Goal: Task Accomplishment & Management: Manage account settings

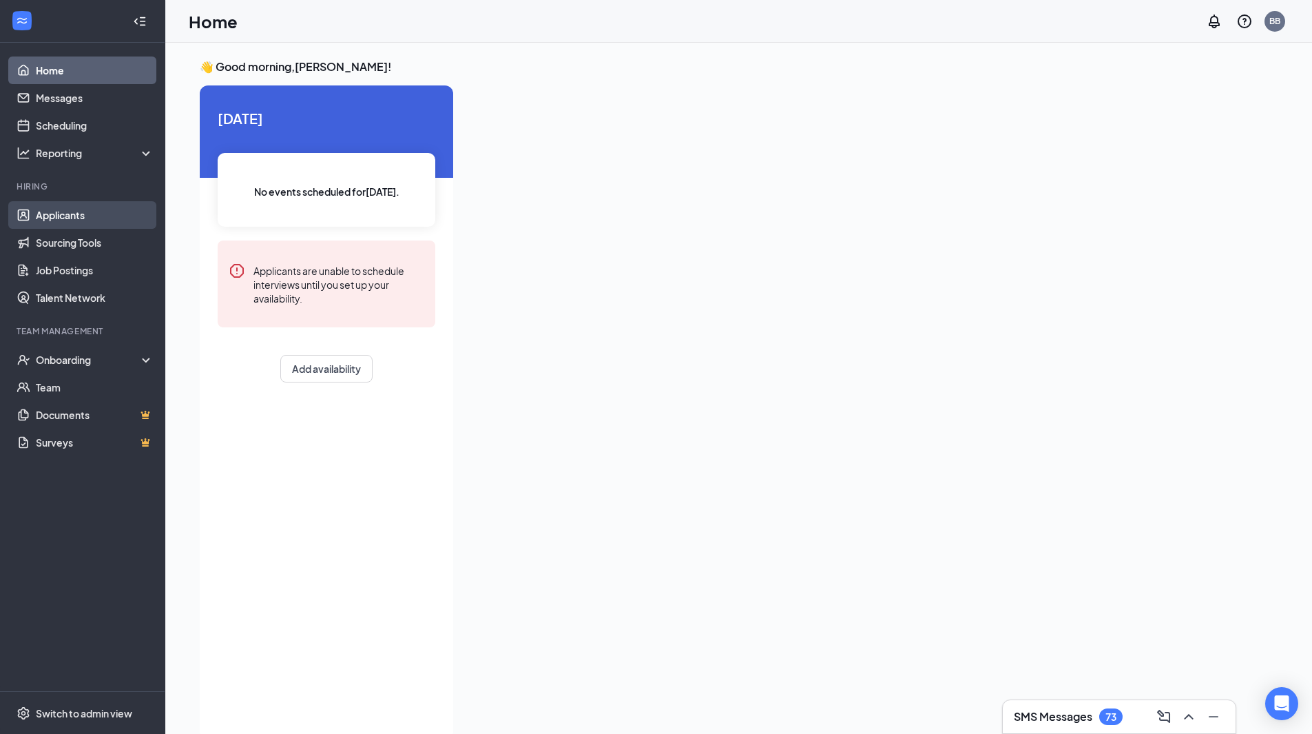
click at [72, 227] on link "Applicants" at bounding box center [95, 215] width 118 height 28
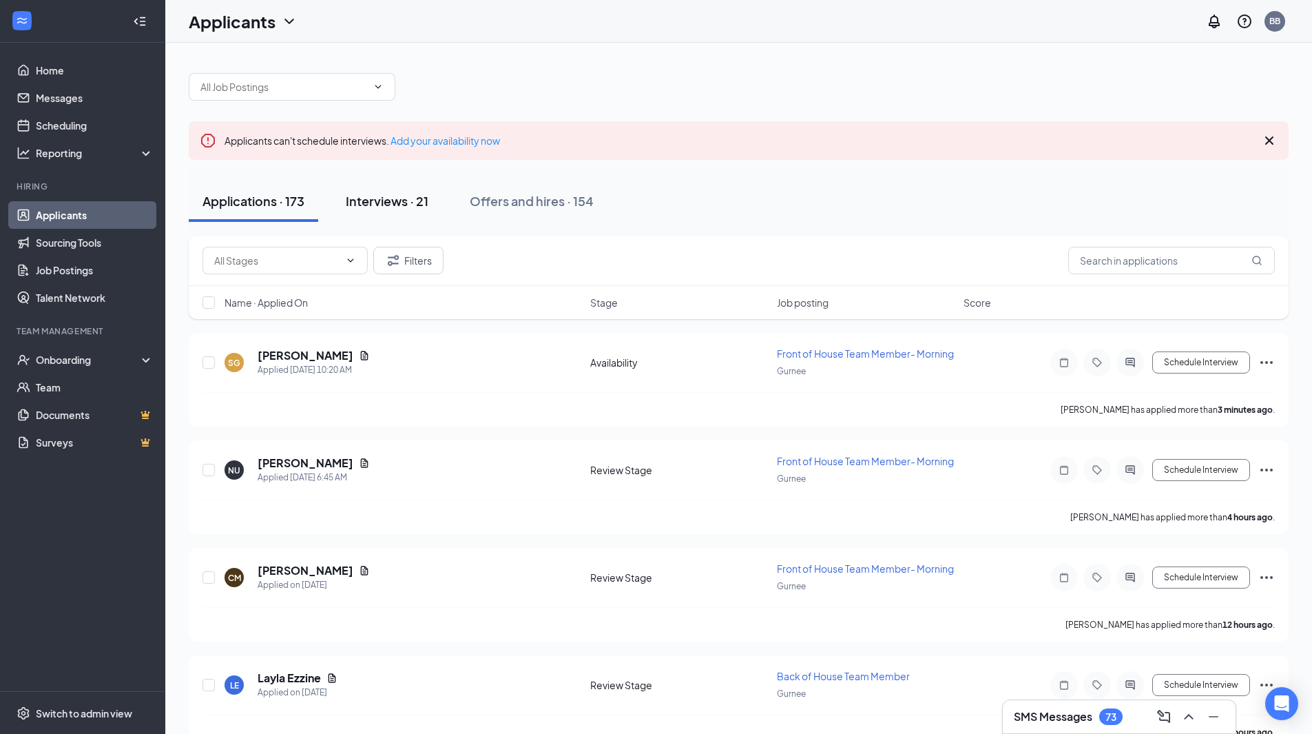
click at [383, 194] on div "Interviews · 21" at bounding box center [387, 200] width 83 height 17
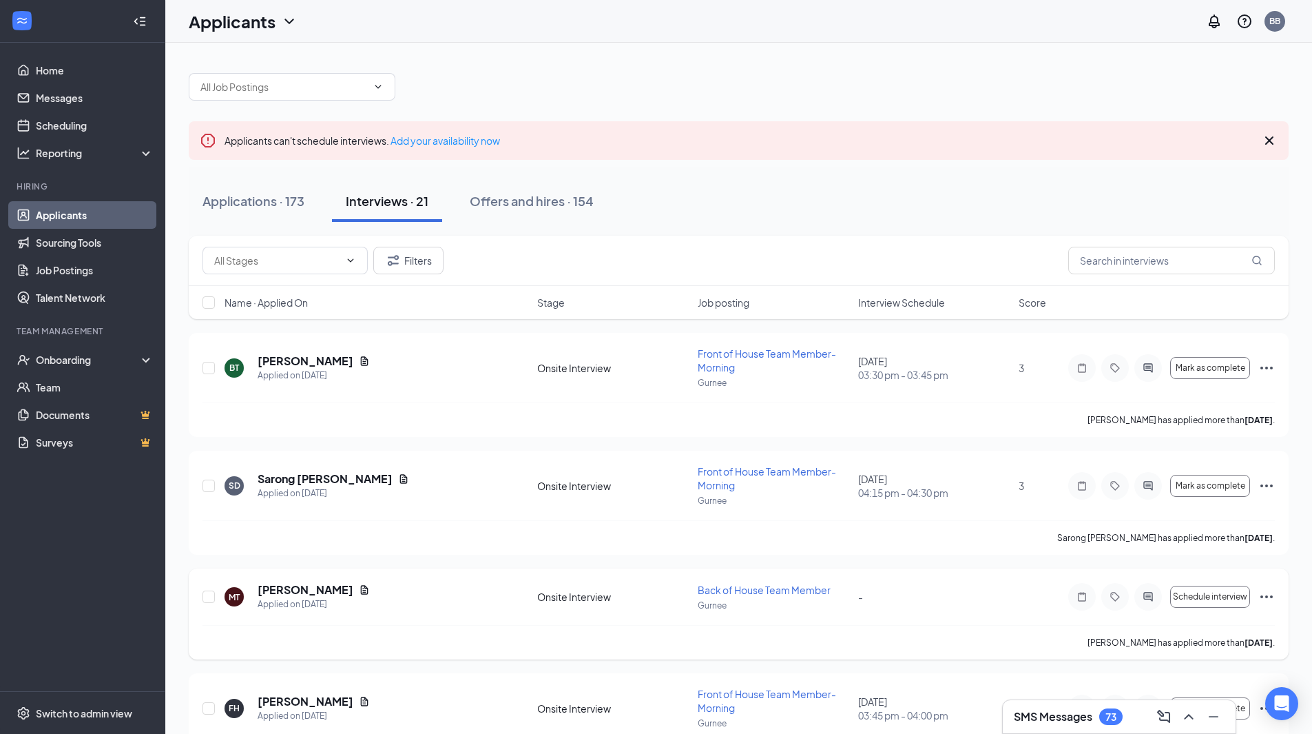
scroll to position [69, 0]
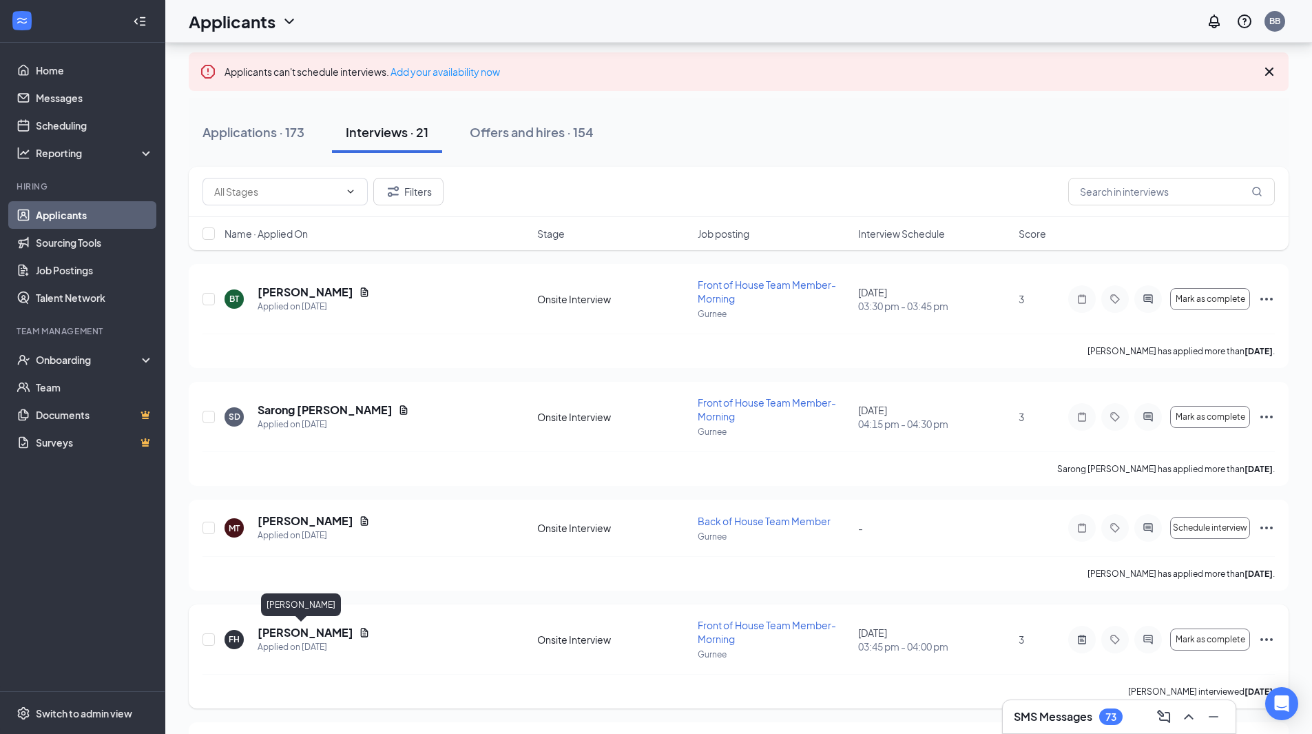
click at [306, 628] on h5 "[PERSON_NAME]" at bounding box center [306, 632] width 96 height 15
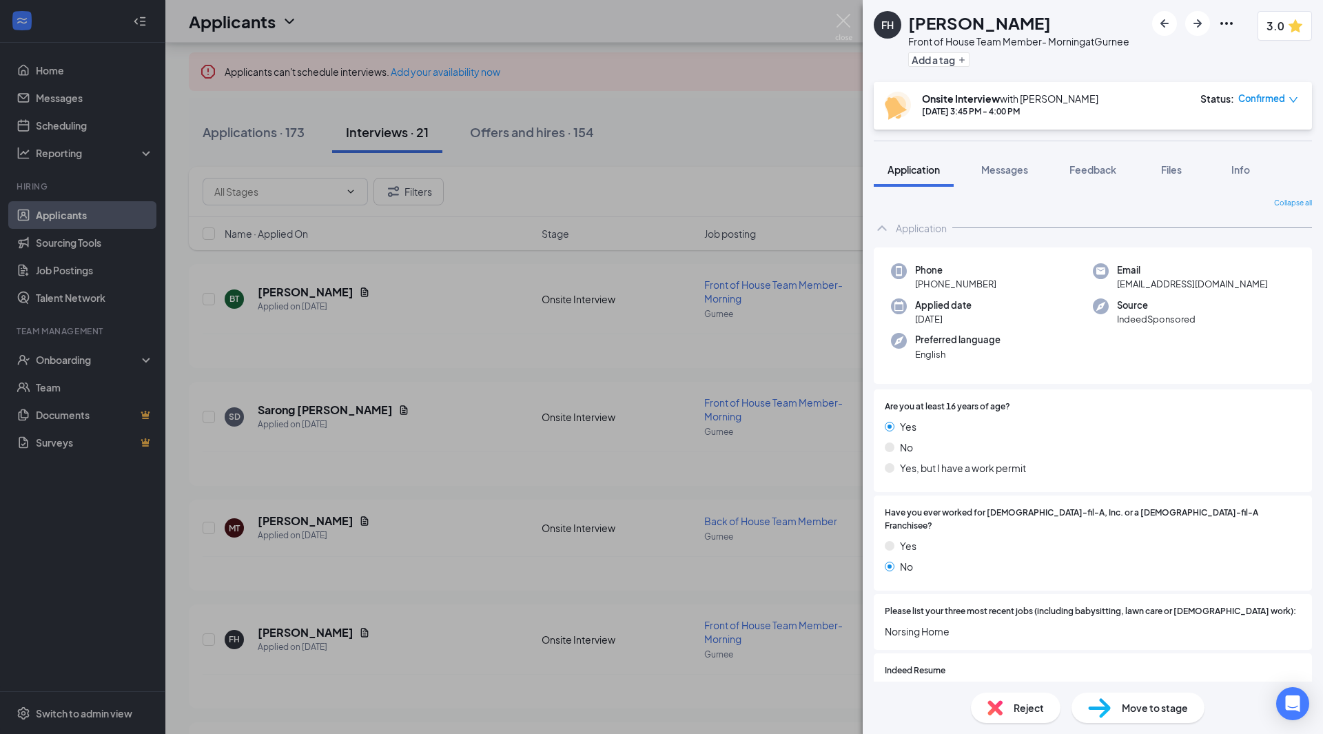
click at [1157, 710] on span "Move to stage" at bounding box center [1155, 707] width 66 height 15
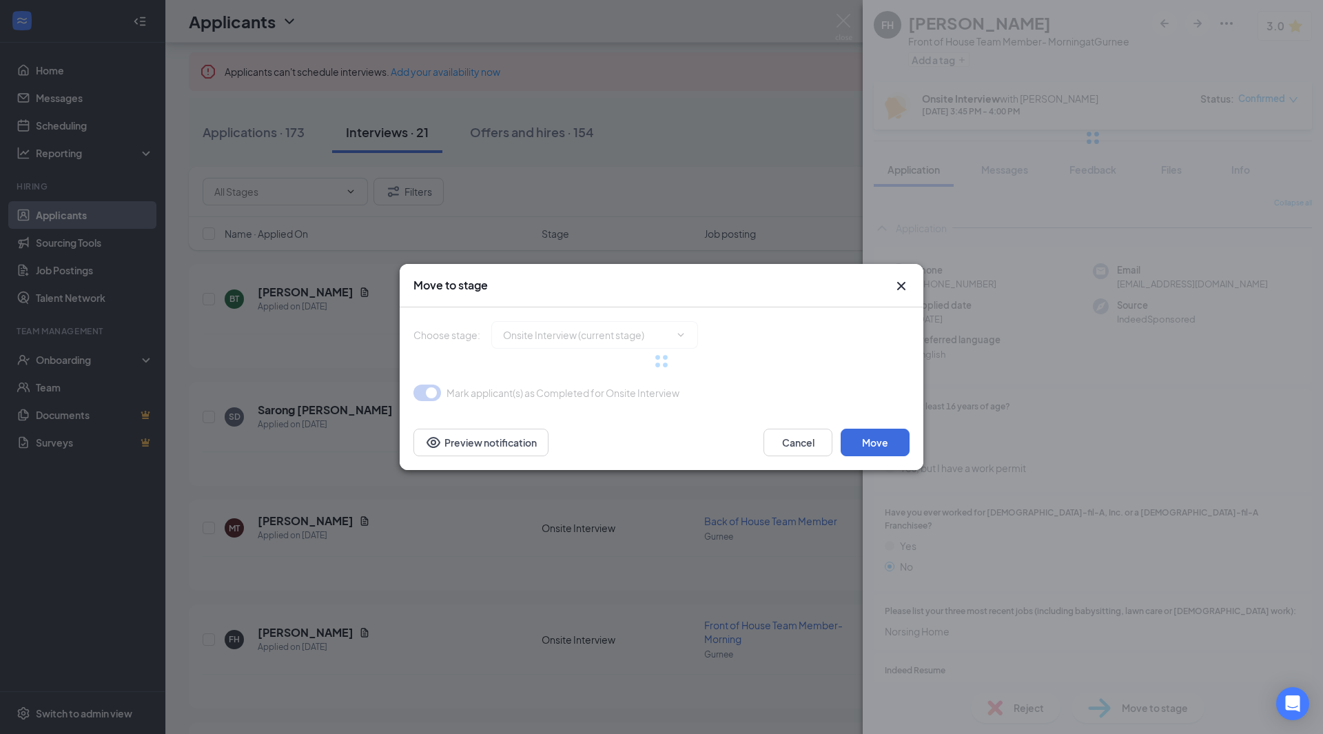
type input "Hiring Complete (next stage)"
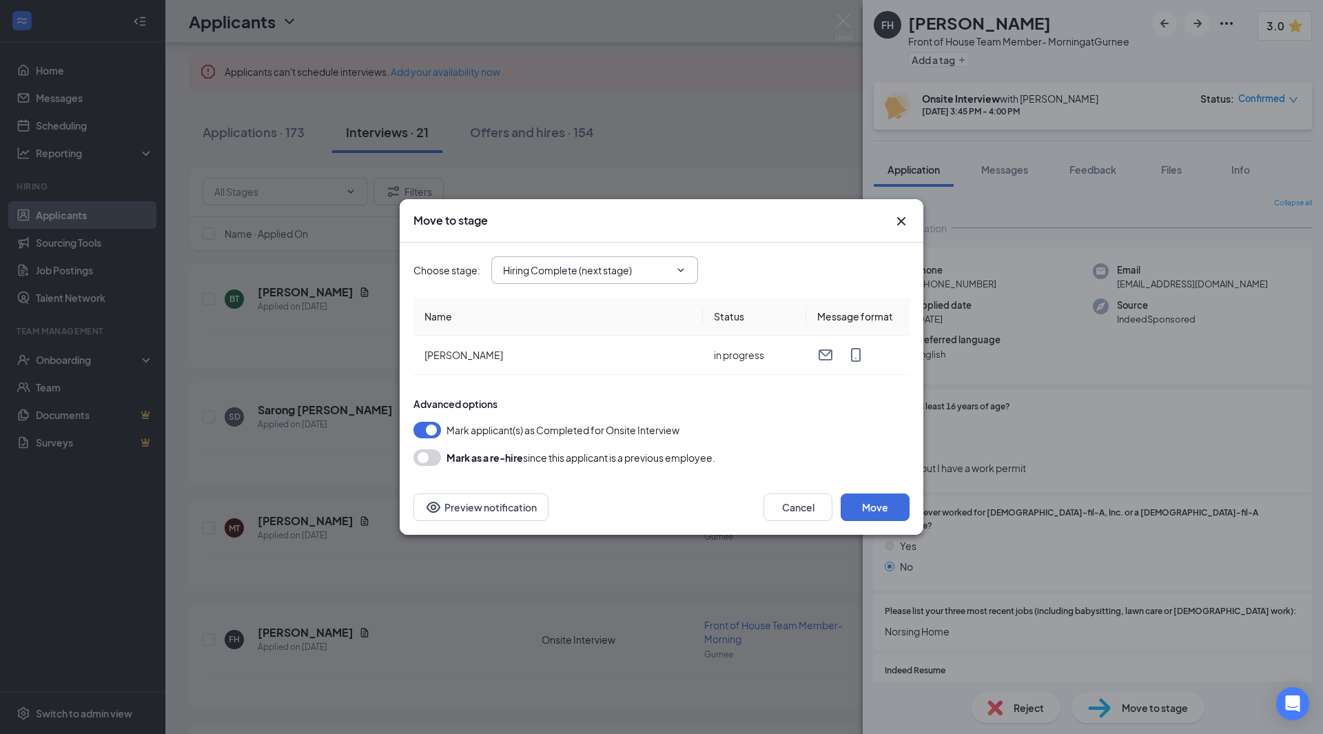
click at [643, 273] on input "Hiring Complete (next stage)" at bounding box center [586, 269] width 167 height 15
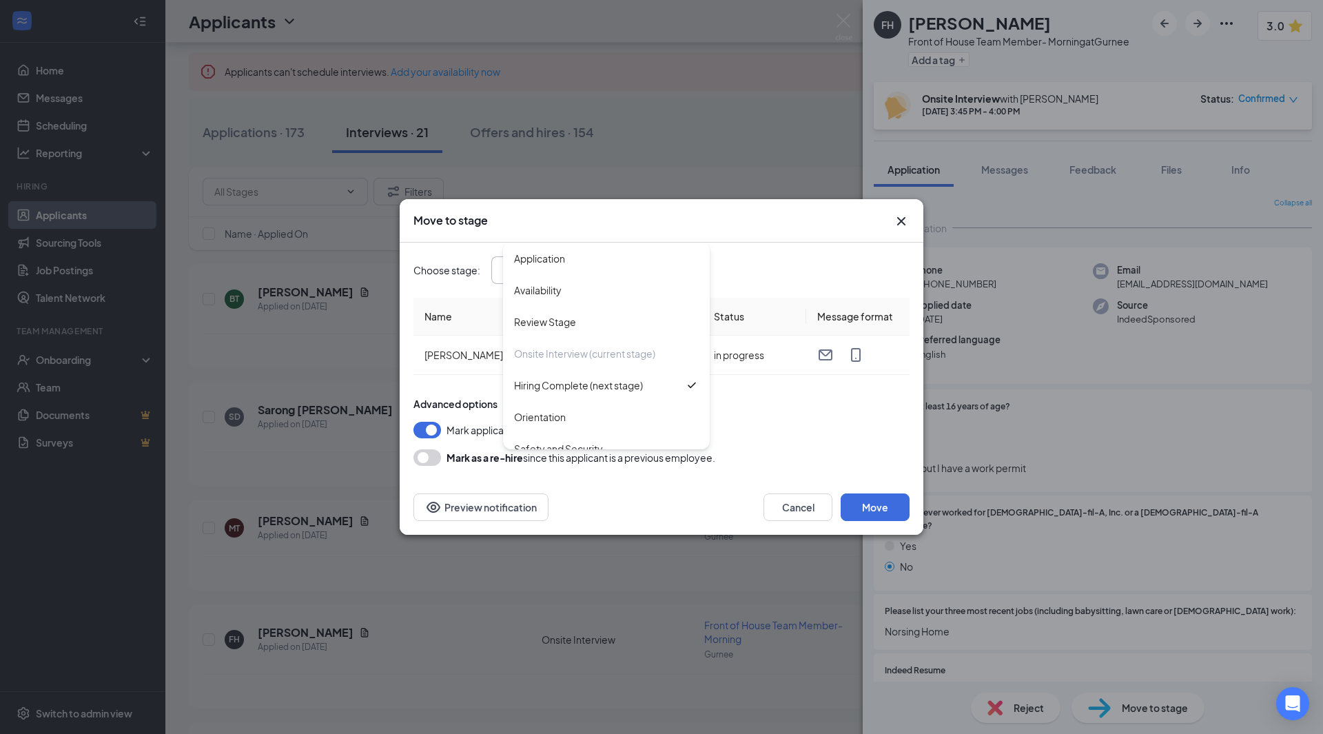
click at [779, 273] on div "Choose stage : Hiring Complete (next stage) Application Availability Review Sta…" at bounding box center [661, 270] width 496 height 28
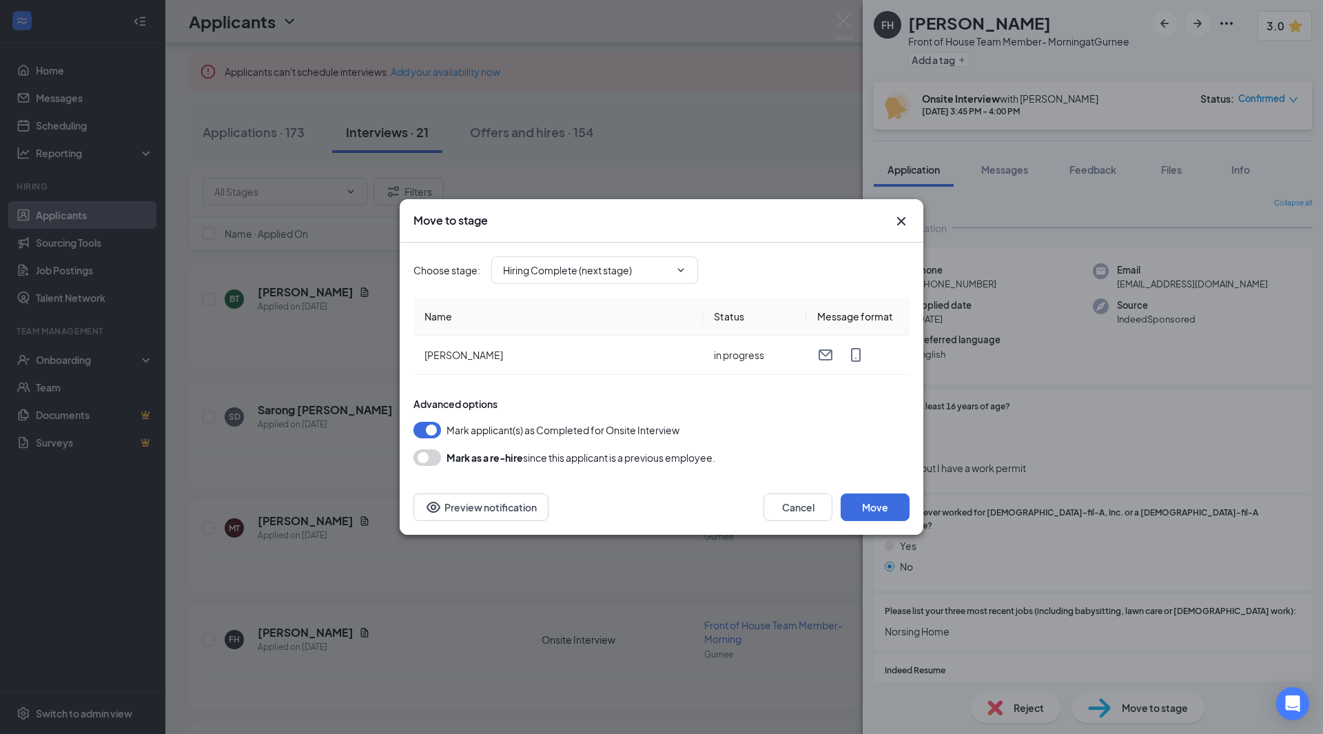
click at [905, 218] on icon "Cross" at bounding box center [901, 221] width 17 height 17
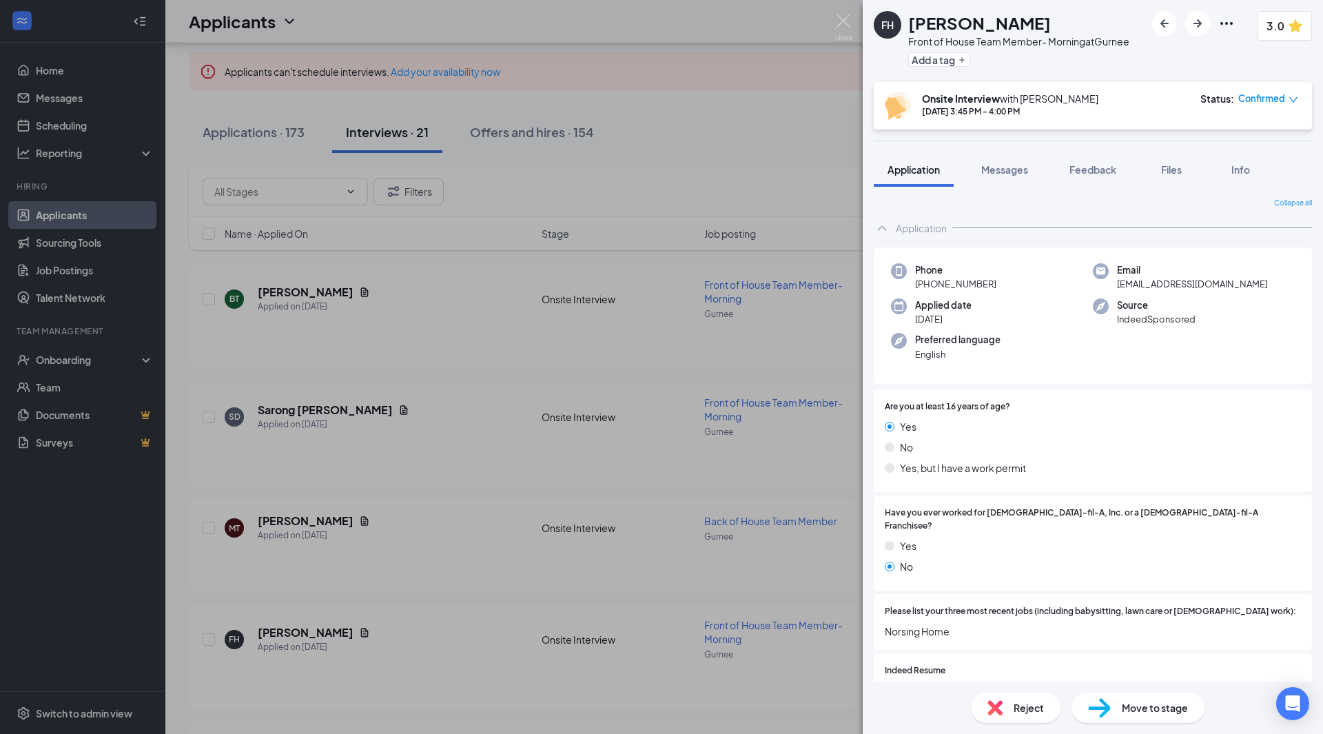
click at [117, 355] on div "FH [PERSON_NAME] Front of House Team Member- Morning at [GEOGRAPHIC_DATA] Add a…" at bounding box center [661, 367] width 1323 height 734
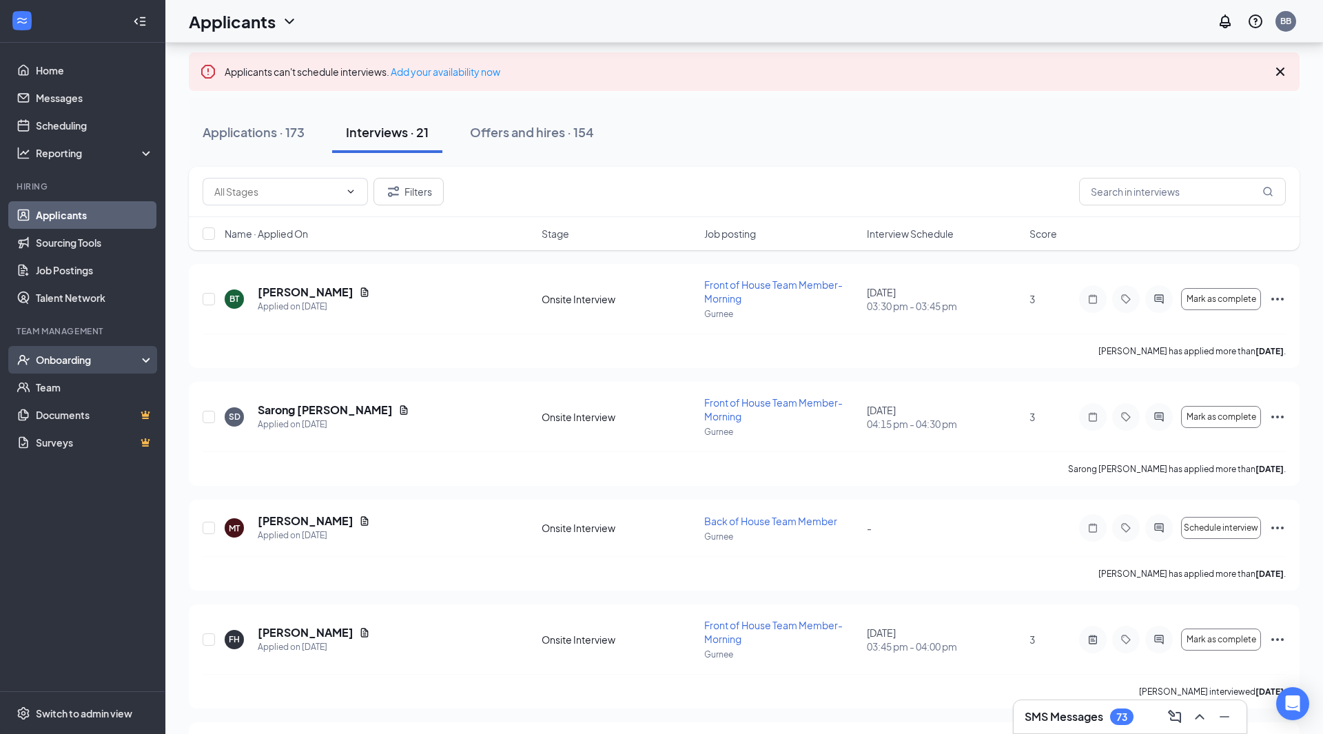
click at [91, 358] on div "Onboarding" at bounding box center [89, 360] width 106 height 14
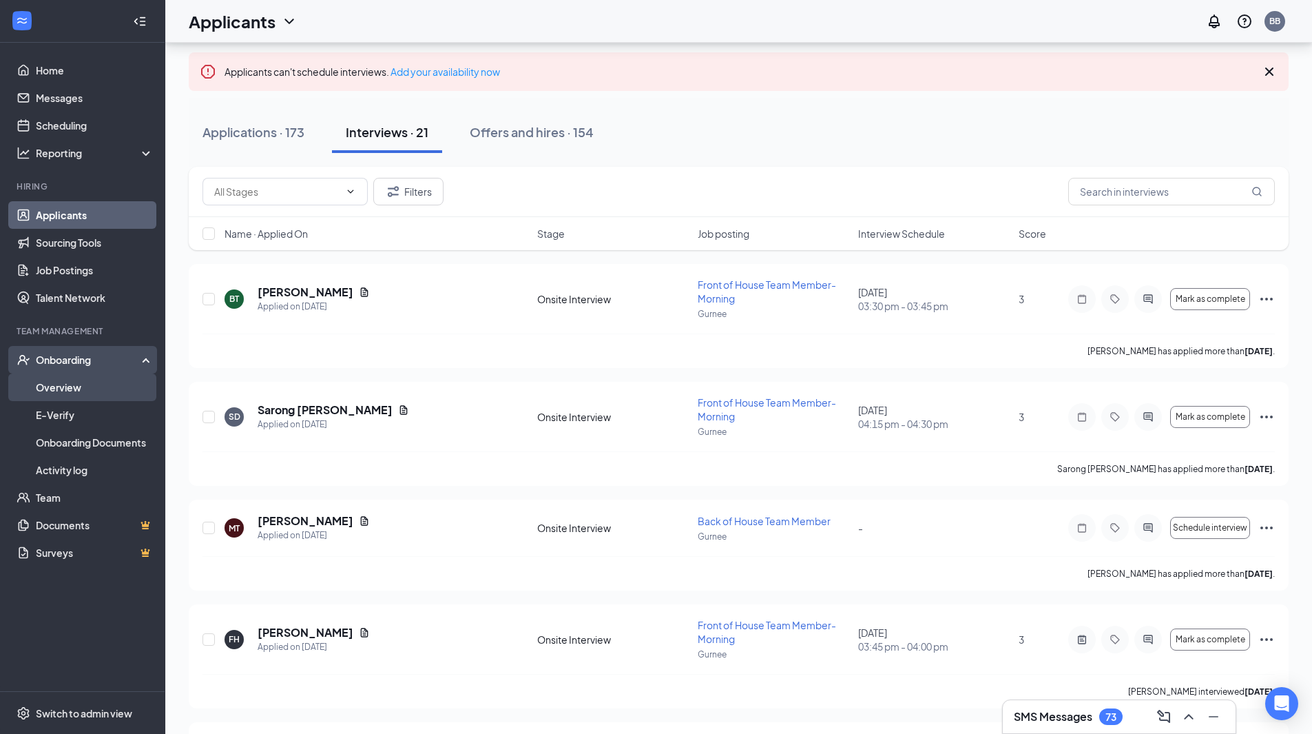
click at [58, 389] on link "Overview" at bounding box center [95, 387] width 118 height 28
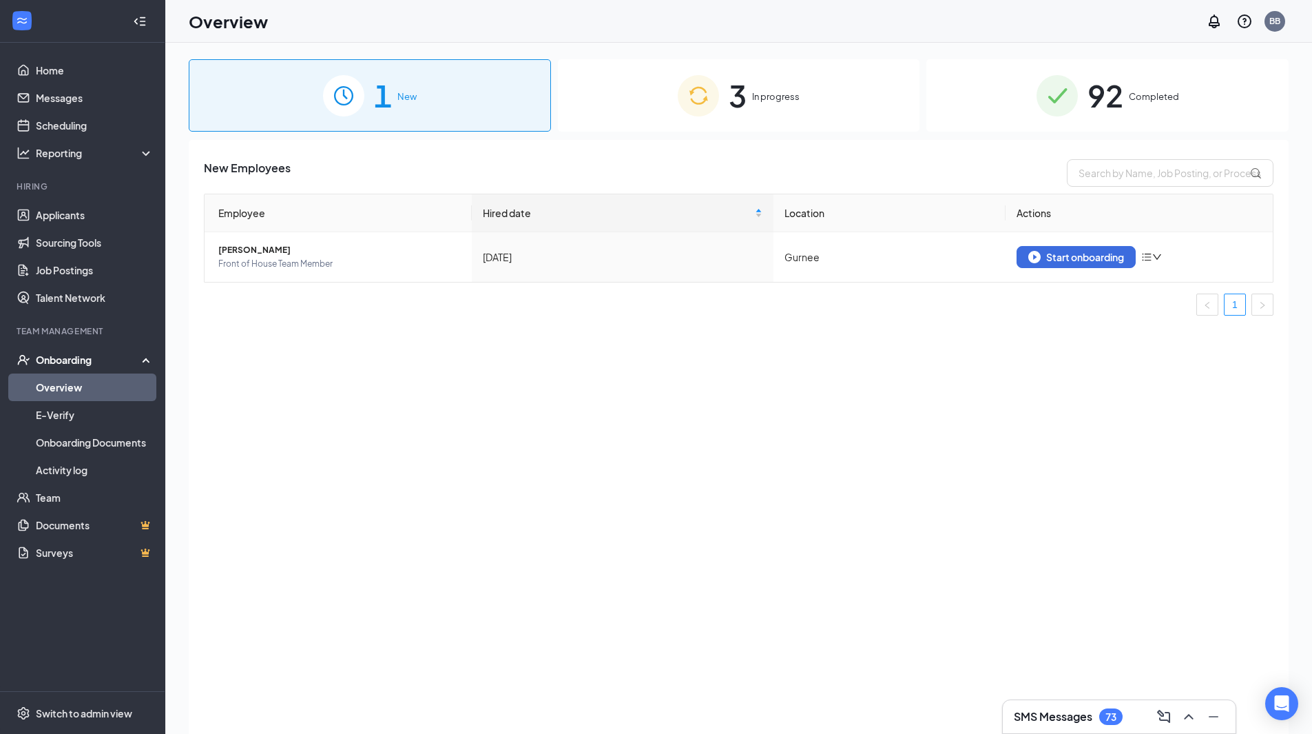
click at [783, 101] on span "In progress" at bounding box center [776, 97] width 48 height 14
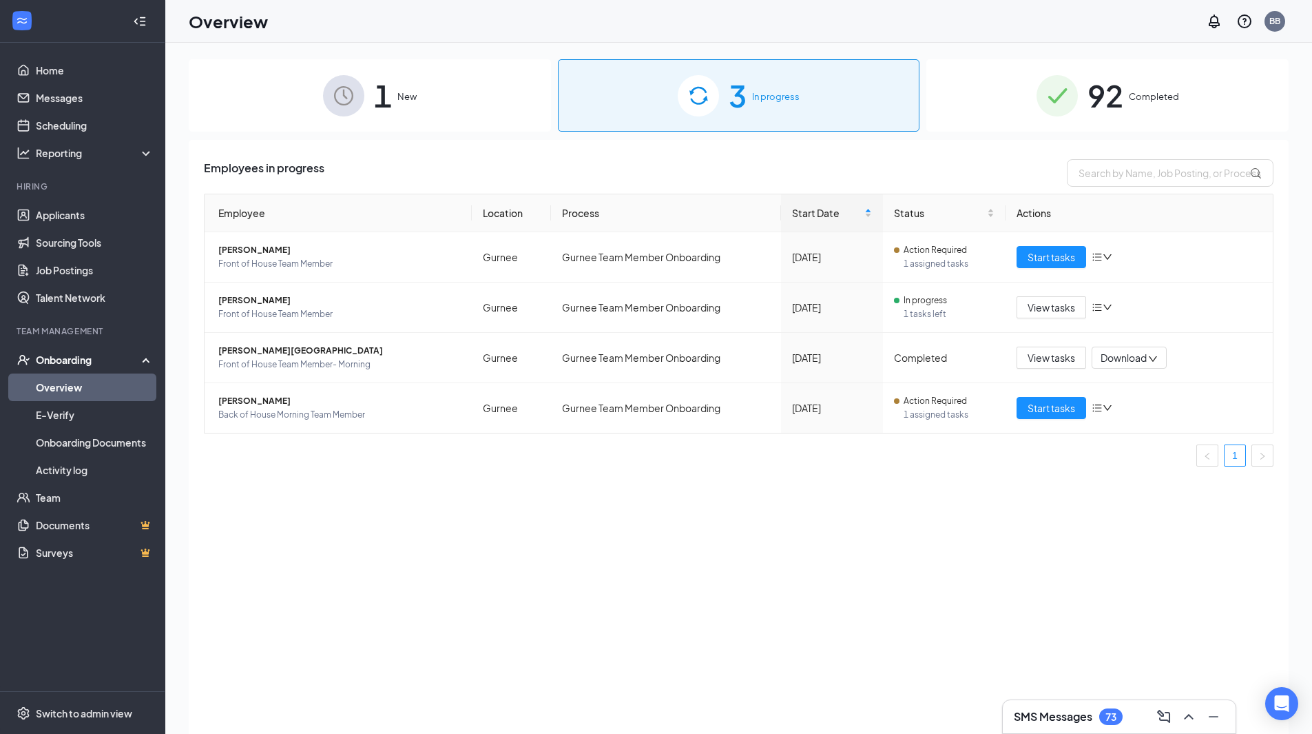
click at [338, 107] on img at bounding box center [343, 95] width 41 height 41
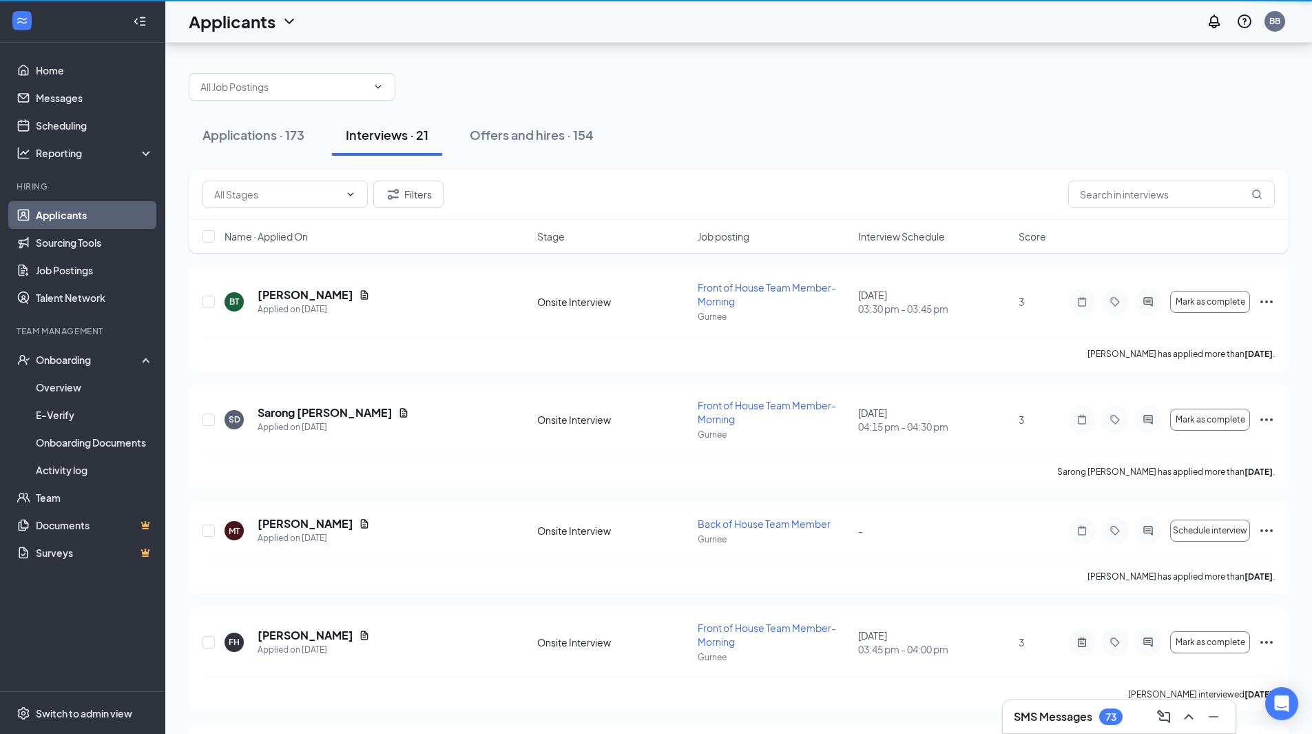
scroll to position [62, 0]
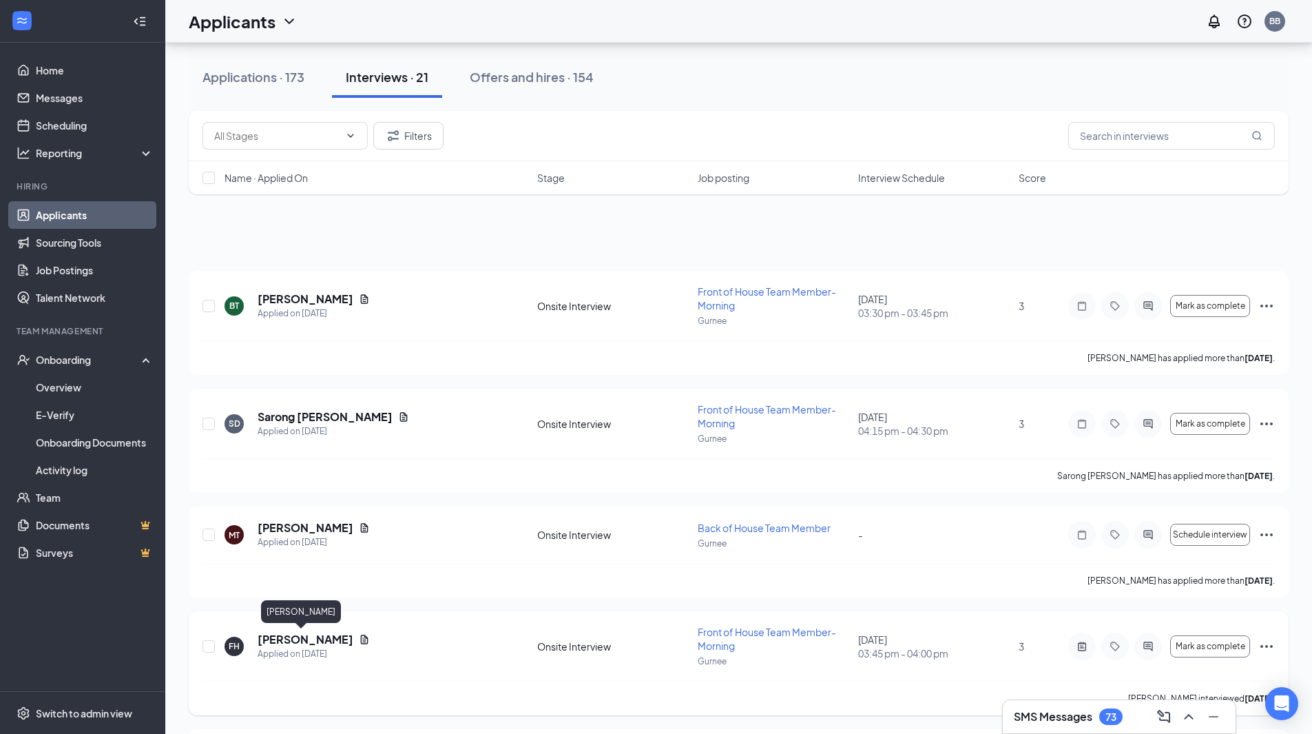
click at [286, 642] on h5 "[PERSON_NAME]" at bounding box center [306, 639] width 96 height 15
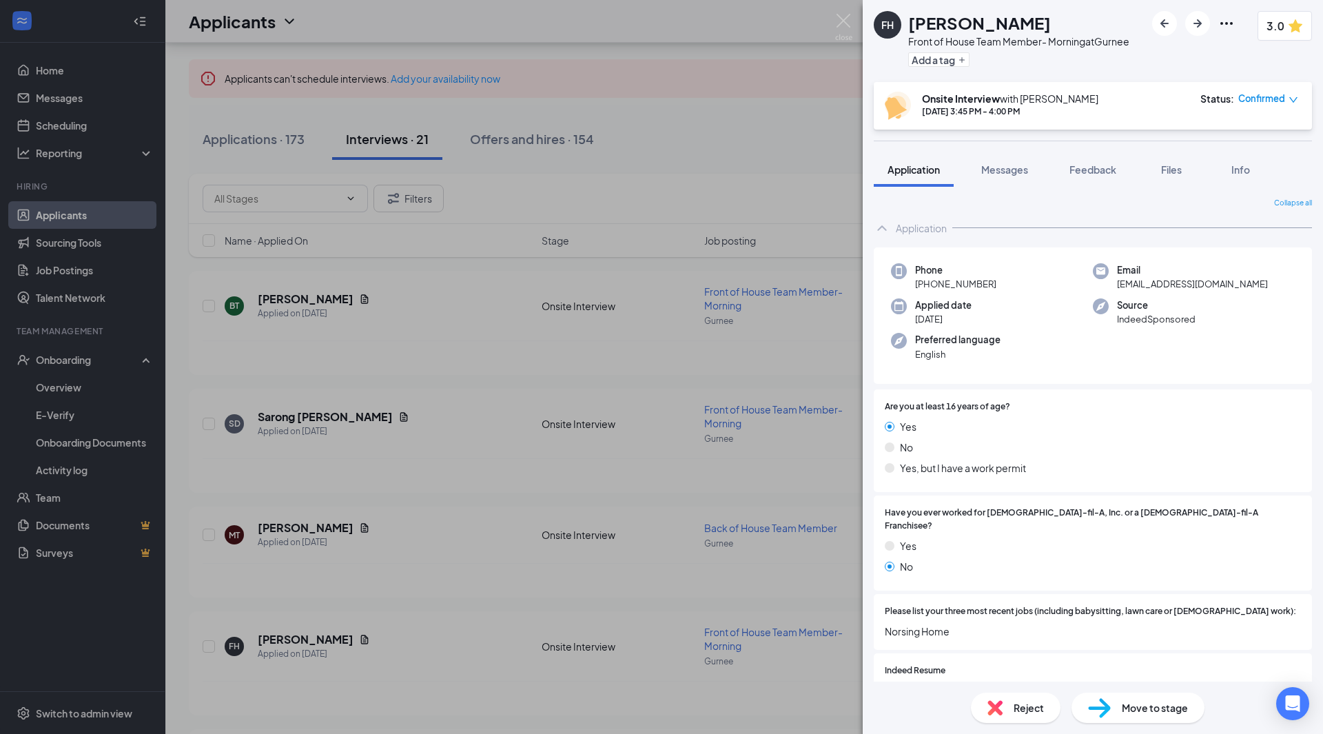
click at [1133, 705] on span "Move to stage" at bounding box center [1155, 707] width 66 height 15
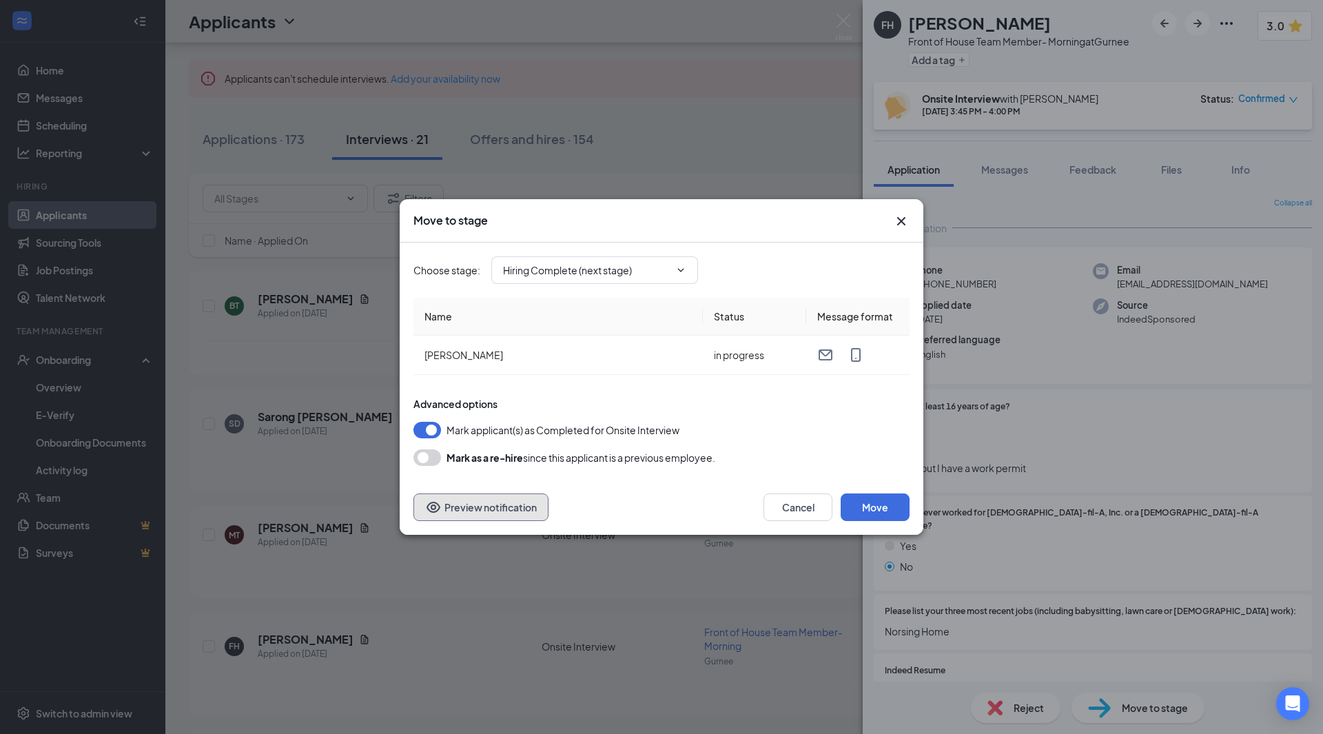
click at [472, 514] on button "Preview notification" at bounding box center [480, 507] width 135 height 28
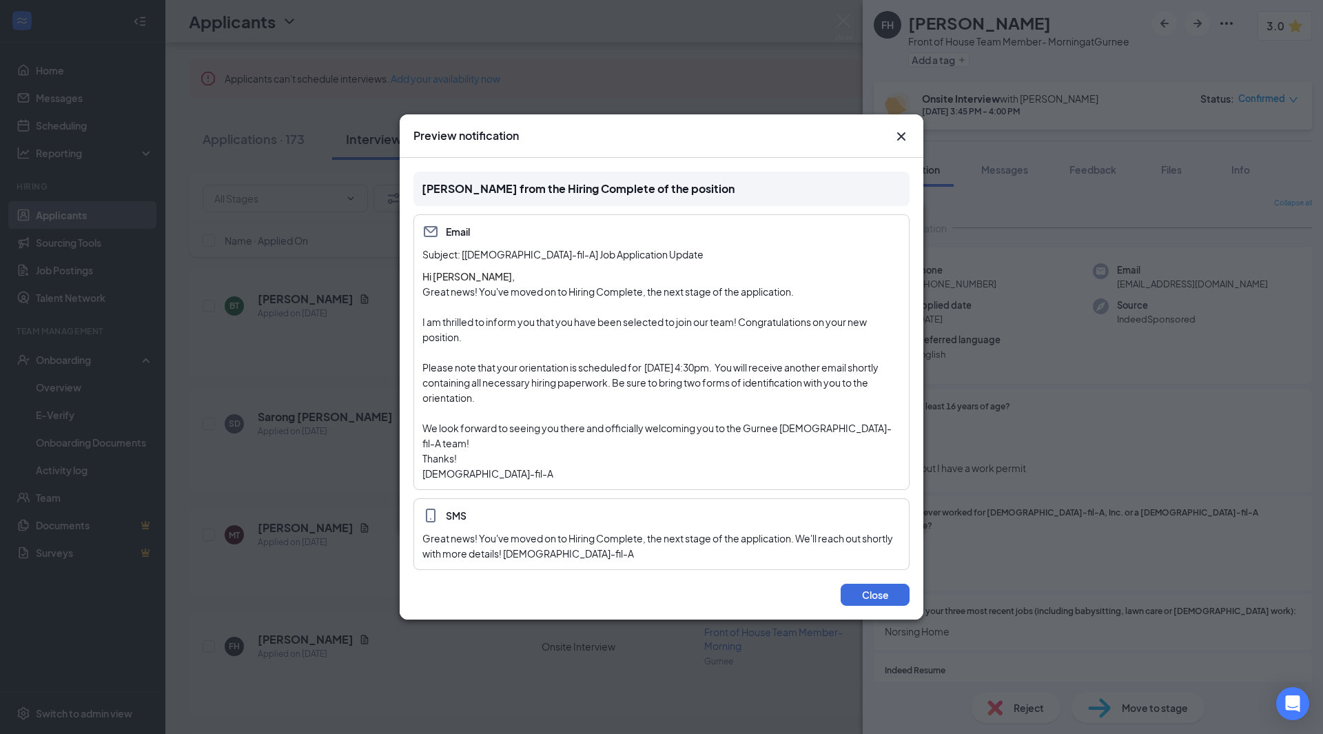
click at [668, 413] on p at bounding box center [661, 412] width 478 height 15
click at [566, 313] on p at bounding box center [661, 306] width 478 height 15
click at [690, 344] on p "I am thrilled to inform you that you have been selected to join our team! Congr…" at bounding box center [661, 329] width 478 height 30
click at [741, 368] on p "Please note that your orientation is scheduled for [DATE] 4:30pm. You will rece…" at bounding box center [661, 382] width 478 height 45
click at [744, 378] on p "Please note that your orientation is scheduled for [DATE] 4:30pm. You will rece…" at bounding box center [661, 382] width 478 height 45
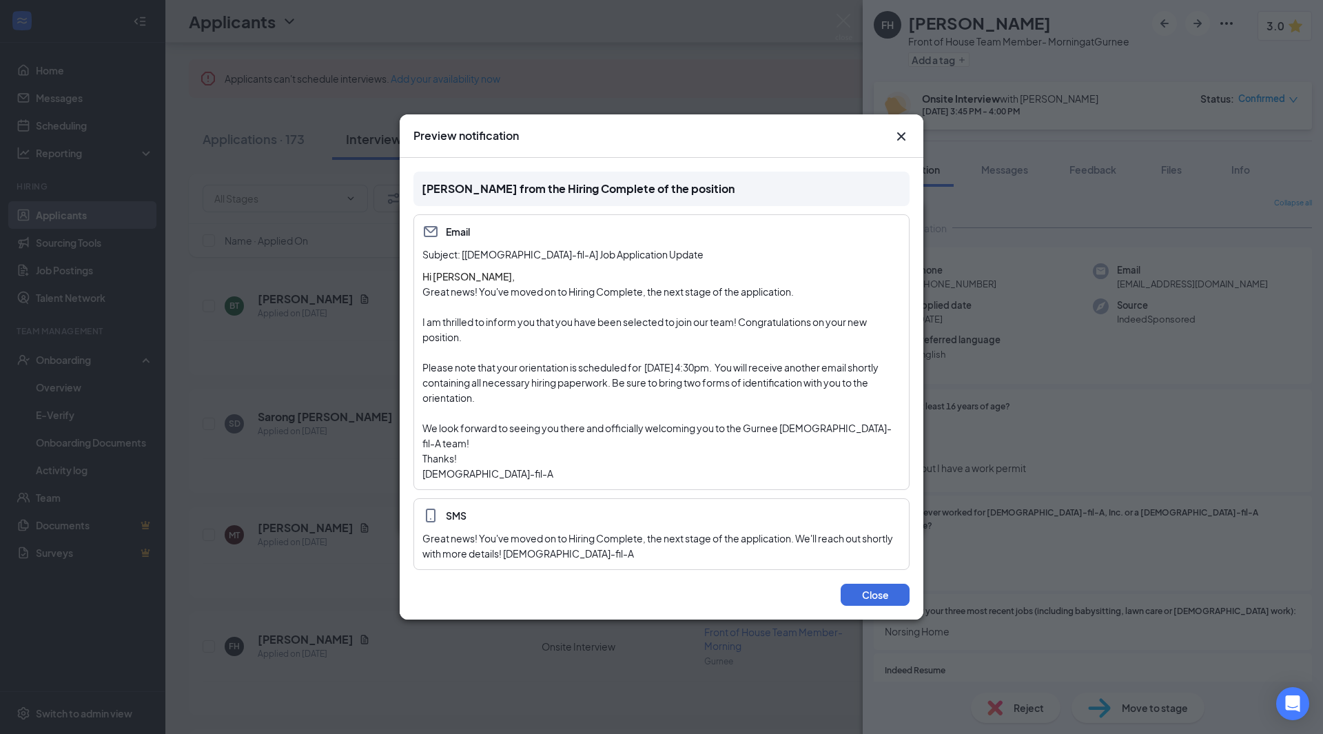
click at [578, 252] on div "Email Subject: [[DEMOGRAPHIC_DATA]-fil-A] Job Application Update Hi [PERSON_NAM…" at bounding box center [661, 352] width 496 height 276
click at [597, 172] on div "[PERSON_NAME] from the Hiring Complete of the position Email Subject: [[DEMOGRA…" at bounding box center [661, 363] width 496 height 411
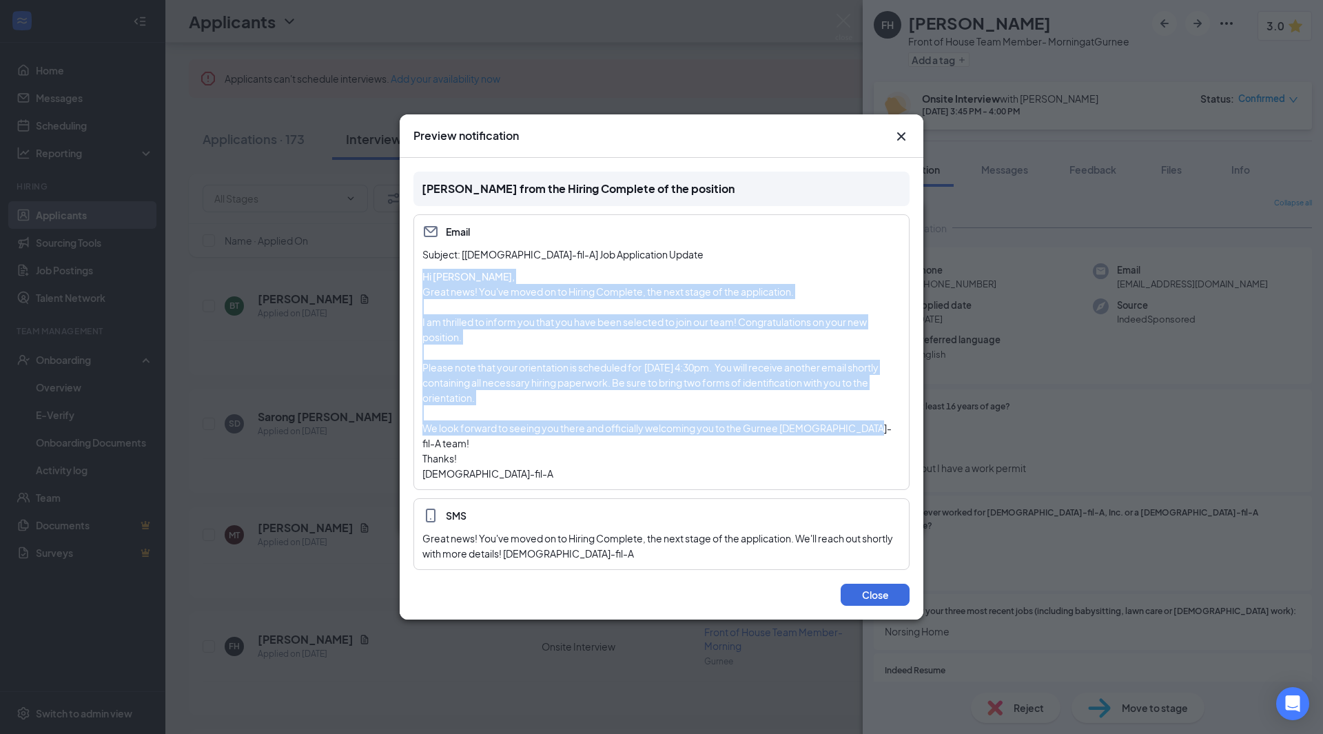
drag, startPoint x: 860, startPoint y: 438, endPoint x: 419, endPoint y: 286, distance: 466.5
click at [419, 286] on div "Email Subject: [[DEMOGRAPHIC_DATA]-fil-A] Job Application Update Hi [PERSON_NAM…" at bounding box center [661, 352] width 496 height 276
copy div "Hi [PERSON_NAME], Great news! You've moved on to Hiring Complete, the next stag…"
click at [867, 586] on button "Close" at bounding box center [875, 595] width 69 height 22
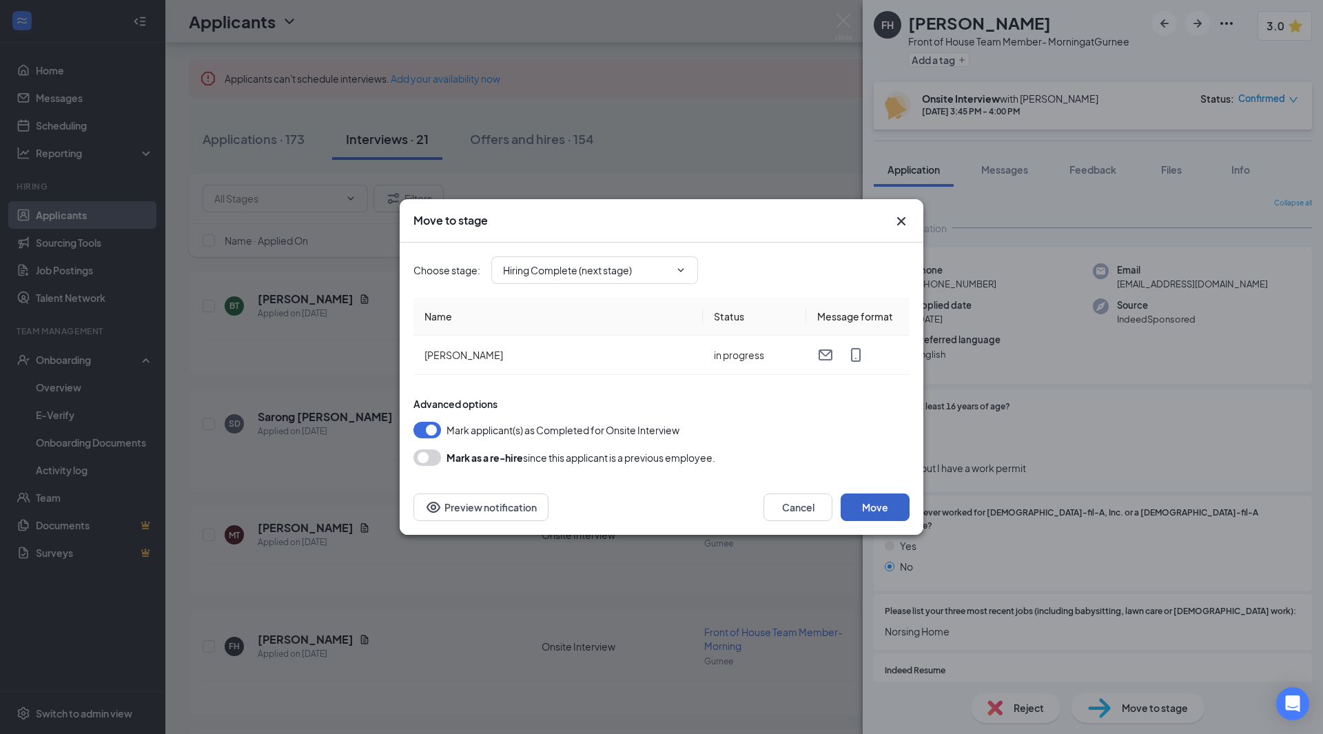
click at [876, 509] on button "Move" at bounding box center [875, 507] width 69 height 28
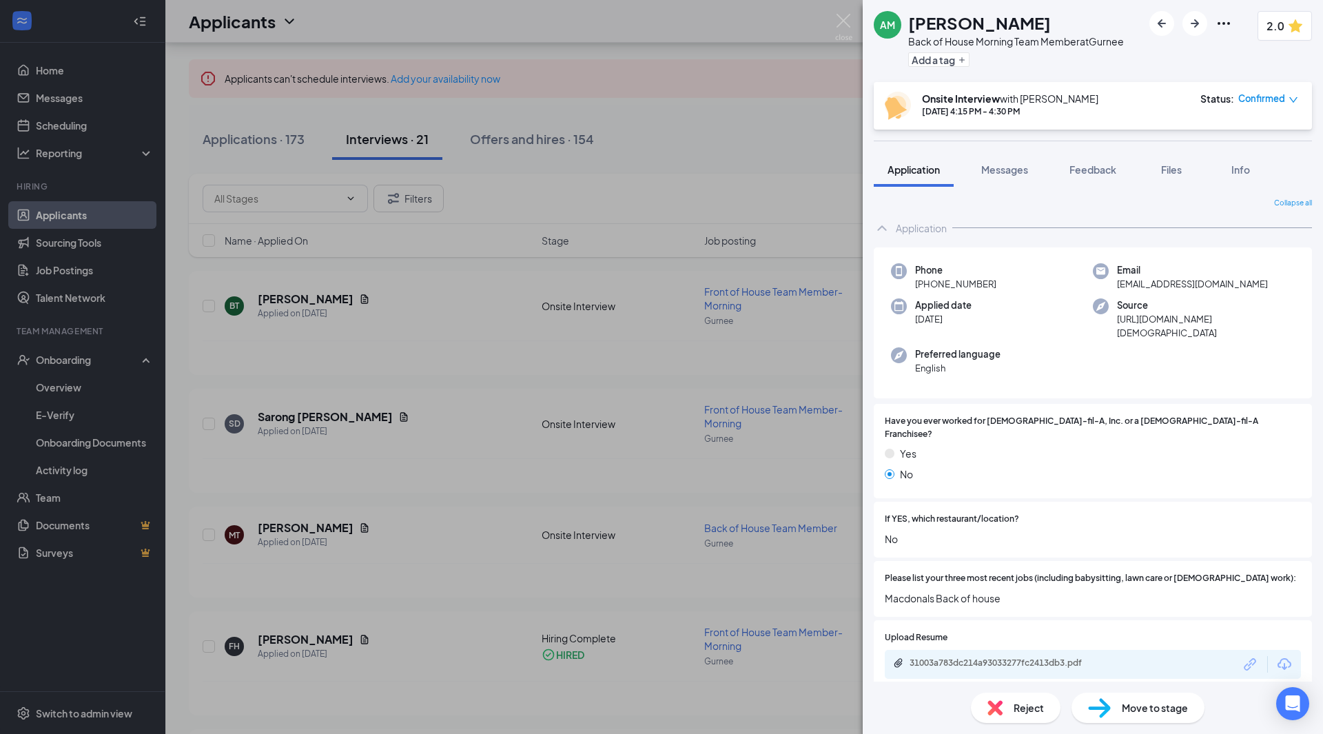
click at [555, 137] on div "AM [PERSON_NAME] Back of House Morning Team Member at [GEOGRAPHIC_DATA] Add a t…" at bounding box center [661, 367] width 1323 height 734
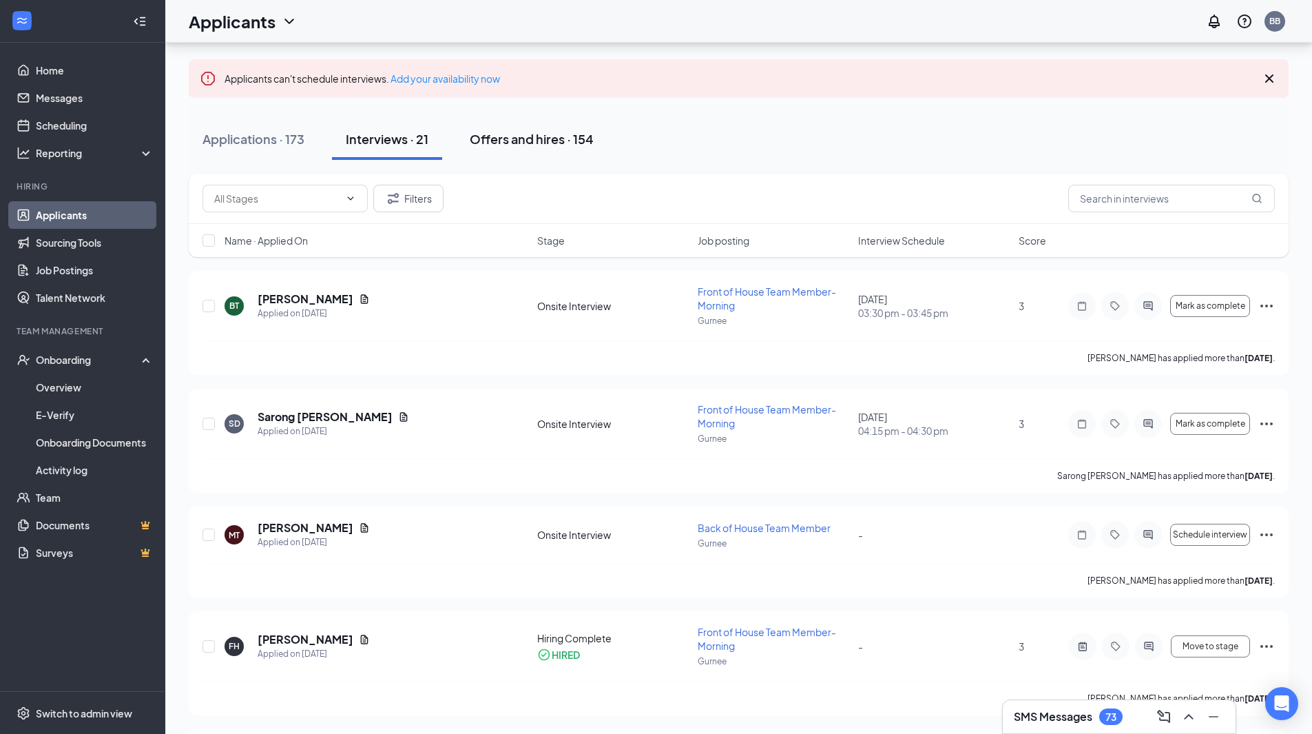
click at [549, 141] on div "Offers and hires · 154" at bounding box center [532, 138] width 124 height 17
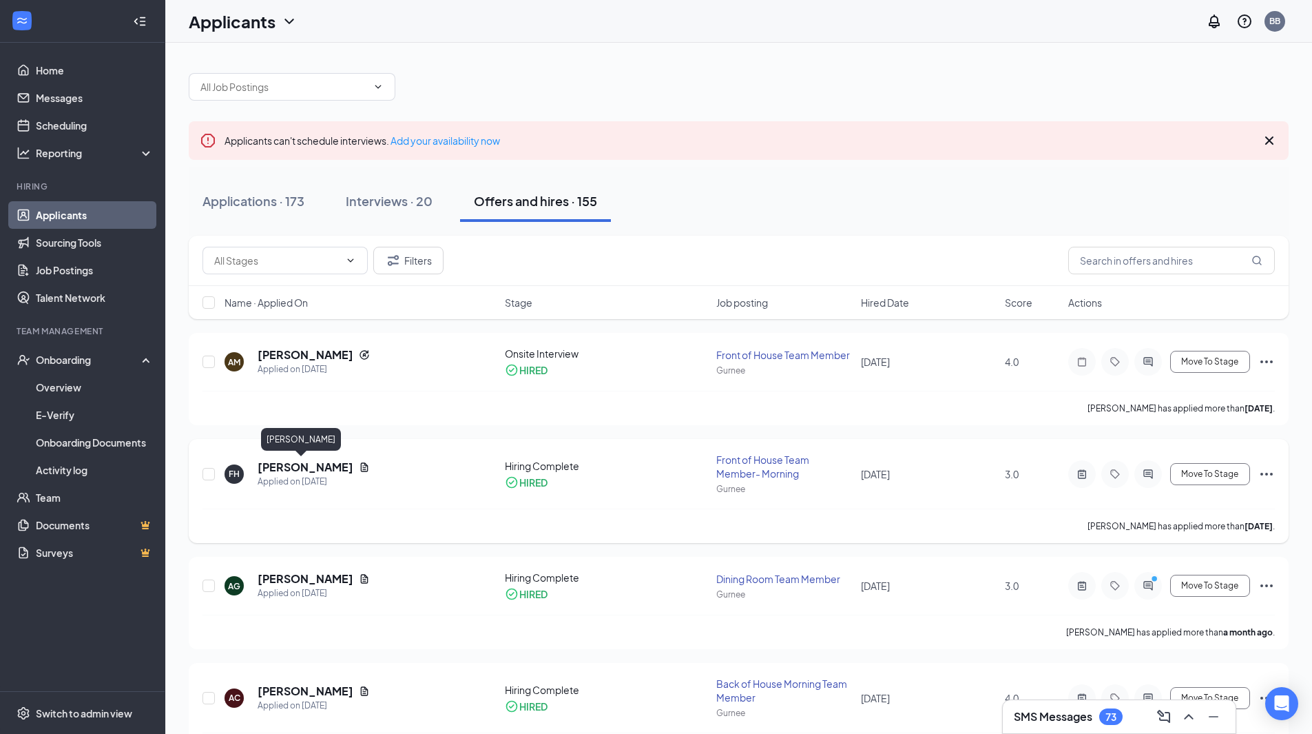
click at [291, 464] on h5 "[PERSON_NAME]" at bounding box center [306, 467] width 96 height 15
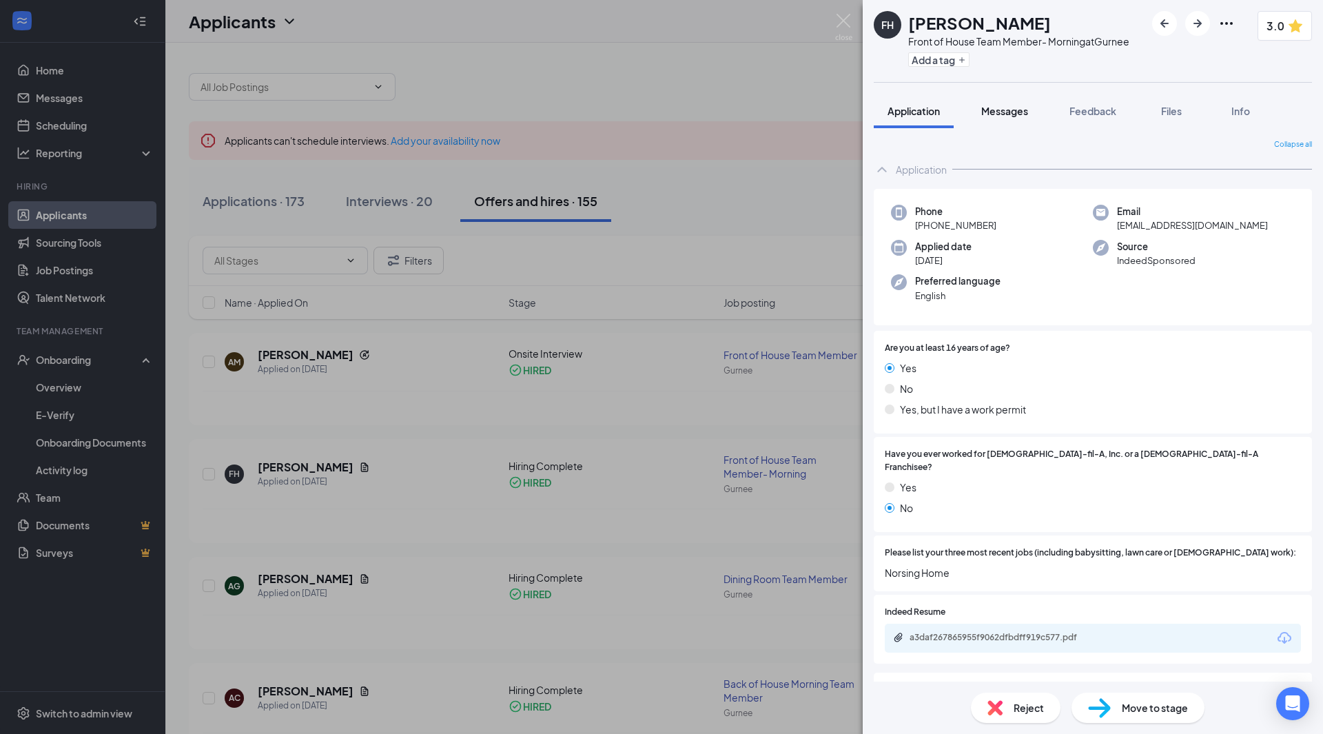
click at [1022, 119] on button "Messages" at bounding box center [1004, 111] width 74 height 34
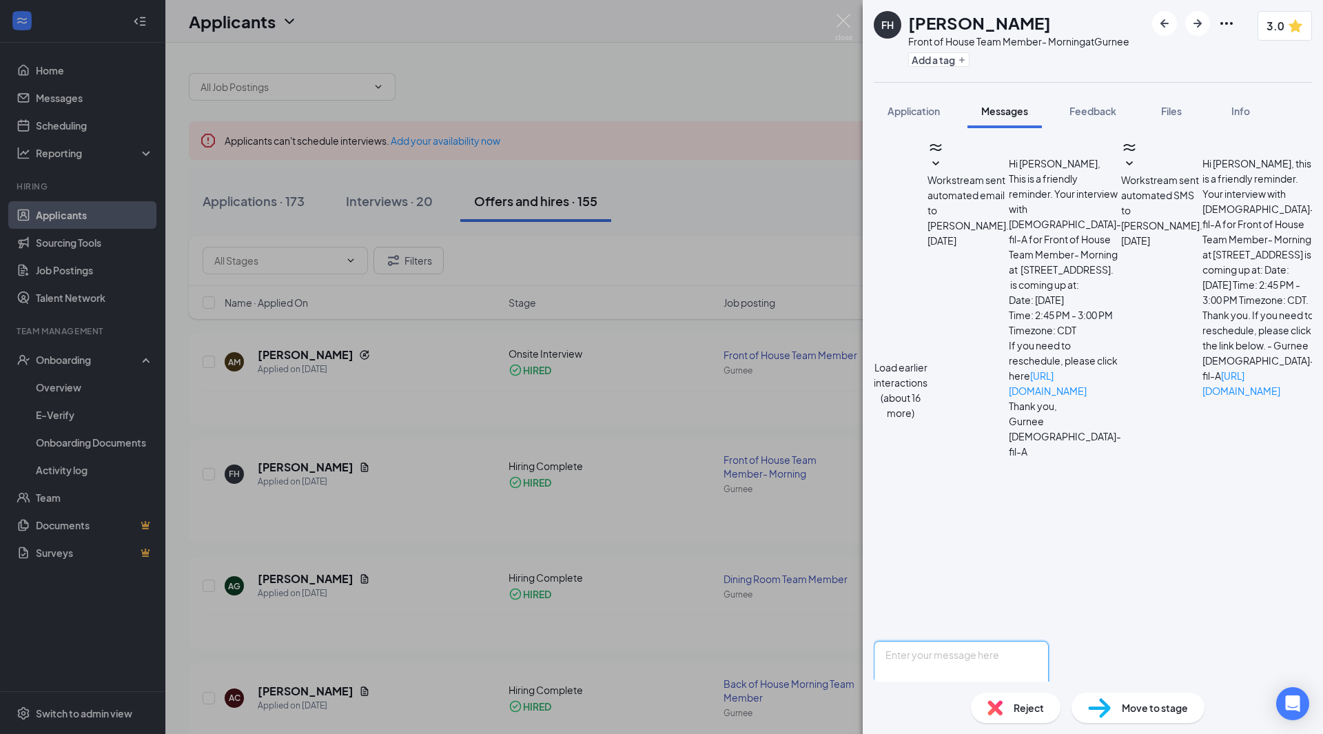
click at [1049, 641] on textarea at bounding box center [961, 682] width 175 height 83
paste textarea "Hi [PERSON_NAME], Great news! You've moved on to Hiring Complete, the next stag…"
click at [1029, 641] on textarea "Hi [PERSON_NAME], Great news! You've moved on to Hiring Complete, the next stag…" at bounding box center [961, 682] width 175 height 83
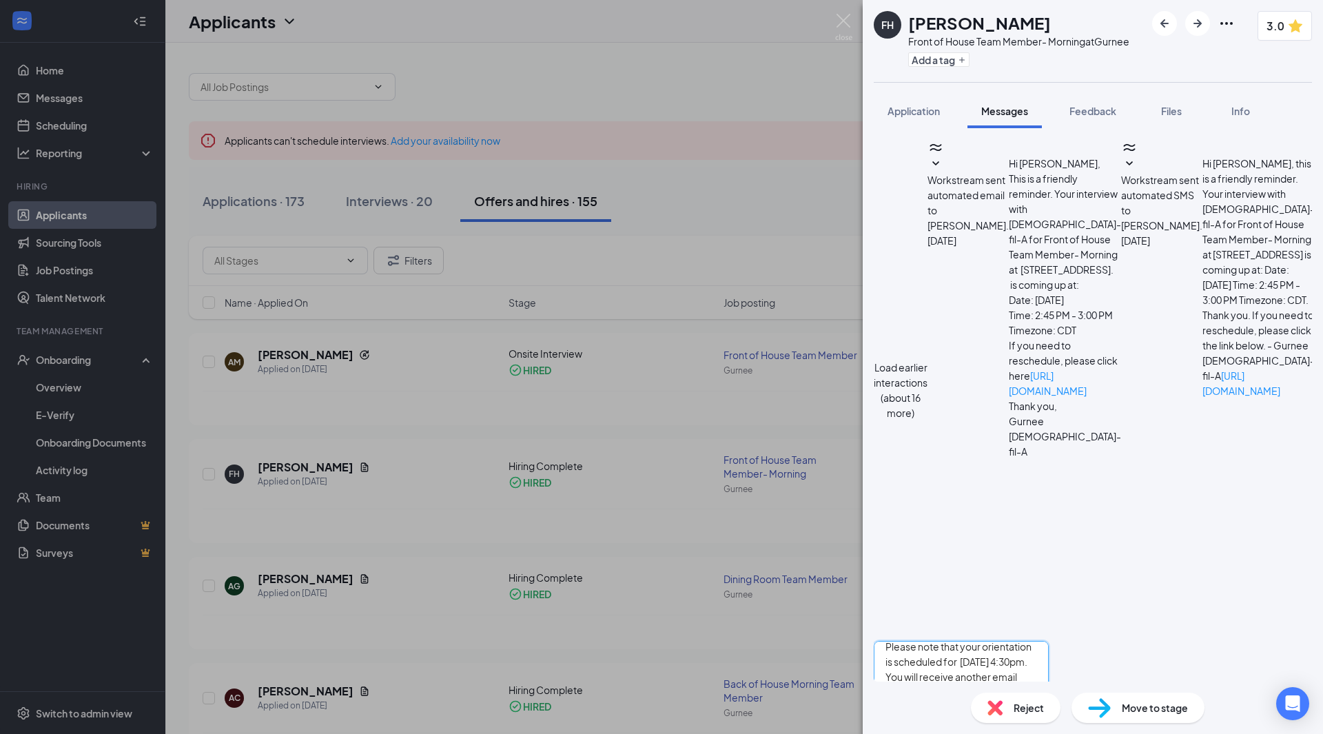
click at [955, 641] on textarea "Hi [PERSON_NAME], Great news! You've moved on to Hiring Complete, the next stag…" at bounding box center [961, 682] width 175 height 83
click at [1000, 641] on textarea "Hi [PERSON_NAME], Great news! You've moved on to Hiring Complete, the next stag…" at bounding box center [961, 682] width 175 height 83
click at [978, 641] on textarea "Hi [PERSON_NAME], Great news! You've moved on to Hiring Complete, the next stag…" at bounding box center [961, 682] width 175 height 83
drag, startPoint x: 980, startPoint y: 598, endPoint x: 962, endPoint y: 586, distance: 21.8
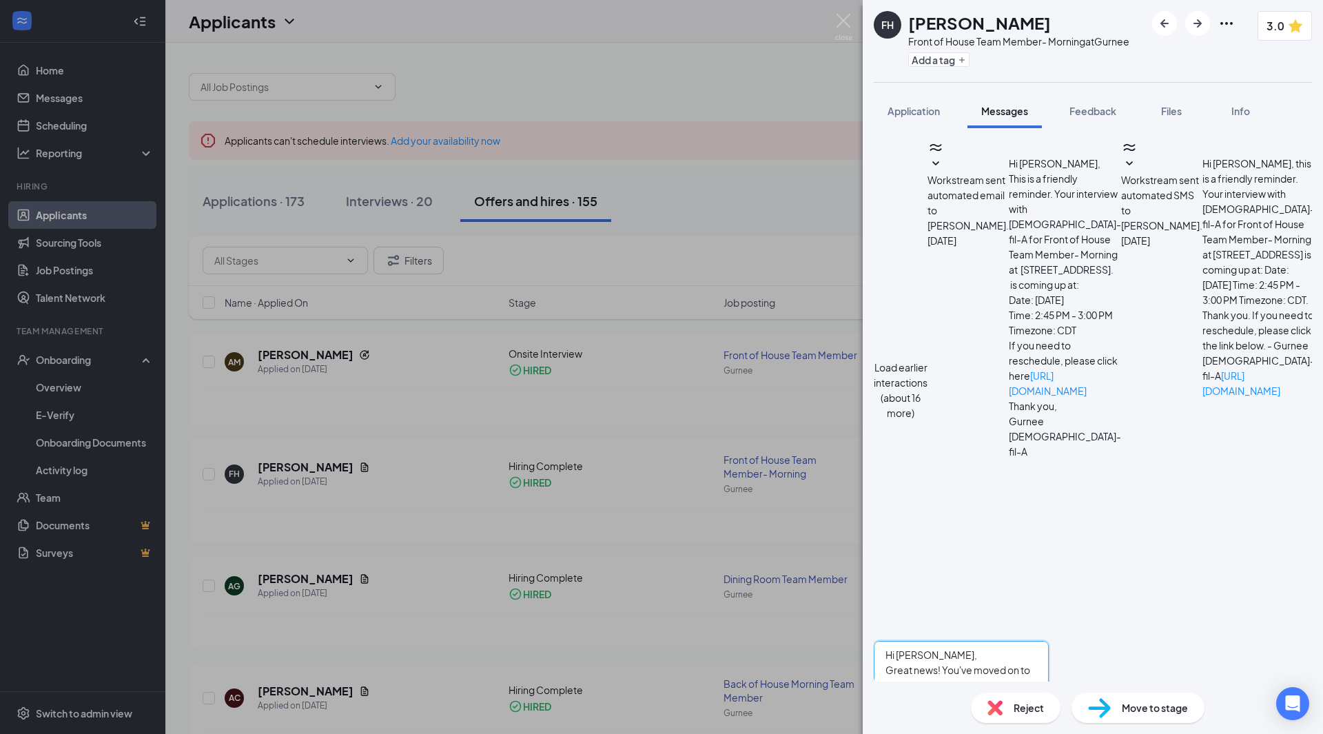
click at [962, 641] on textarea "Hi [PERSON_NAME], Great news! You've moved on to Hiring Complete, the next stag…" at bounding box center [961, 682] width 175 height 83
click at [907, 641] on textarea "Hi [PERSON_NAME], Great news! I am thrilled to inform you that you have been se…" at bounding box center [961, 682] width 175 height 83
click at [1024, 641] on textarea "Hi [PERSON_NAME], Great news! I am thrilled to inform you that you have been se…" at bounding box center [961, 682] width 175 height 83
drag, startPoint x: 987, startPoint y: 573, endPoint x: 896, endPoint y: 574, distance: 91.6
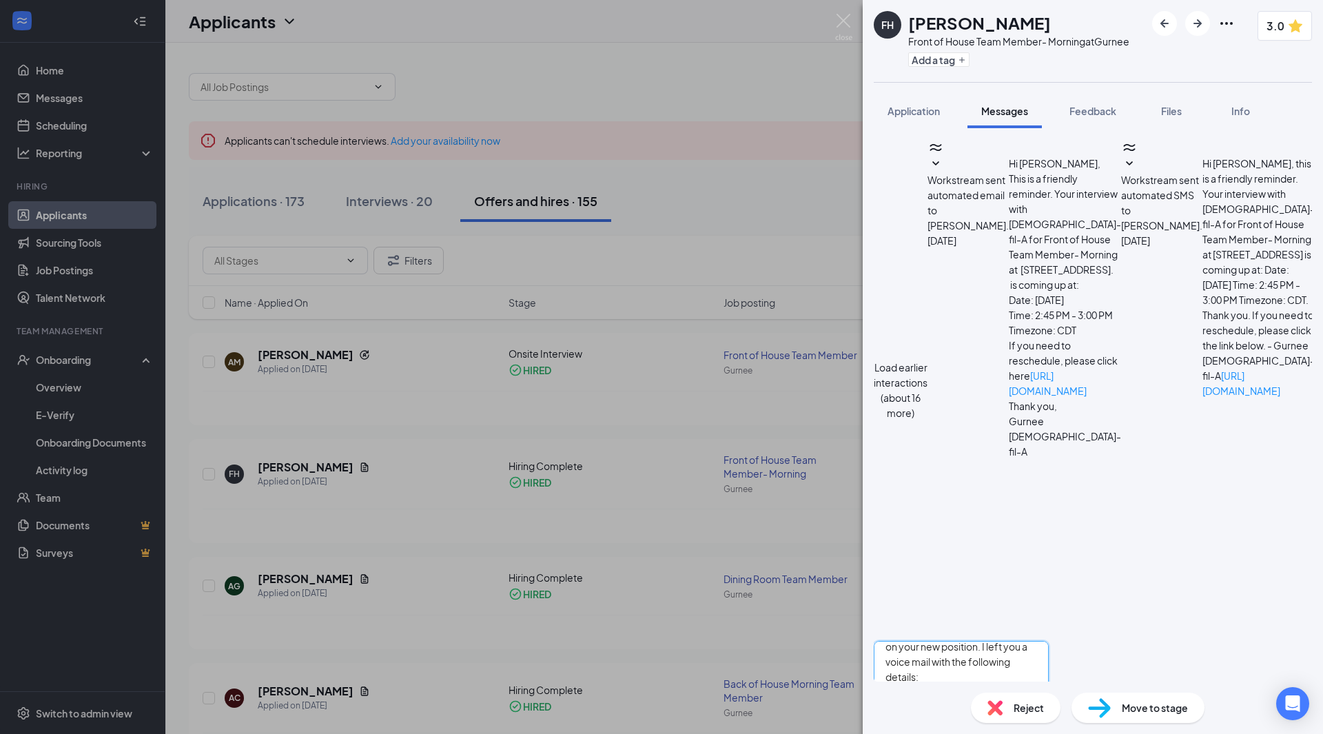
click at [896, 641] on textarea "Hi [PERSON_NAME], Great news! I am thrilled to inform you that you have been se…" at bounding box center [961, 682] width 175 height 83
click at [1049, 641] on textarea "Hi [PERSON_NAME], Great news! I am thrilled to inform you that you have been se…" at bounding box center [961, 682] width 175 height 83
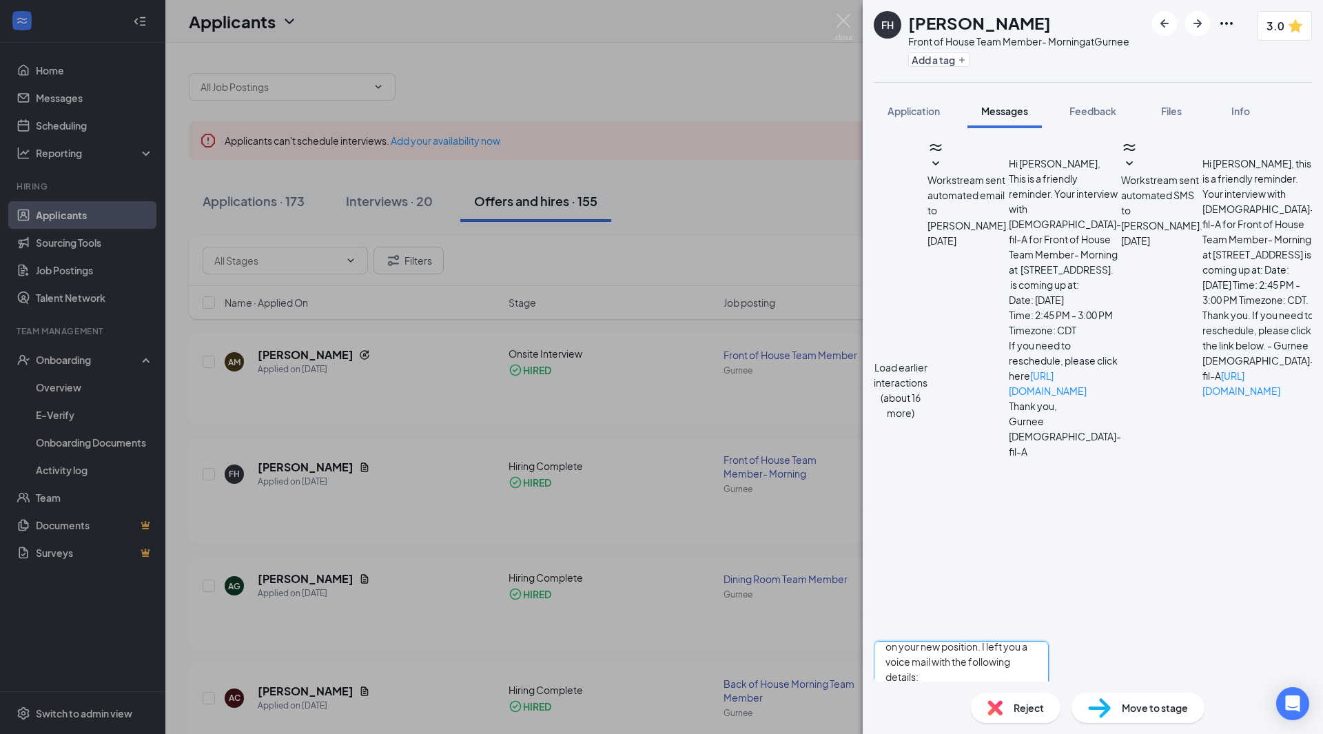
drag, startPoint x: 1248, startPoint y: 573, endPoint x: 1133, endPoint y: 571, distance: 114.4
click at [1049, 641] on textarea "Hi [PERSON_NAME], Great news! I am thrilled to inform you that you have been se…" at bounding box center [961, 682] width 175 height 83
click at [982, 641] on textarea "Hi [PERSON_NAME], Great news! I am thrilled to inform you that you have been se…" at bounding box center [961, 682] width 175 height 83
drag, startPoint x: 1010, startPoint y: 599, endPoint x: 1322, endPoint y: 573, distance: 313.2
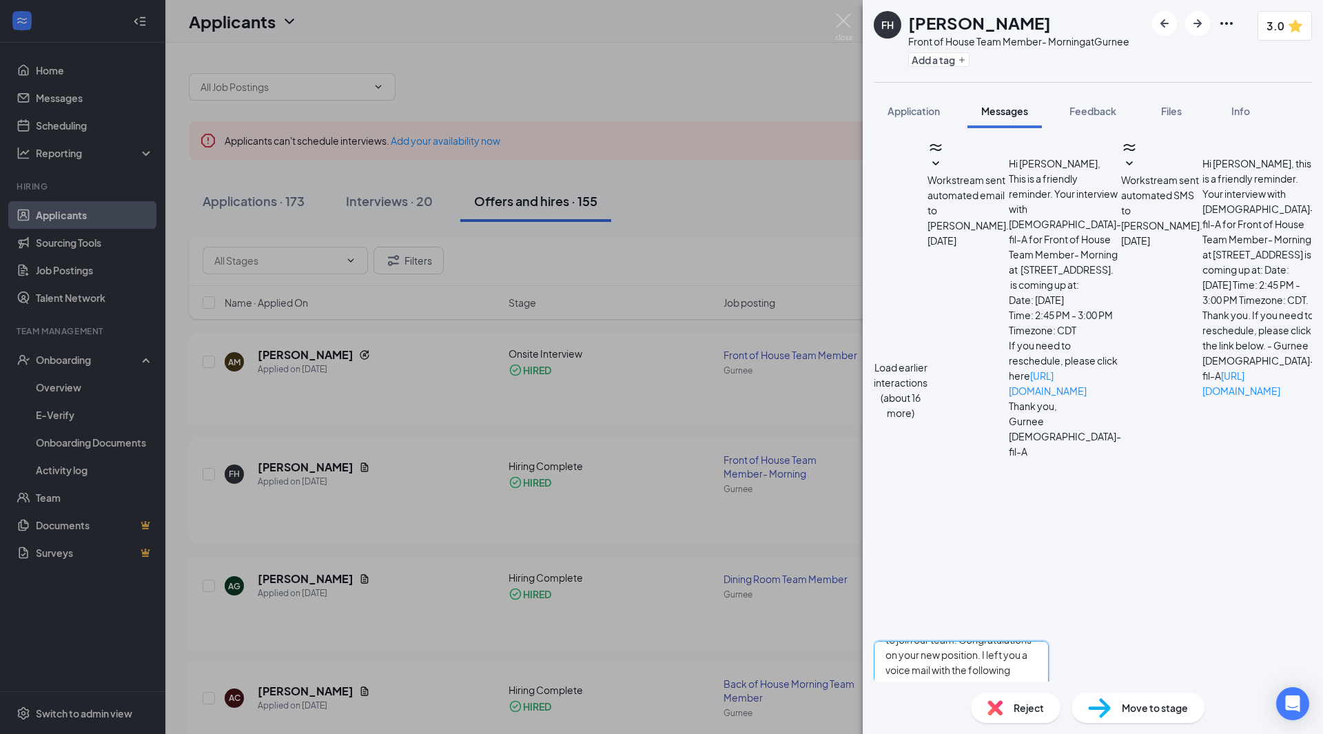
click at [1013, 641] on textarea "Hi [PERSON_NAME], Great news! I am thrilled to inform you that you have been se…" at bounding box center [961, 682] width 175 height 83
click at [1036, 641] on textarea "Hi [PERSON_NAME], Great news! I am thrilled to inform you that you have been se…" at bounding box center [961, 682] width 175 height 83
click at [1038, 641] on textarea "Hi [PERSON_NAME], Great news! I am thrilled to inform you that you have been se…" at bounding box center [961, 682] width 175 height 83
click at [1049, 641] on textarea "Hi [PERSON_NAME], Great news! I am thrilled to inform you that you have been se…" at bounding box center [961, 682] width 175 height 83
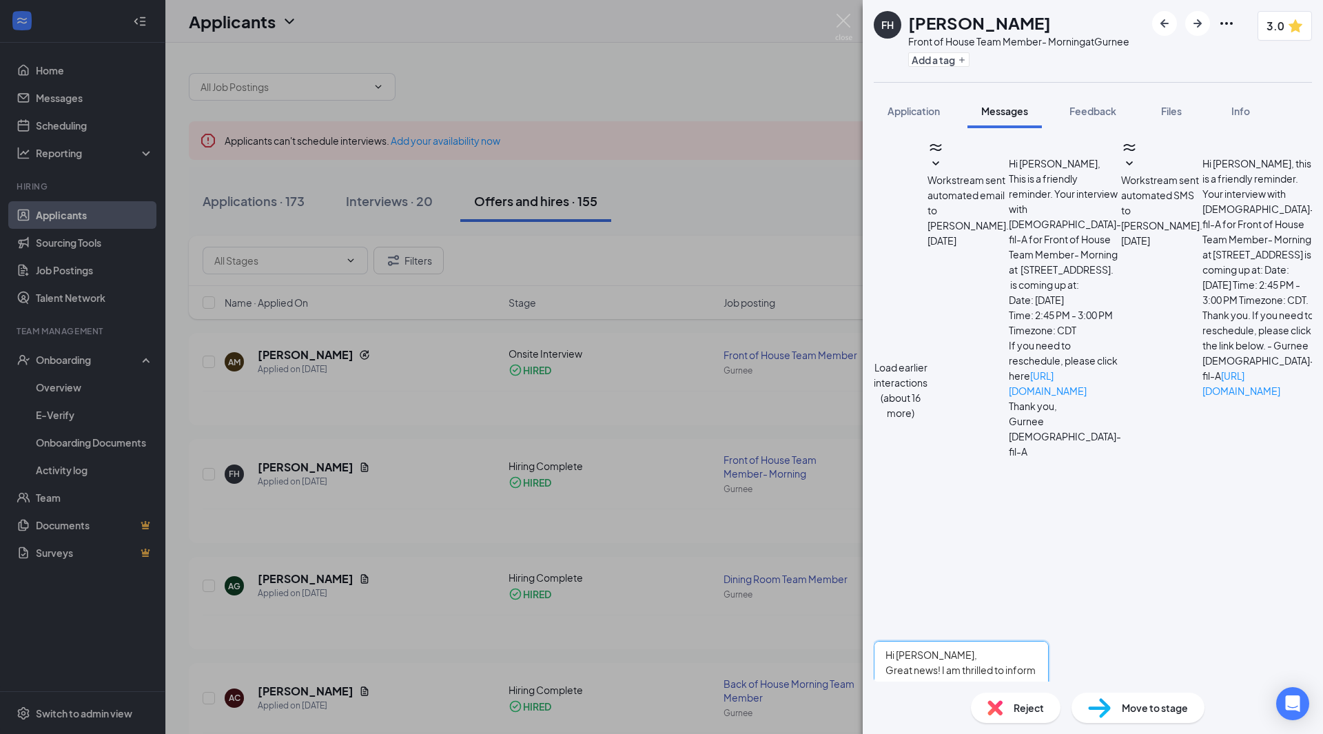
drag, startPoint x: 993, startPoint y: 619, endPoint x: 898, endPoint y: 553, distance: 116.4
click at [898, 641] on textarea "Hi [PERSON_NAME], Great news! I am thrilled to inform you that you have been se…" at bounding box center [961, 682] width 175 height 83
click at [1040, 641] on textarea "Hi [PERSON_NAME], Great news! I am thrilled to inform you that you have been se…" at bounding box center [961, 682] width 175 height 83
click at [1049, 641] on textarea "Hi [PERSON_NAME], Great news! I am thrilled to inform you that you have been se…" at bounding box center [961, 682] width 175 height 83
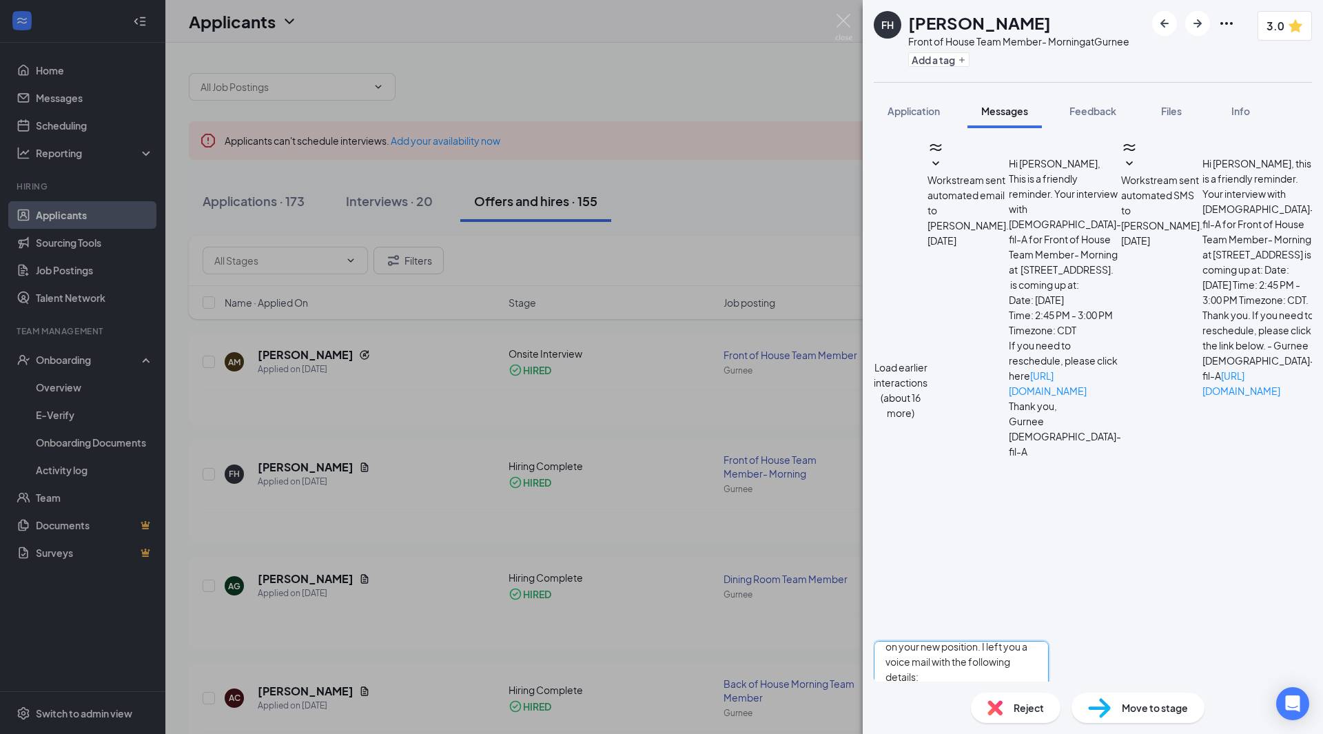
drag, startPoint x: 987, startPoint y: 571, endPoint x: 895, endPoint y: 571, distance: 92.3
click at [895, 641] on div "Hi [PERSON_NAME], Great news! I am thrilled to inform you that you have been se…" at bounding box center [961, 706] width 175 height 130
type textarea "Hi [PERSON_NAME], Great news! I am thrilled to inform you that you have been se…"
drag, startPoint x: 1261, startPoint y: 662, endPoint x: 1322, endPoint y: 636, distance: 66.0
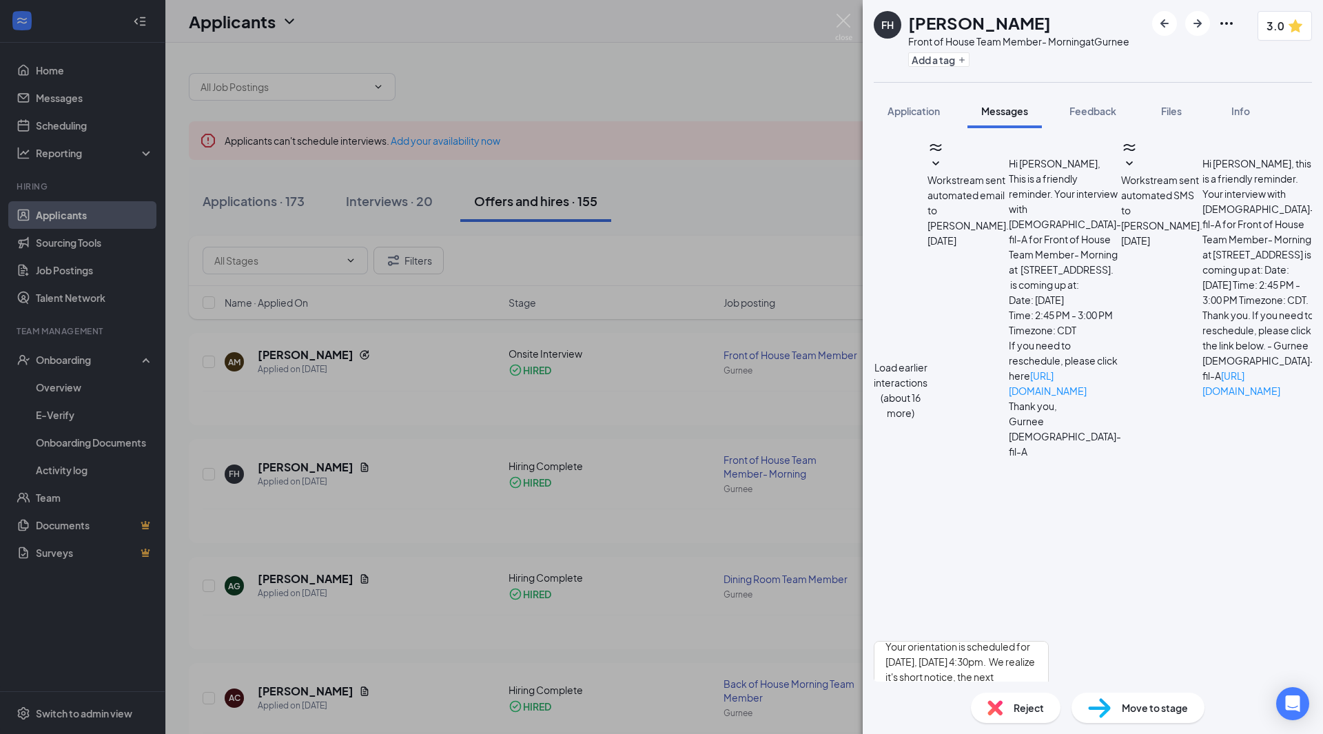
click at [1049, 723] on button "Send" at bounding box center [1036, 747] width 24 height 48
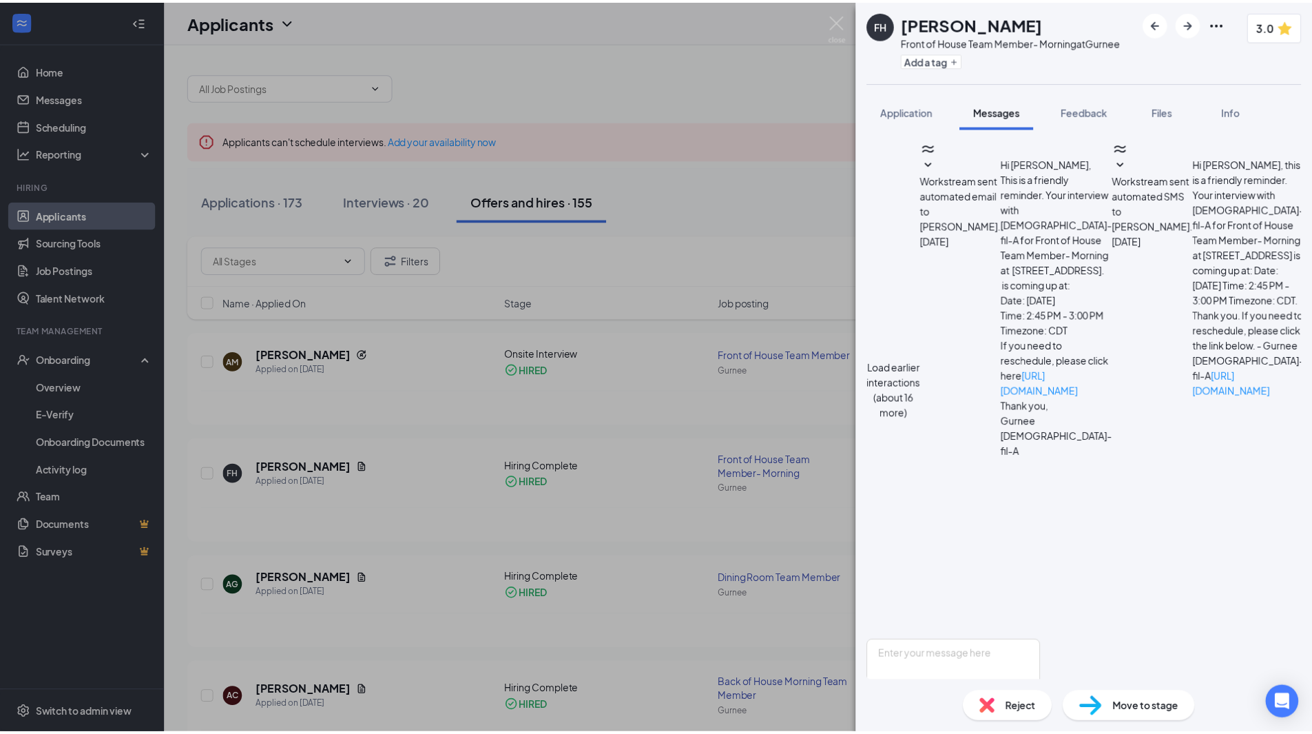
scroll to position [423, 0]
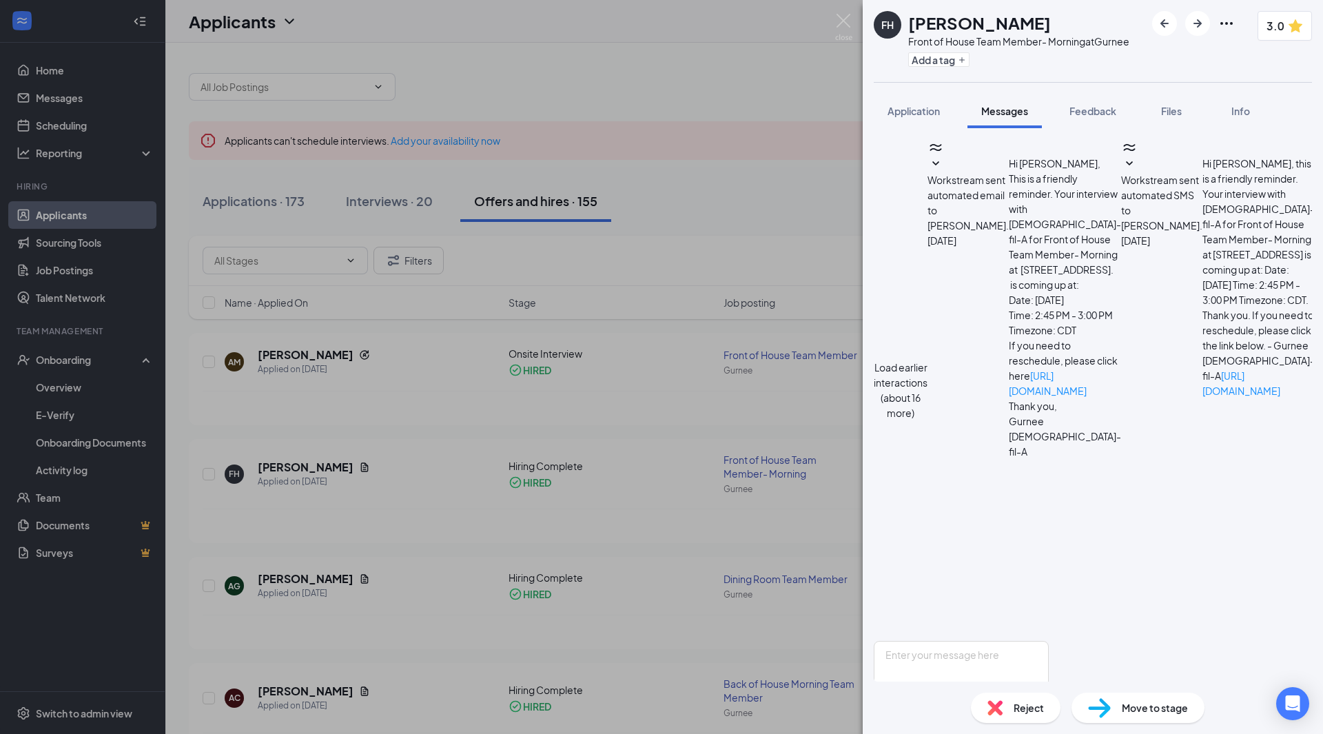
click at [617, 82] on div "FH [PERSON_NAME] Front of House Team Member- Morning at [GEOGRAPHIC_DATA] Add a…" at bounding box center [661, 367] width 1323 height 734
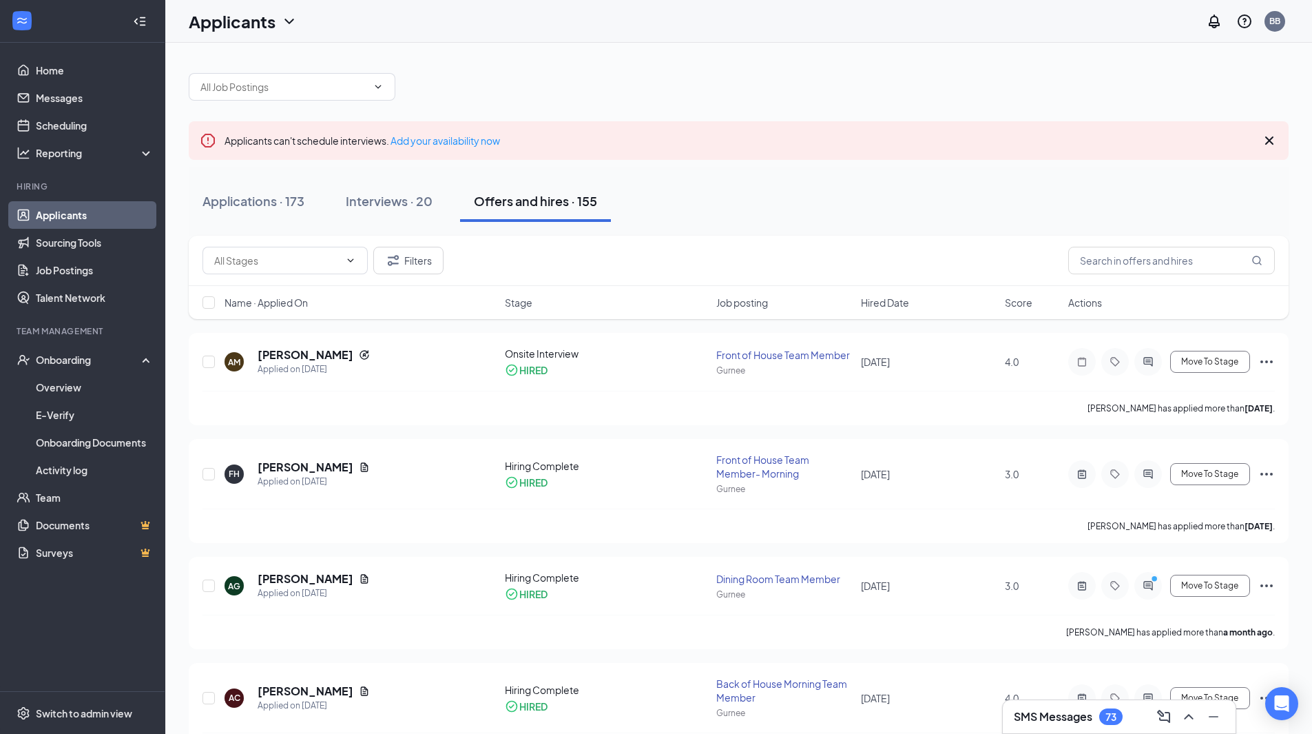
click at [72, 210] on link "Applicants" at bounding box center [95, 215] width 118 height 28
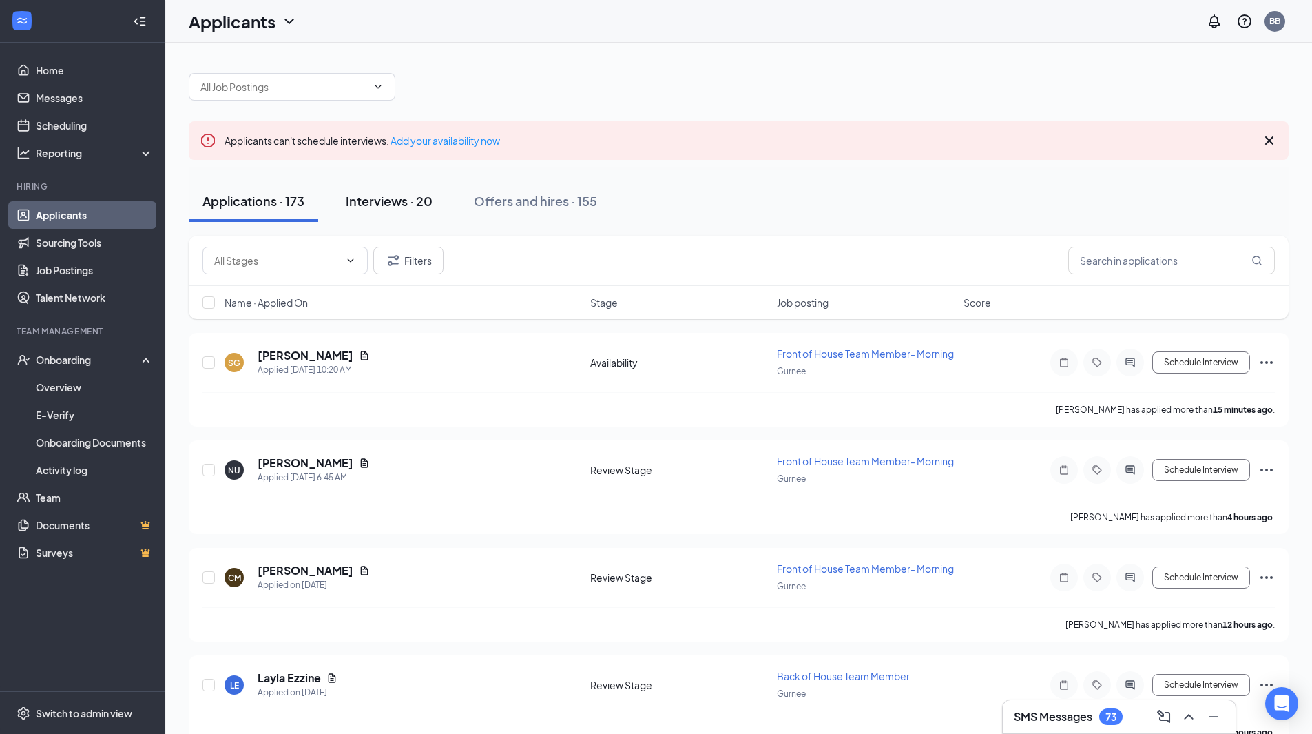
click at [398, 200] on div "Interviews · 20" at bounding box center [389, 200] width 87 height 17
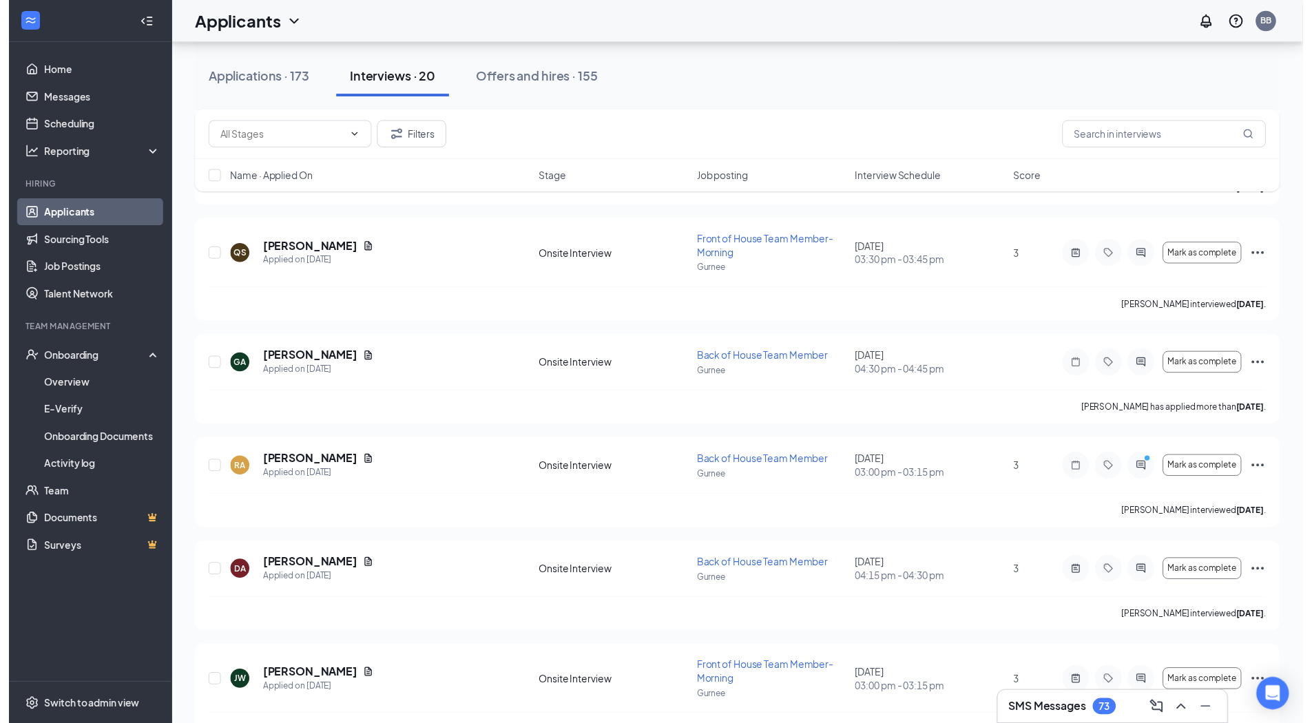
scroll to position [689, 0]
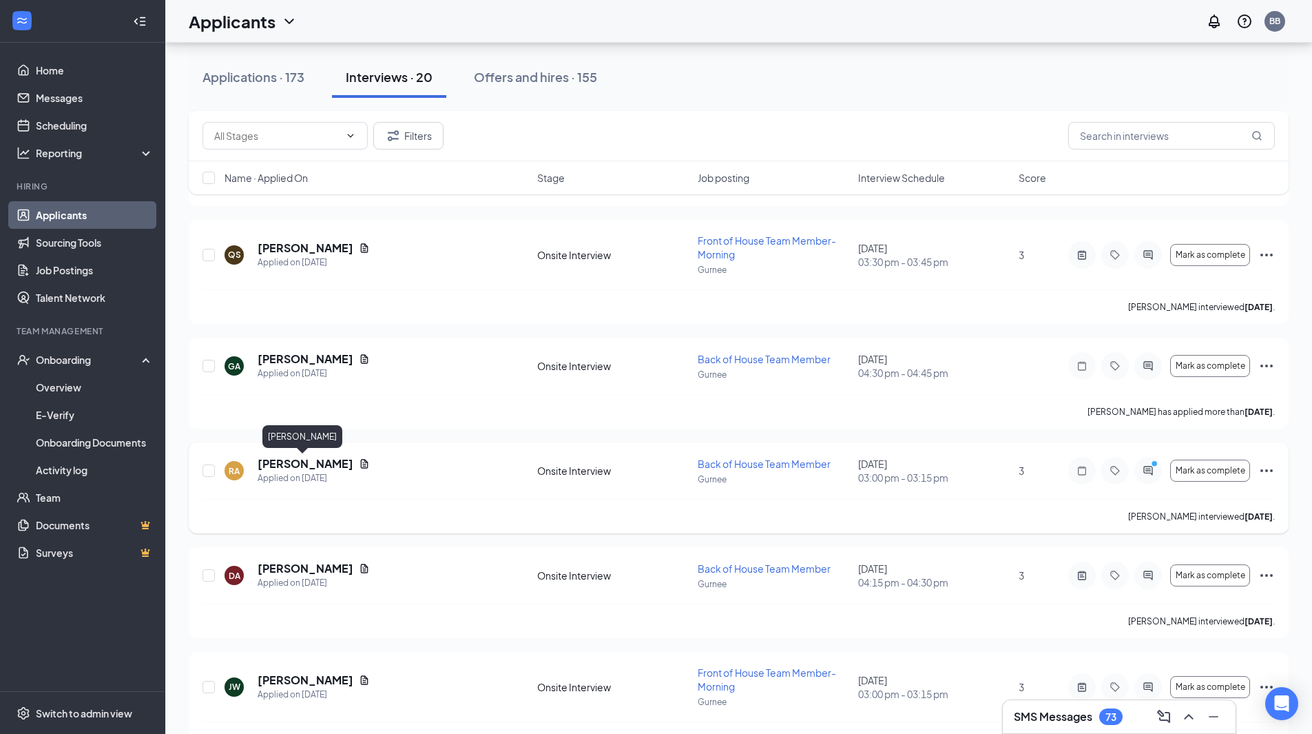
click at [300, 457] on h5 "[PERSON_NAME]" at bounding box center [306, 463] width 96 height 15
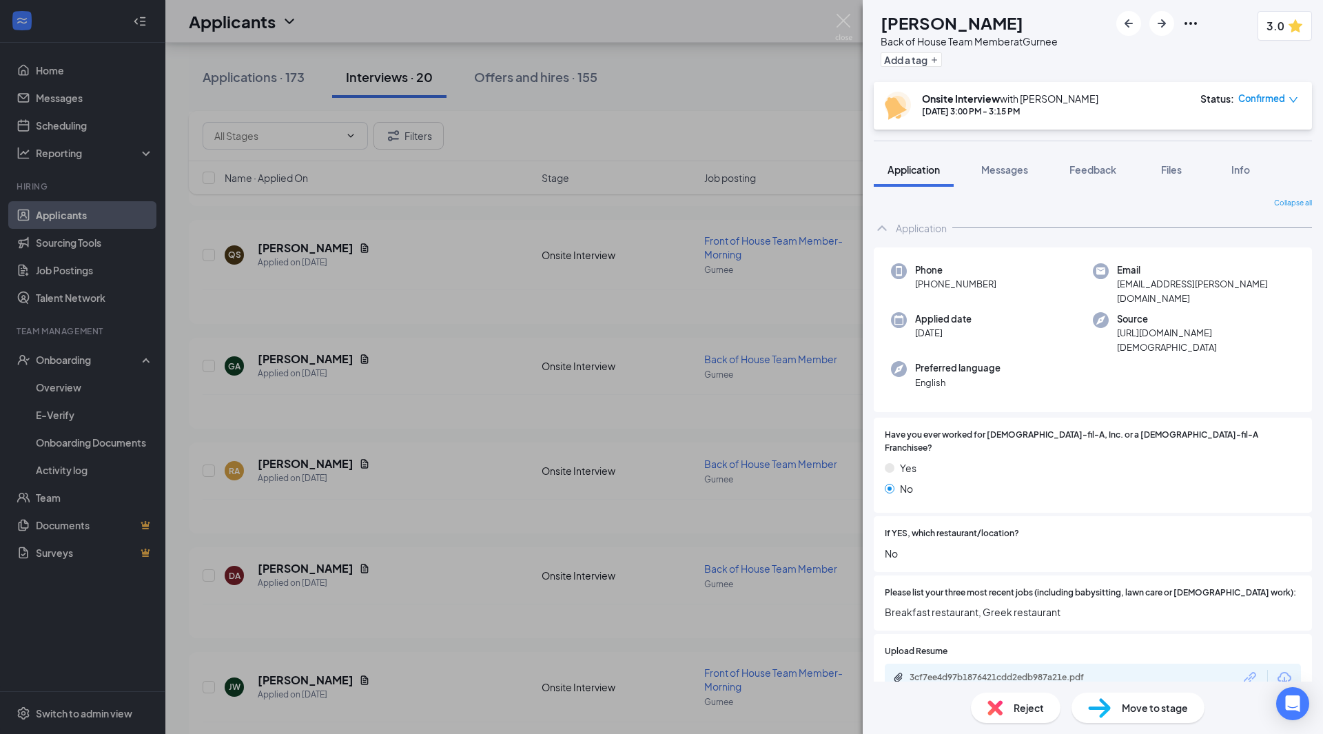
click at [1138, 720] on div "Move to stage" at bounding box center [1137, 707] width 133 height 30
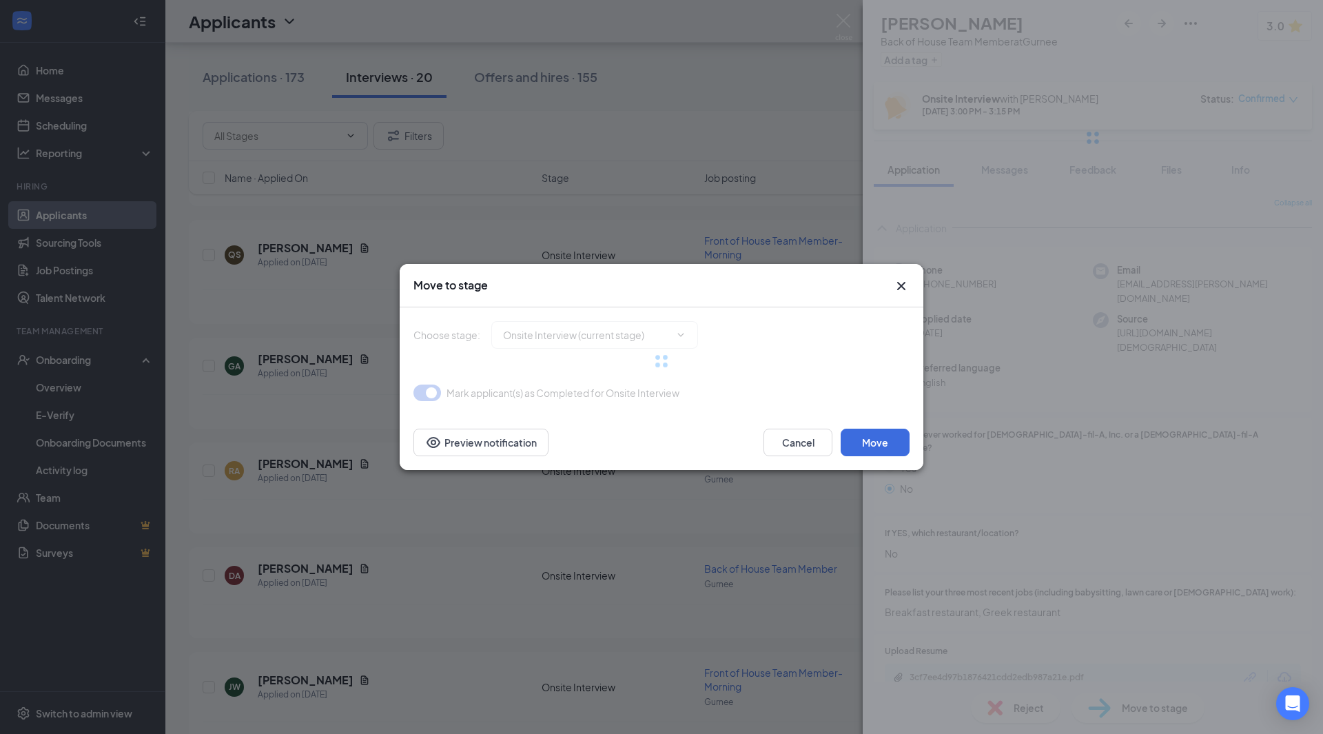
type input "Hiring Complete (next stage)"
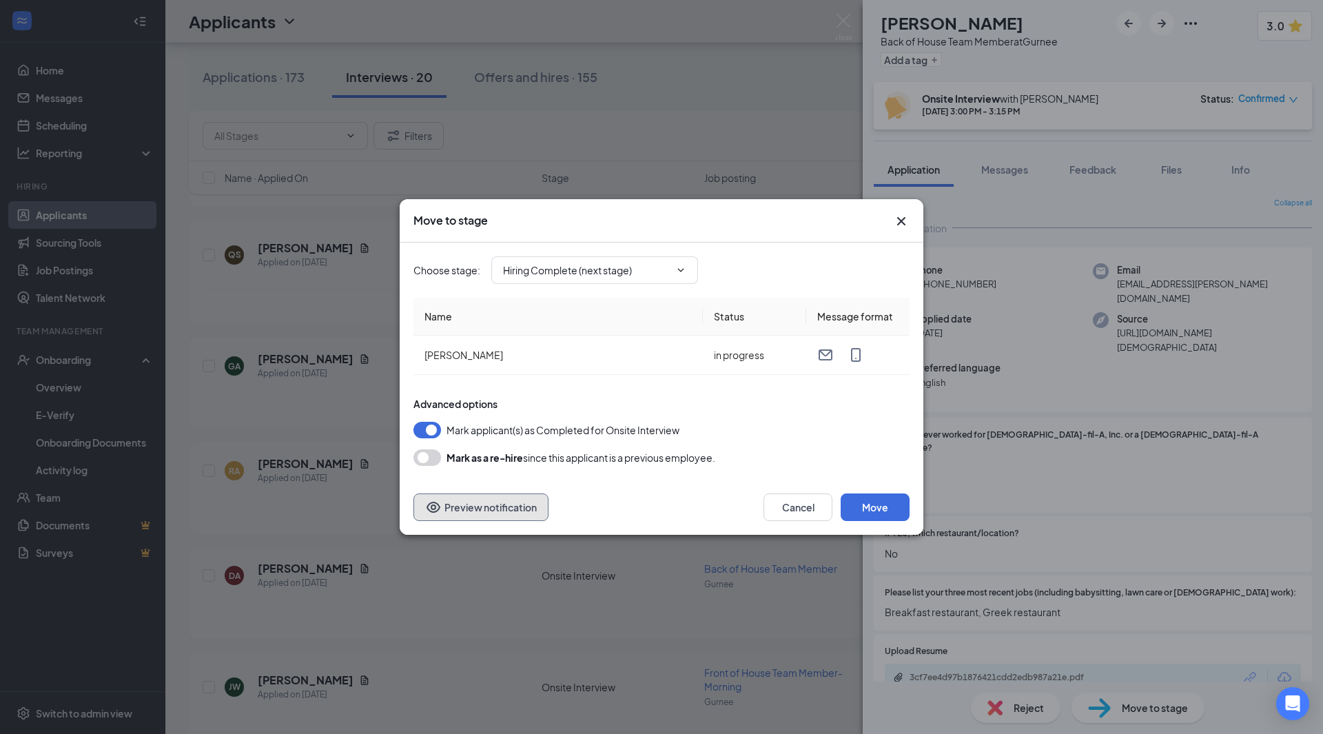
click at [527, 515] on button "Preview notification" at bounding box center [480, 507] width 135 height 28
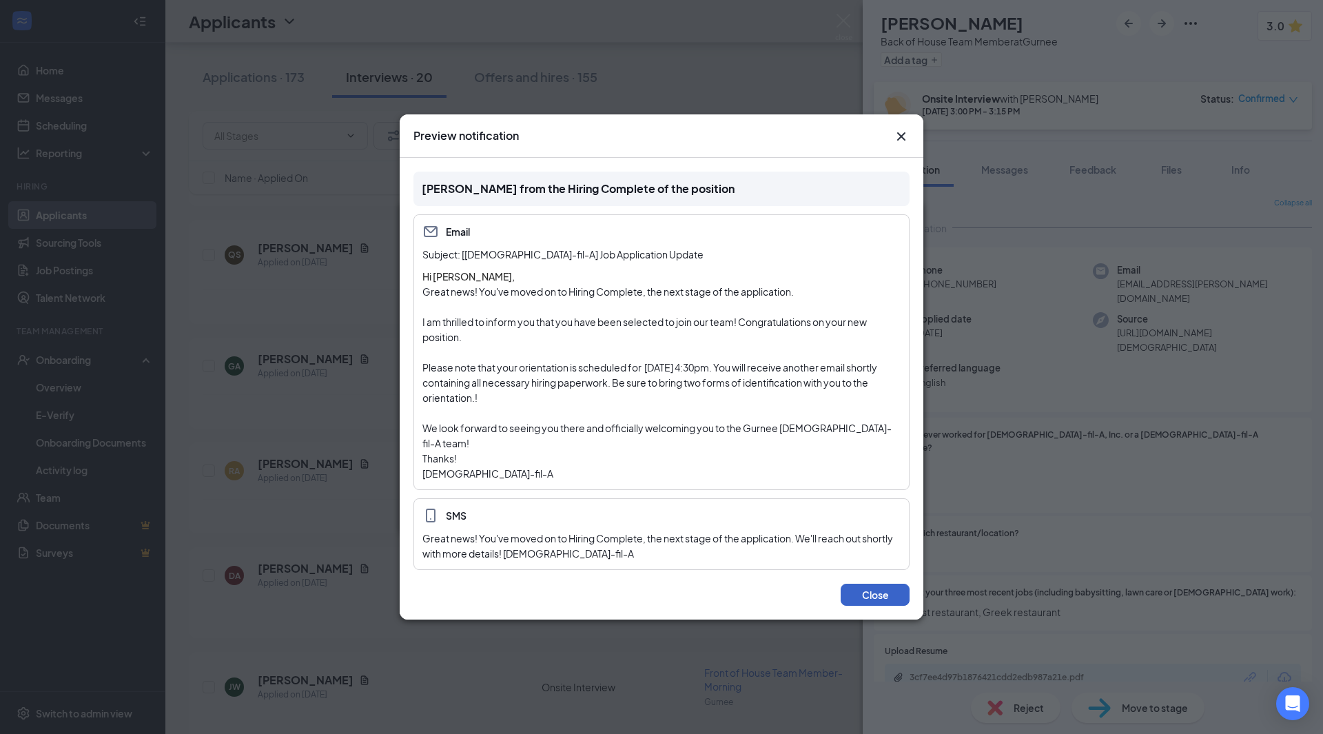
click at [874, 588] on button "Close" at bounding box center [875, 595] width 69 height 22
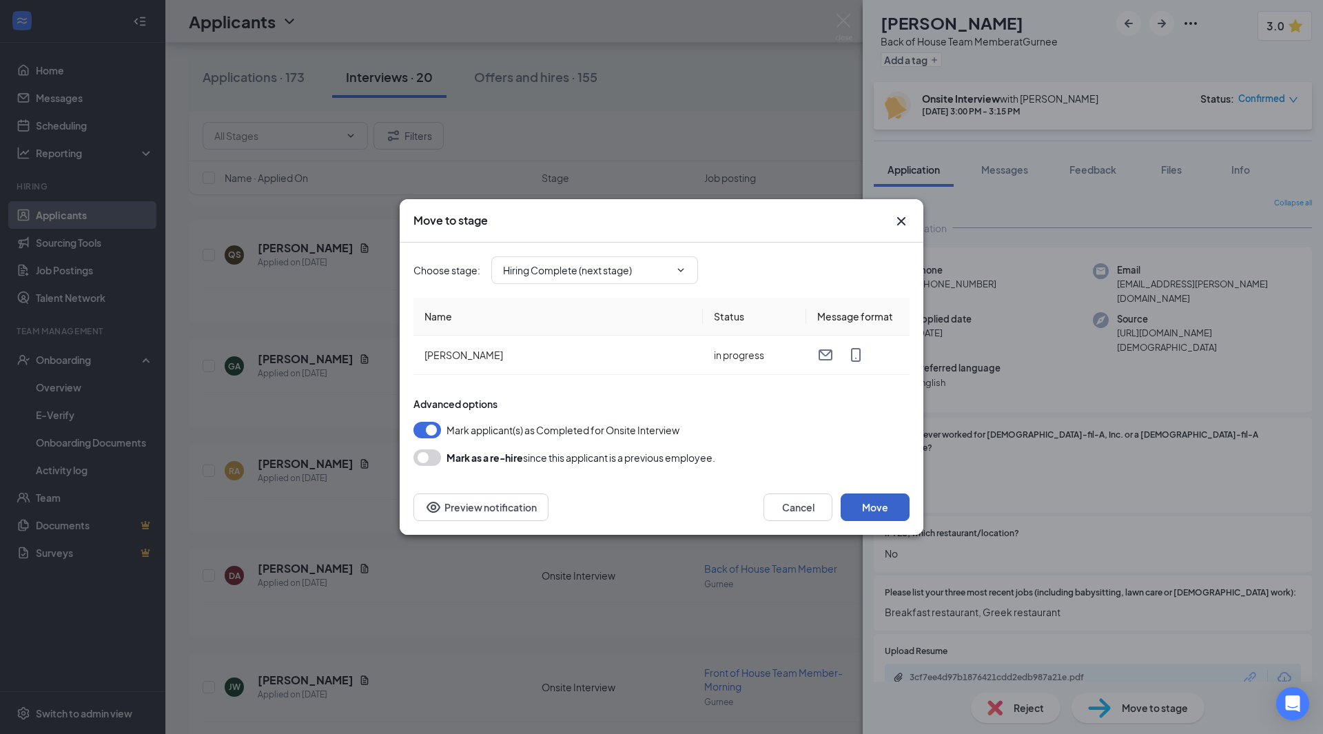
click at [879, 508] on button "Move" at bounding box center [875, 507] width 69 height 28
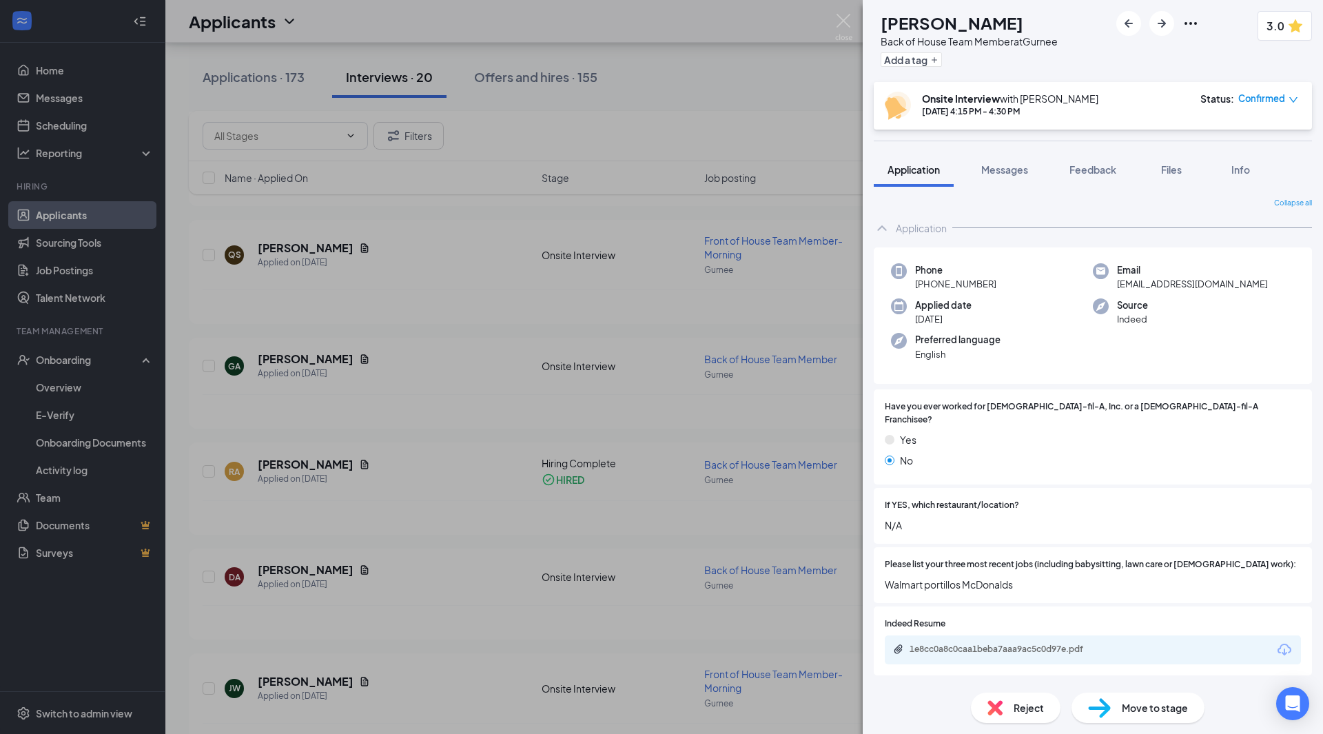
click at [474, 123] on div "DA [PERSON_NAME] Back of House Team Member at Gurnee Add a tag 3.0 Onsite Inter…" at bounding box center [661, 367] width 1323 height 734
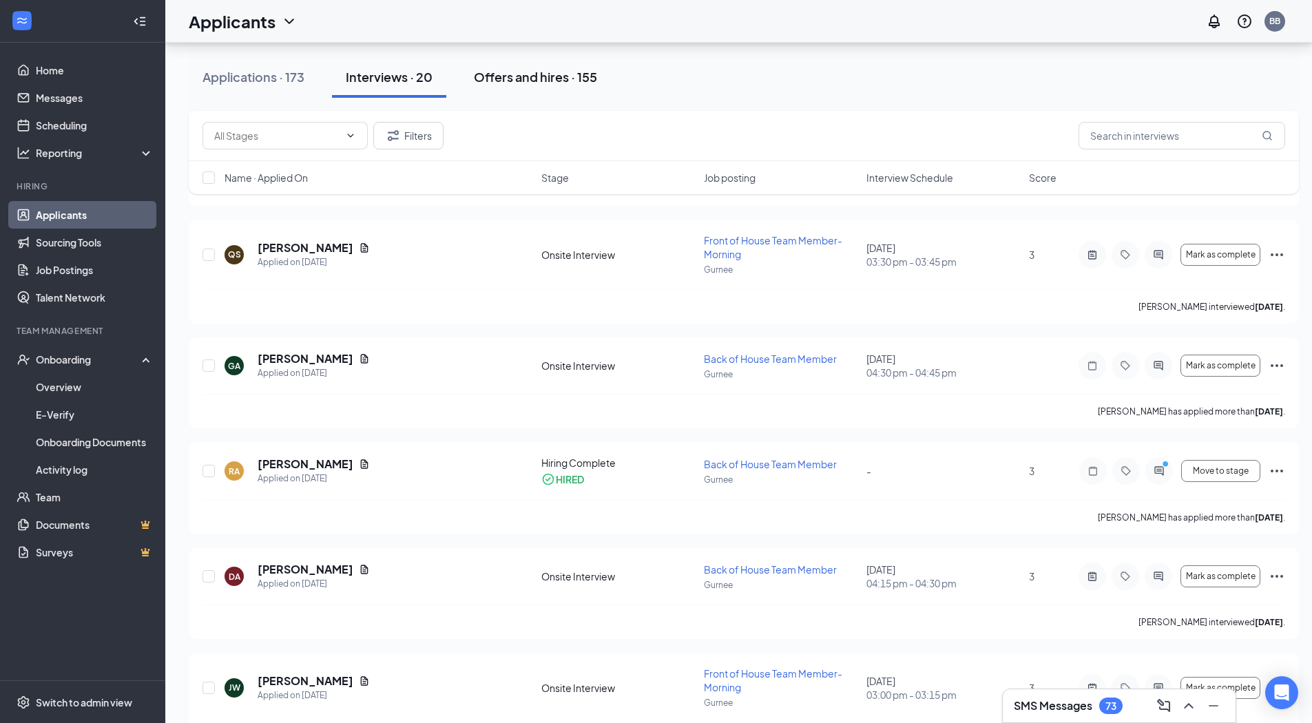
click at [509, 77] on div "Offers and hires · 155" at bounding box center [535, 76] width 123 height 17
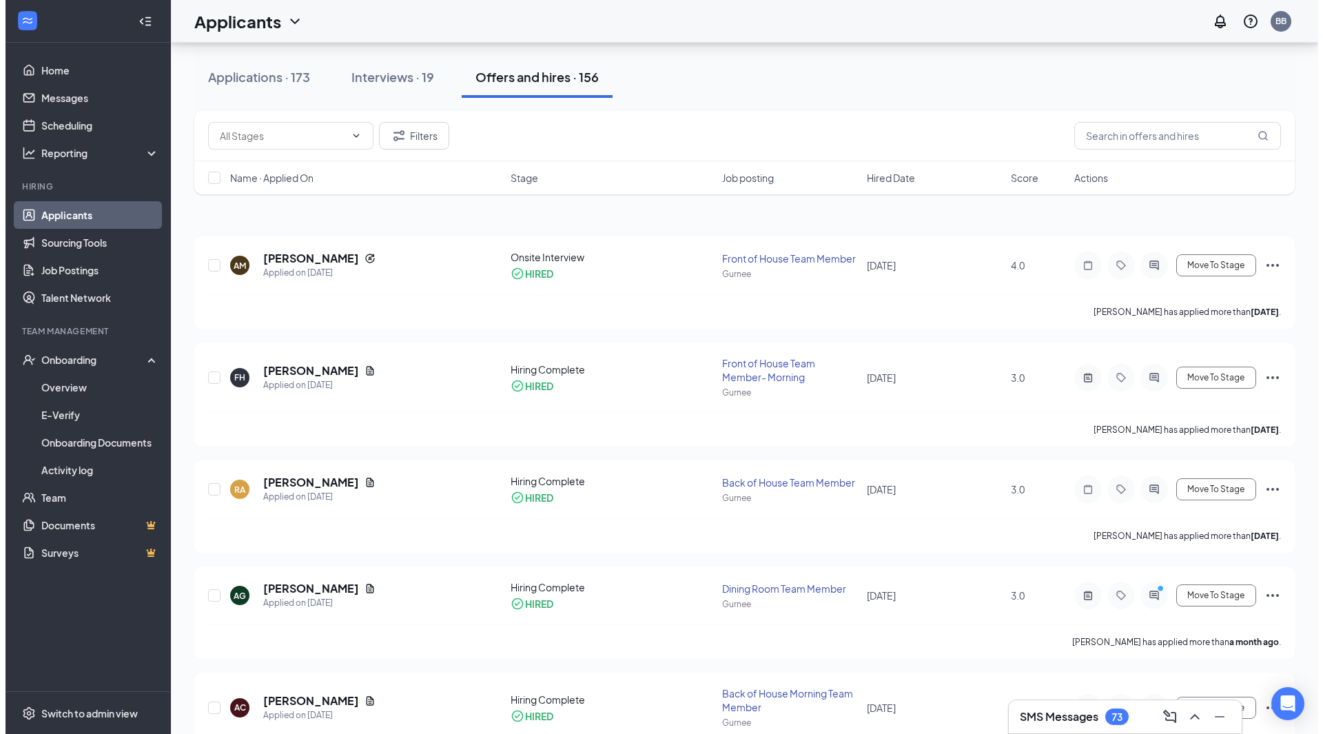
scroll to position [207, 0]
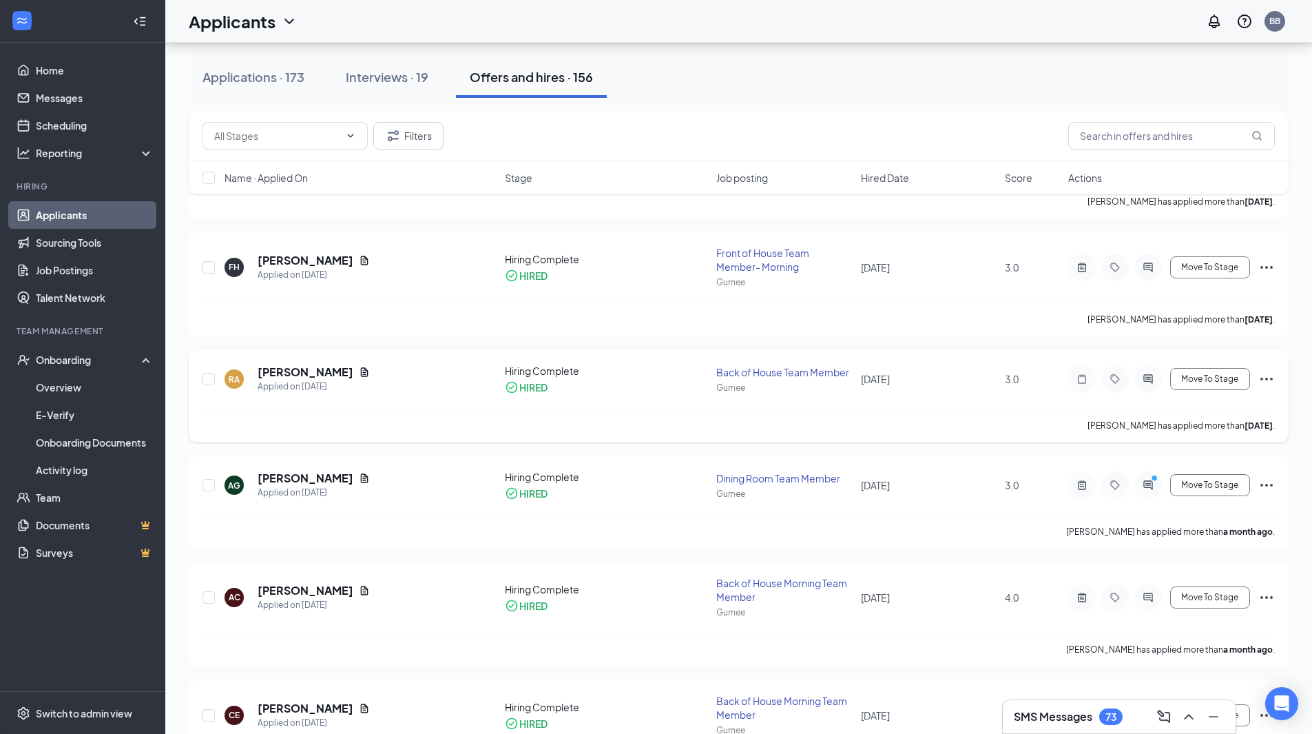
click at [306, 362] on div "RA [PERSON_NAME] Applied on [DATE] Hiring Complete HIRED Back of House Team Mem…" at bounding box center [739, 396] width 1100 height 92
click at [301, 368] on h5 "[PERSON_NAME]" at bounding box center [306, 371] width 96 height 15
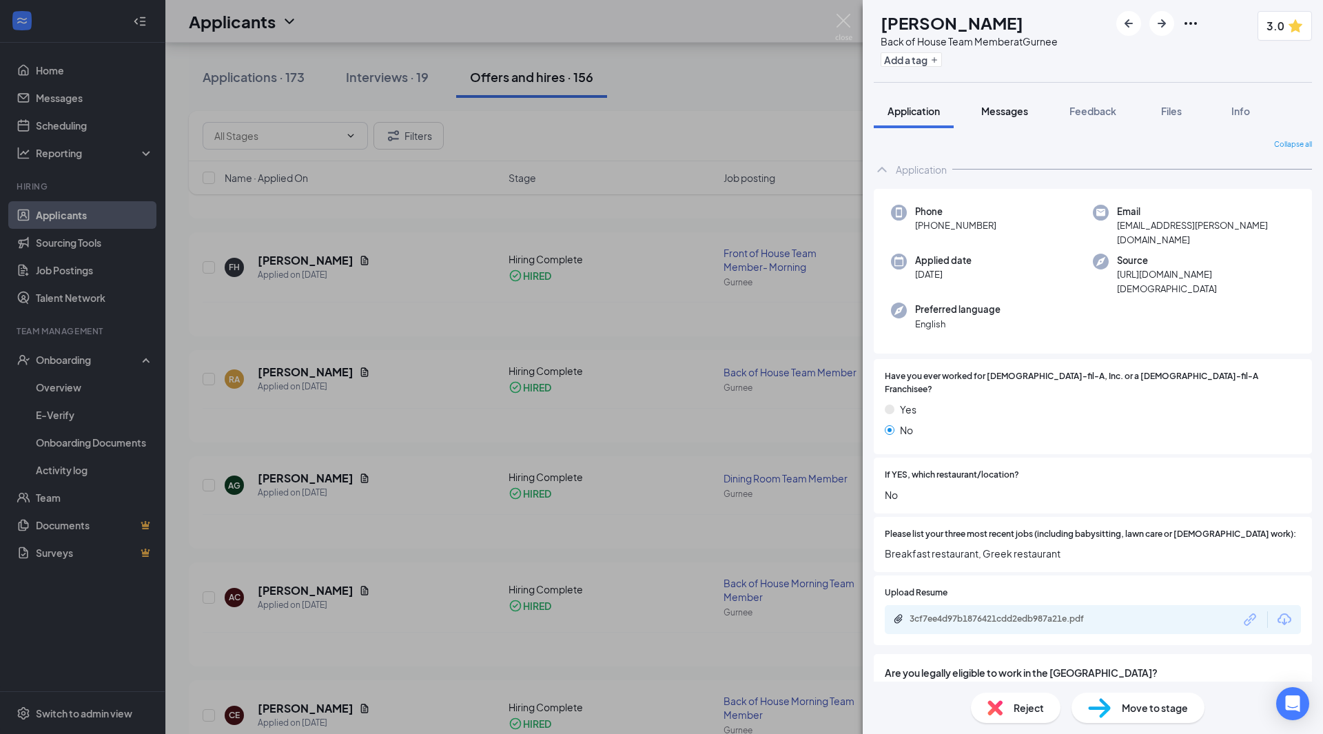
click at [1016, 127] on button "Messages" at bounding box center [1004, 111] width 74 height 34
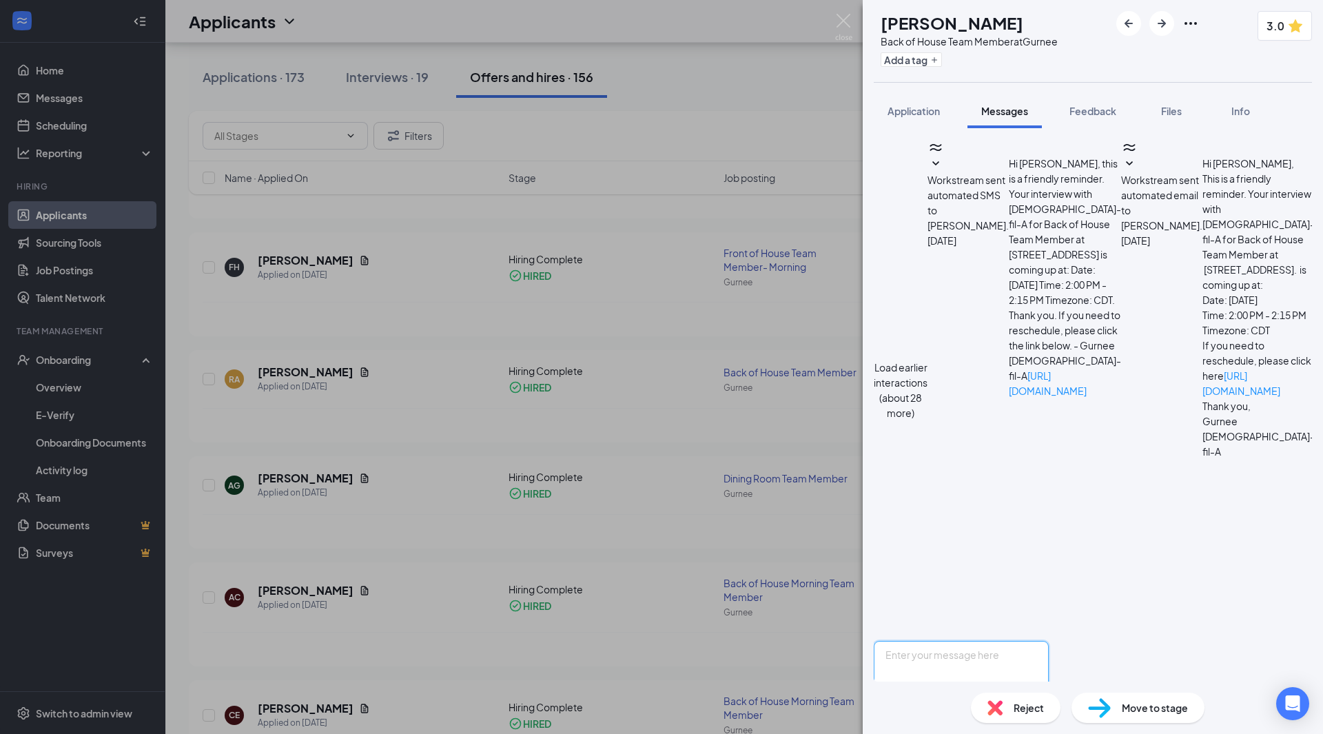
scroll to position [146, 0]
click at [1039, 641] on textarea at bounding box center [961, 682] width 175 height 83
type textarea "Congratulations again! We look forward to seeing you [DATE] at 4:30 at the [GEO…"
click at [1049, 723] on button "Send" at bounding box center [1036, 747] width 24 height 48
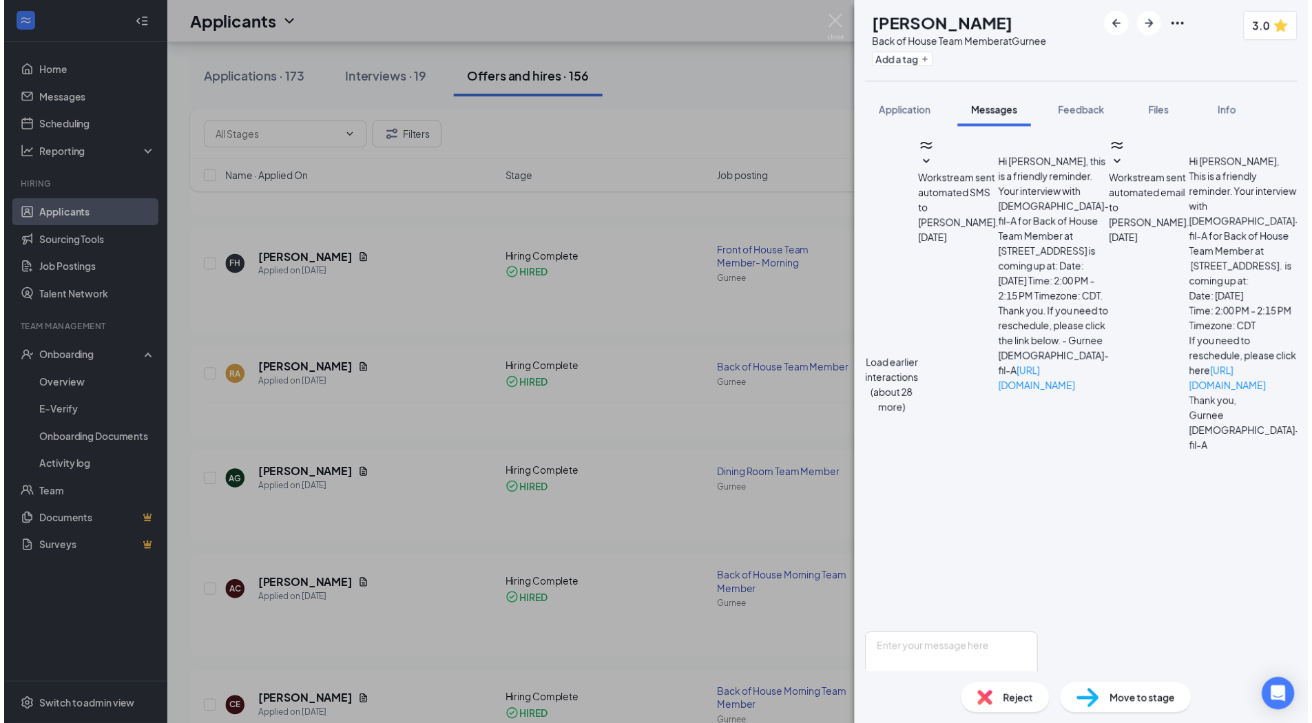
scroll to position [265, 0]
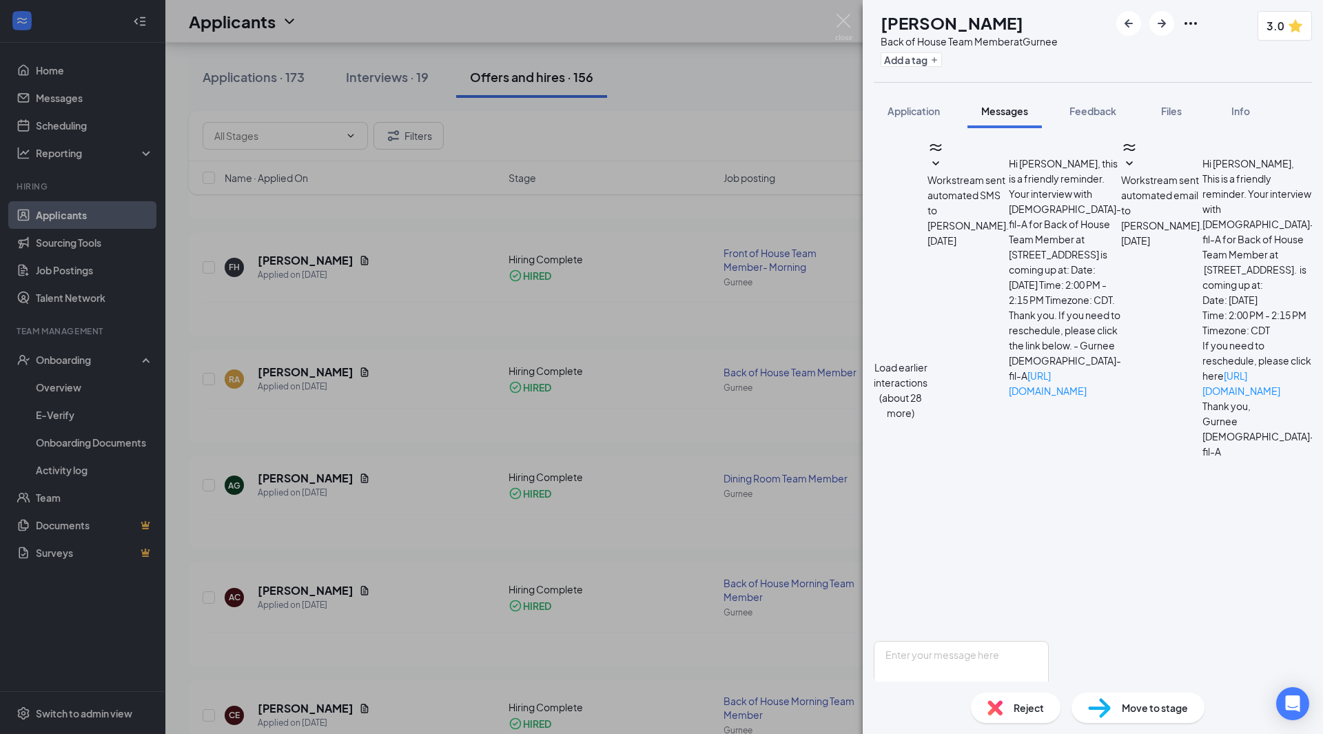
click at [593, 121] on div "RA [PERSON_NAME] Back of House Team Member at Gurnee Add a tag 3.0 Application …" at bounding box center [661, 367] width 1323 height 734
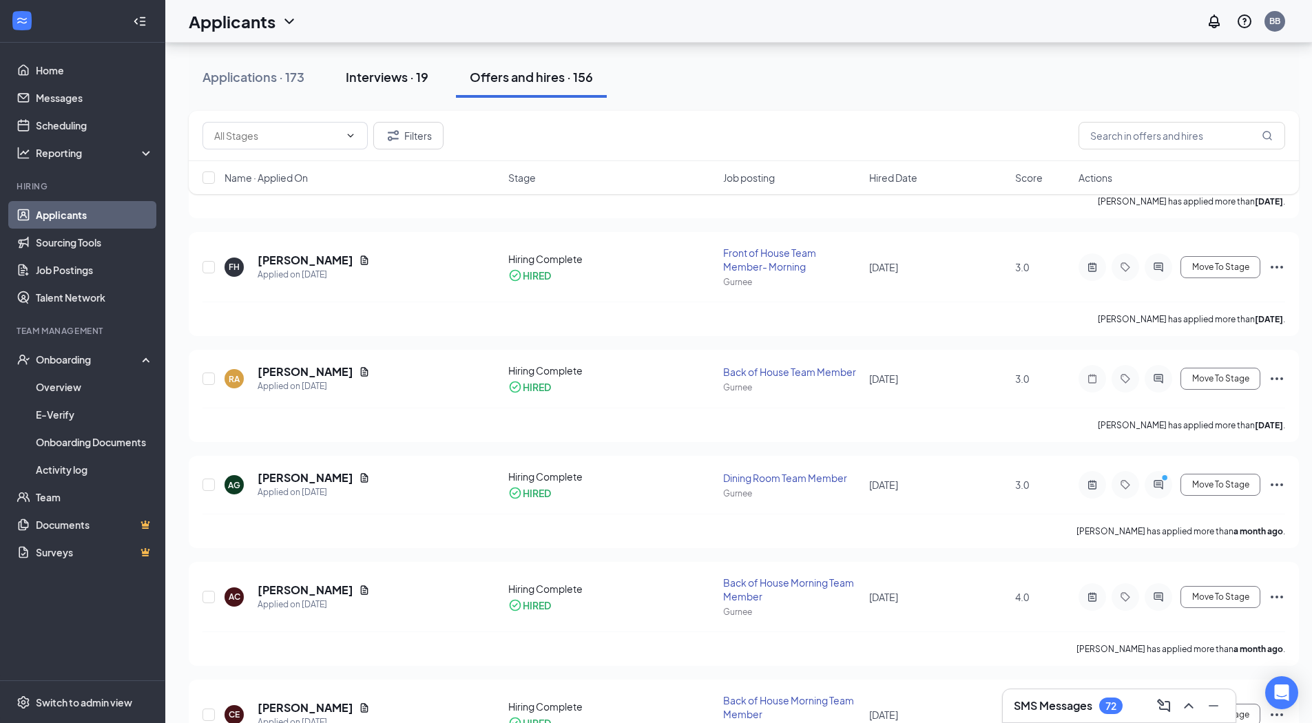
click at [380, 79] on div "Interviews · 19" at bounding box center [387, 76] width 83 height 17
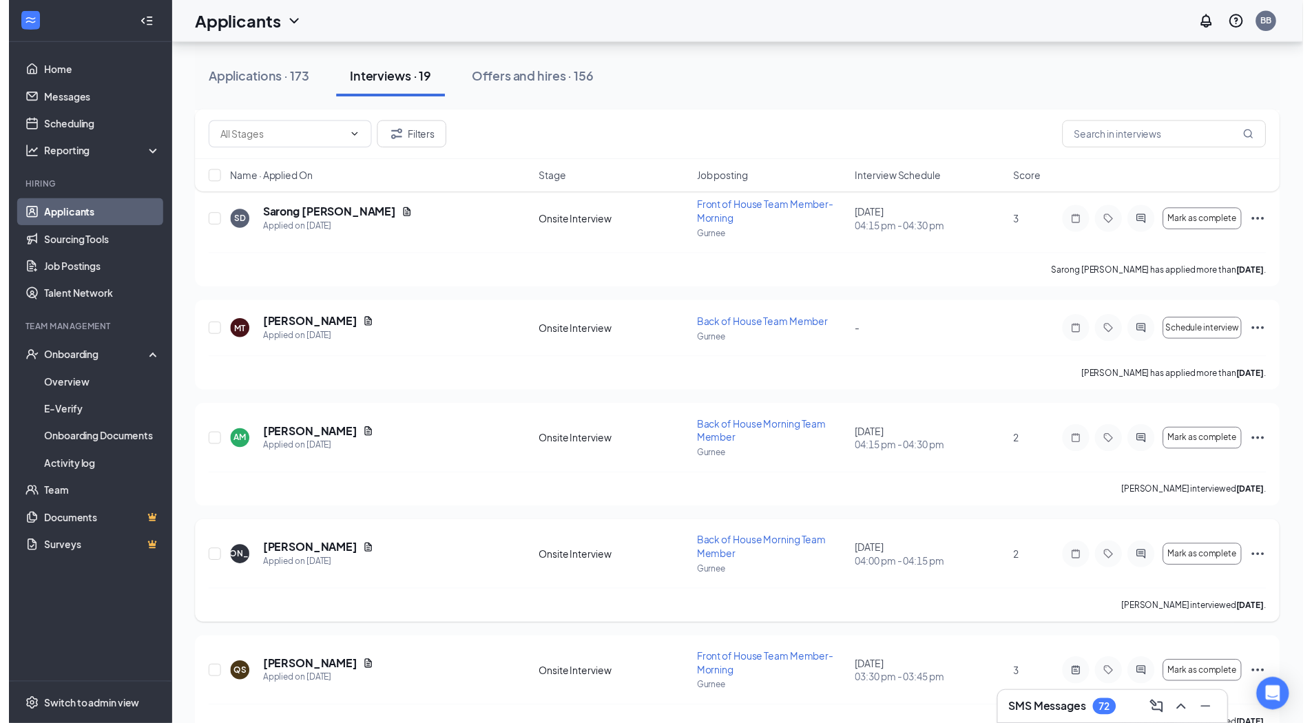
scroll to position [413, 0]
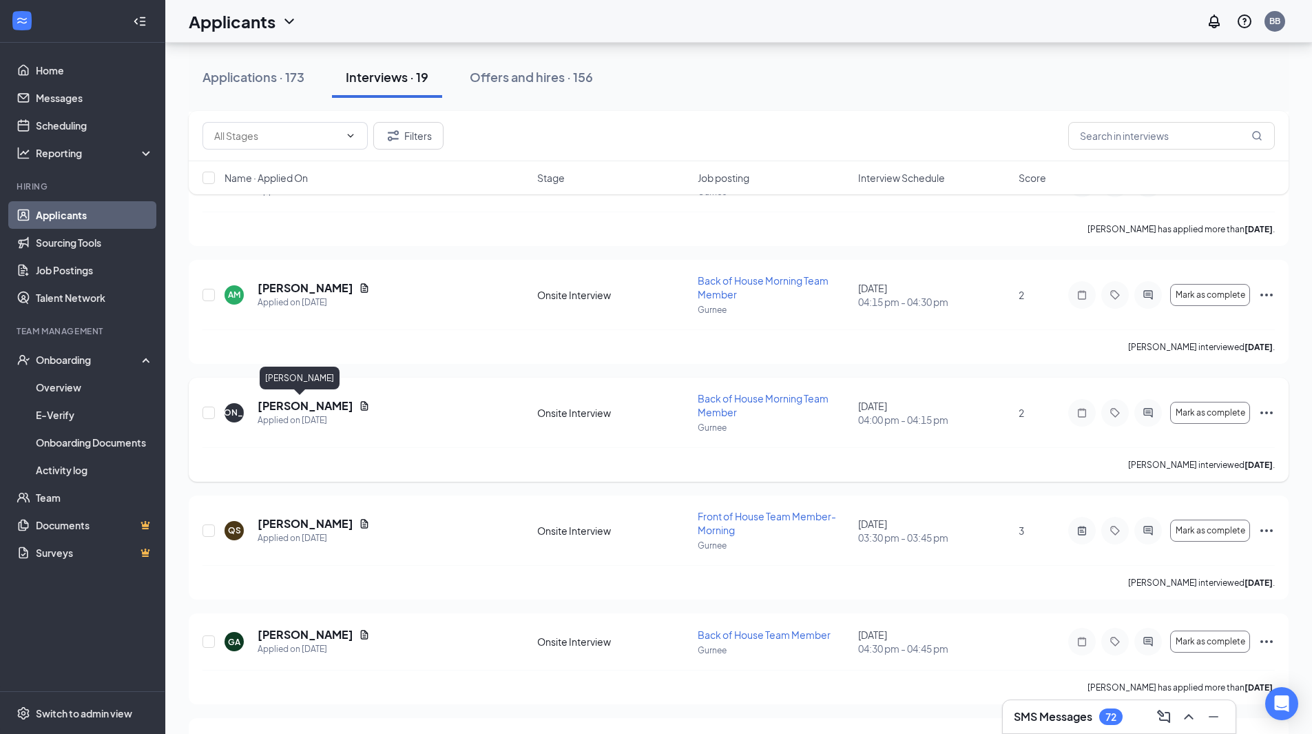
click at [291, 400] on h5 "[PERSON_NAME]" at bounding box center [306, 405] width 96 height 15
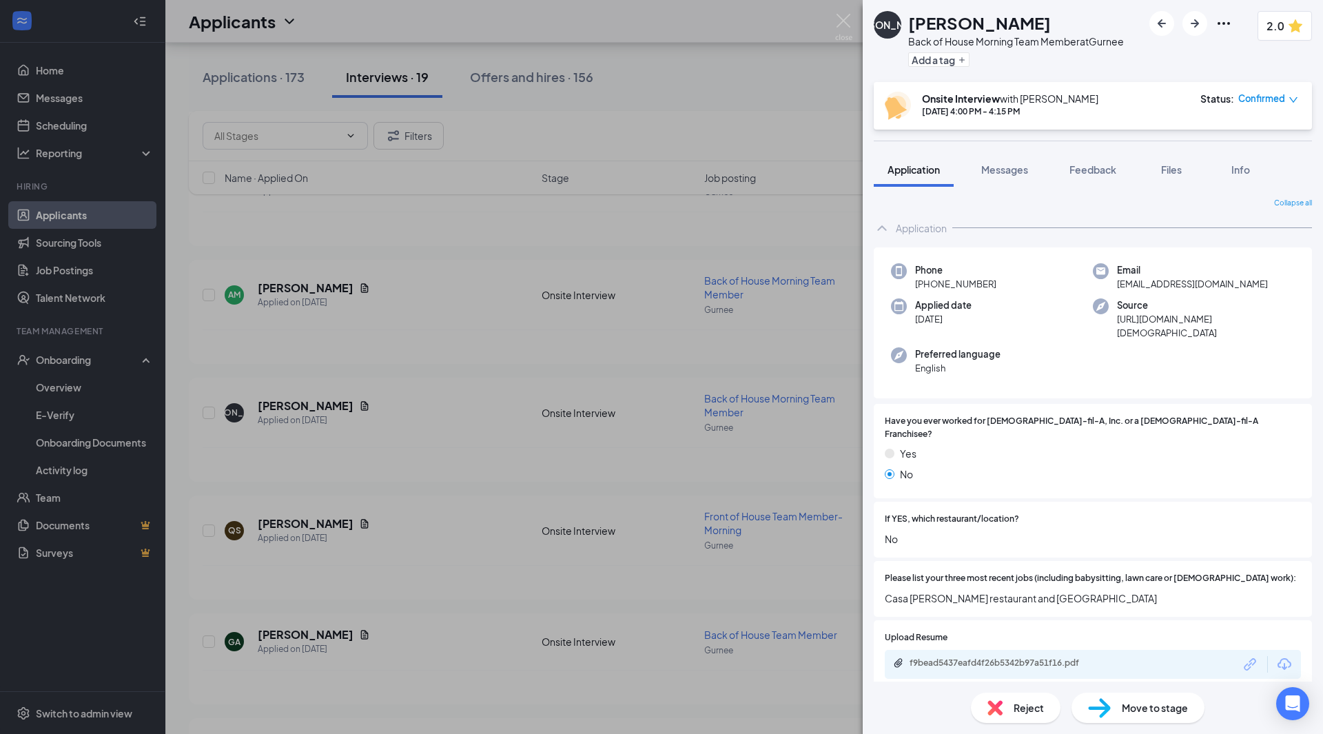
click at [1164, 703] on span "Move to stage" at bounding box center [1155, 707] width 66 height 15
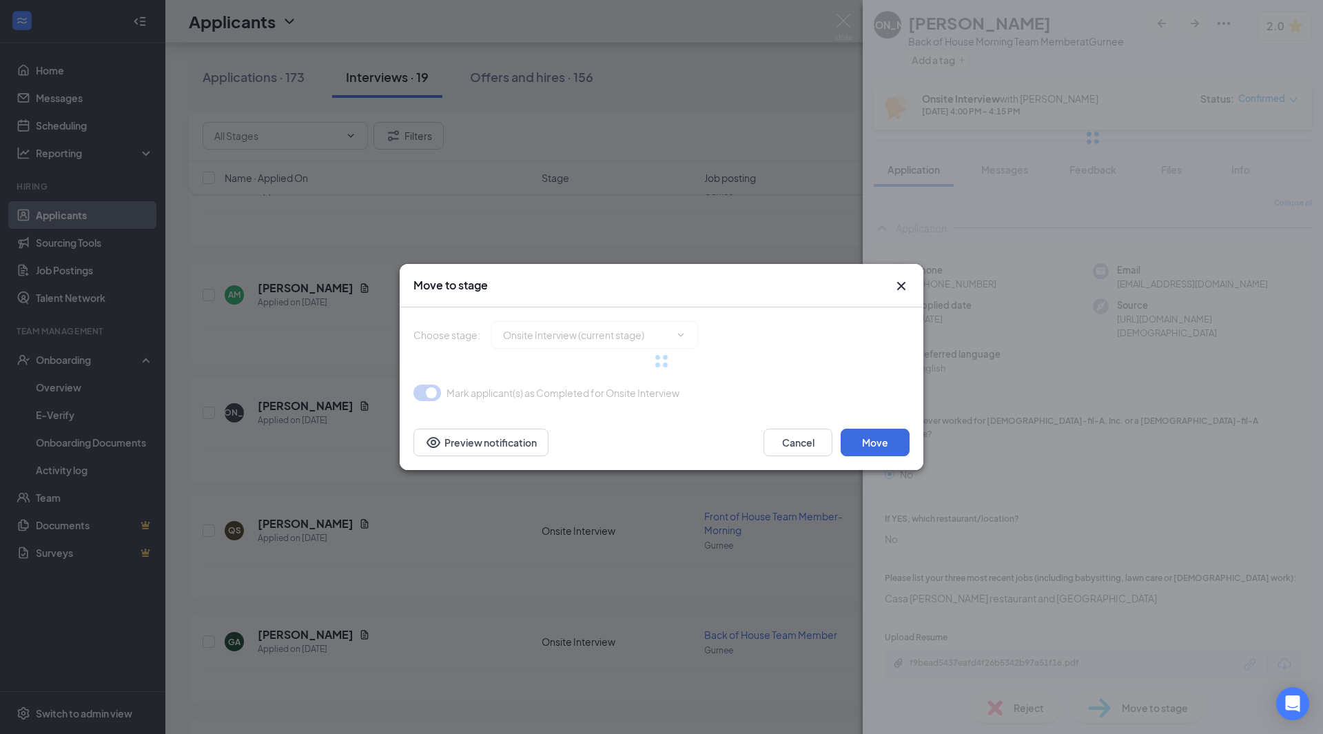
type input "Hiring Complete (next stage)"
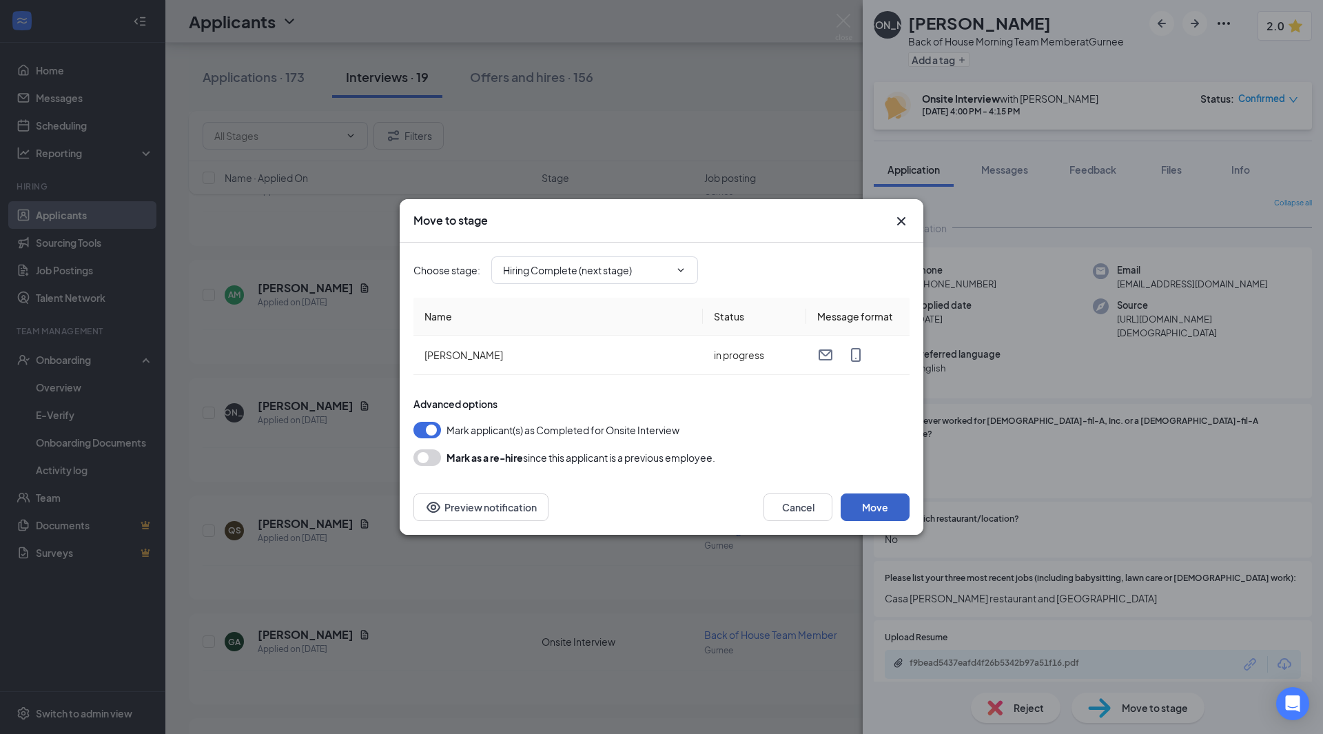
click at [878, 504] on button "Move" at bounding box center [875, 507] width 69 height 28
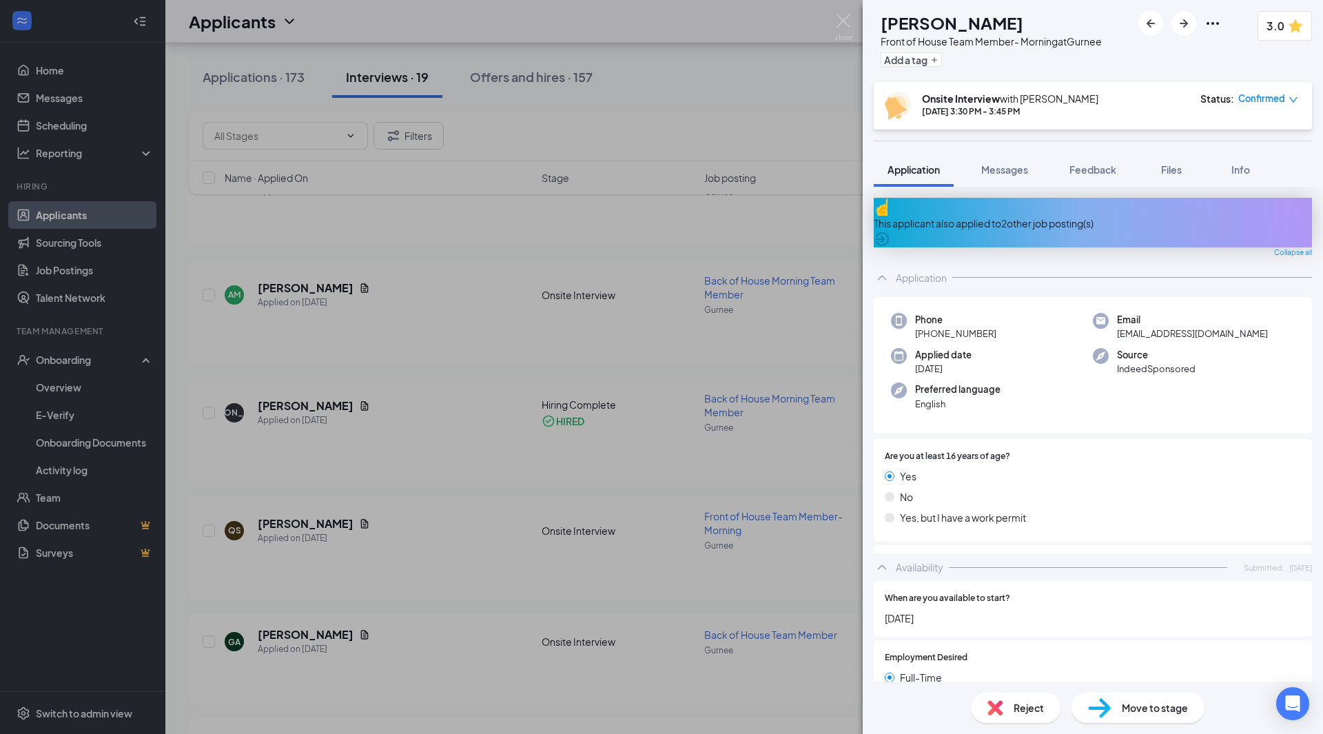
click at [661, 142] on div "QS [PERSON_NAME] Front of House Team Member- Morning at [GEOGRAPHIC_DATA] Add a…" at bounding box center [661, 367] width 1323 height 734
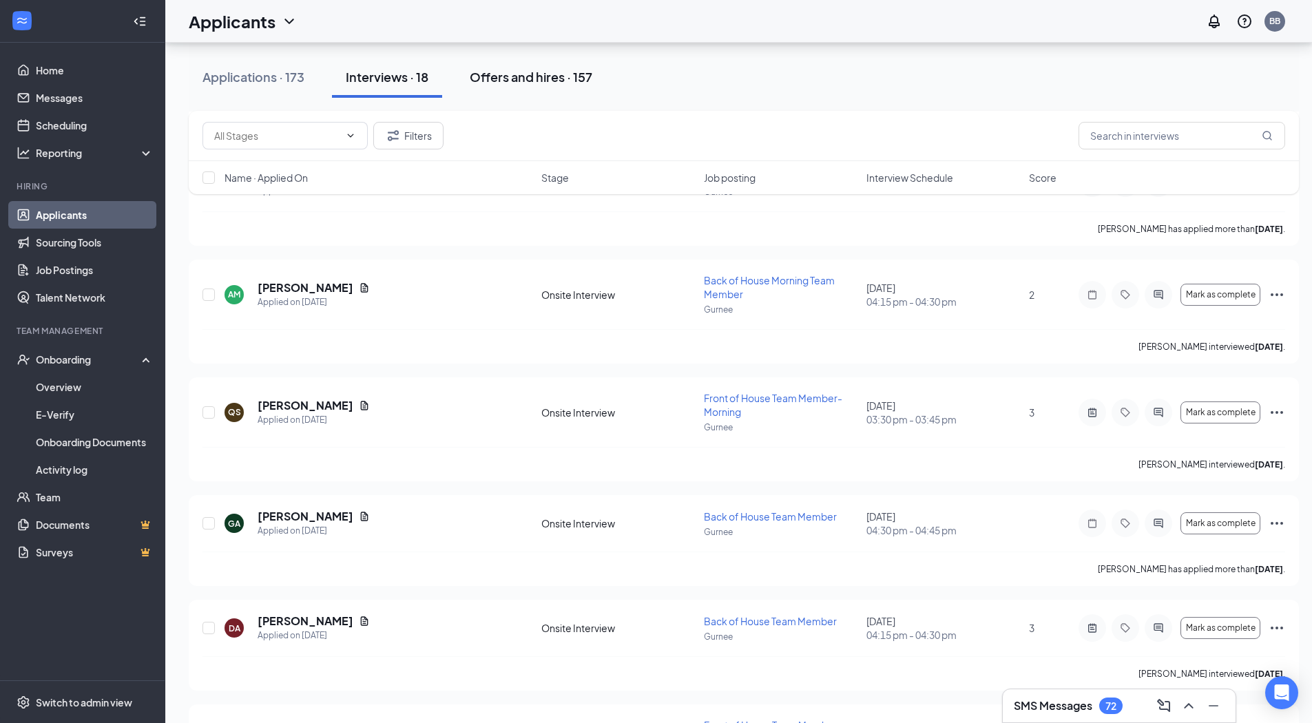
click at [527, 83] on div "Offers and hires · 157" at bounding box center [531, 76] width 123 height 17
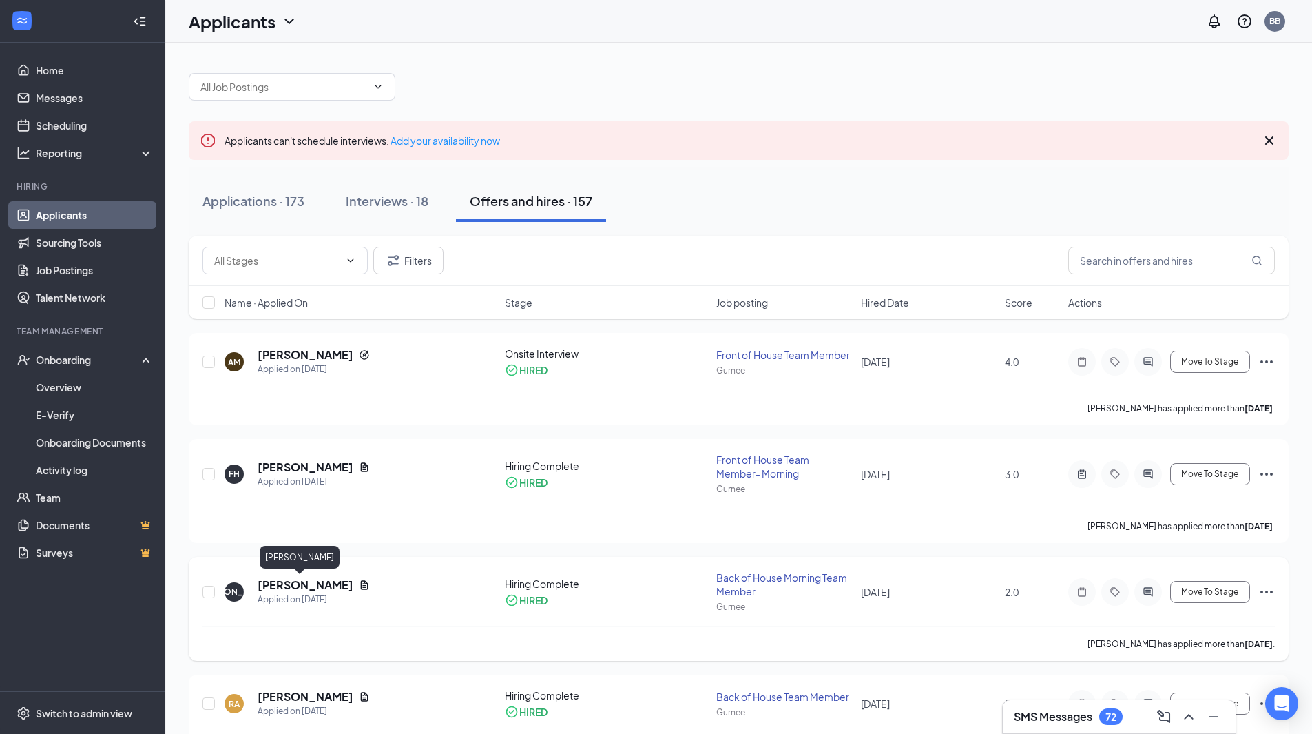
click at [293, 584] on h5 "[PERSON_NAME]" at bounding box center [306, 584] width 96 height 15
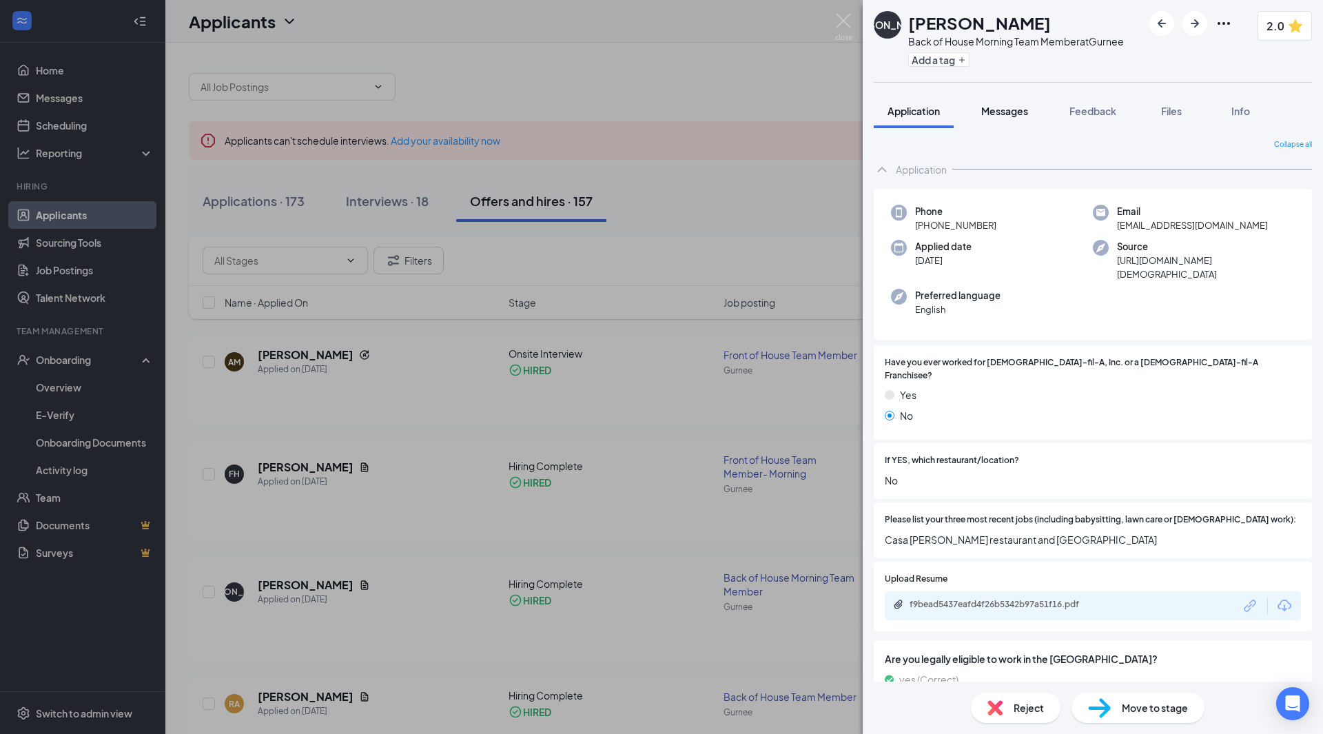
click at [1021, 111] on span "Messages" at bounding box center [1004, 111] width 47 height 12
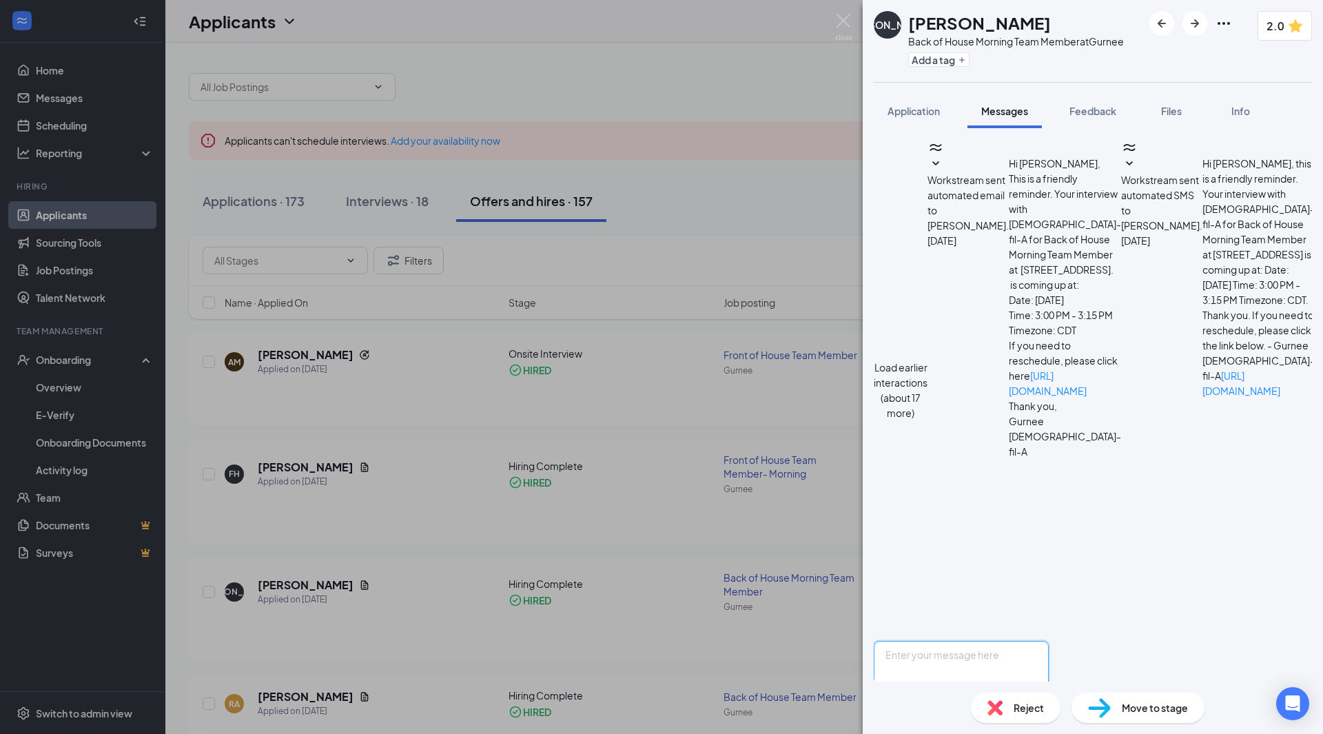
click at [1049, 641] on textarea at bounding box center [961, 682] width 175 height 83
paste textarea "Hi [PERSON_NAME], Great news! I am thrilled to inform you that you have been se…"
drag, startPoint x: 1036, startPoint y: 617, endPoint x: 1109, endPoint y: 592, distance: 76.3
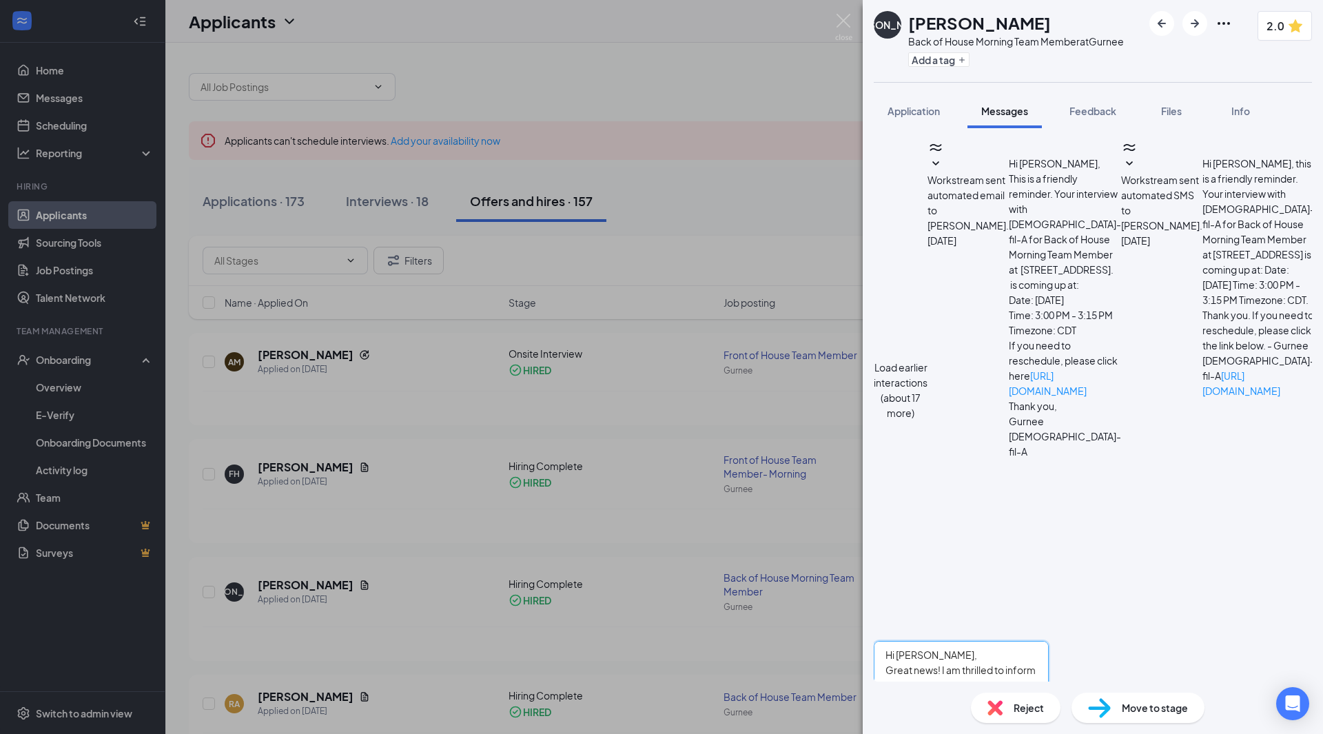
click at [1049, 641] on textarea "Hi [PERSON_NAME], Great news! I am thrilled to inform you that you have been se…" at bounding box center [961, 682] width 175 height 83
drag, startPoint x: 942, startPoint y: 567, endPoint x: 920, endPoint y: 567, distance: 22.0
click at [920, 641] on textarea "Hi [PERSON_NAME], Great news! I am thrilled to inform you that you have been se…" at bounding box center [961, 682] width 175 height 83
drag, startPoint x: 1237, startPoint y: 587, endPoint x: 982, endPoint y: 573, distance: 254.6
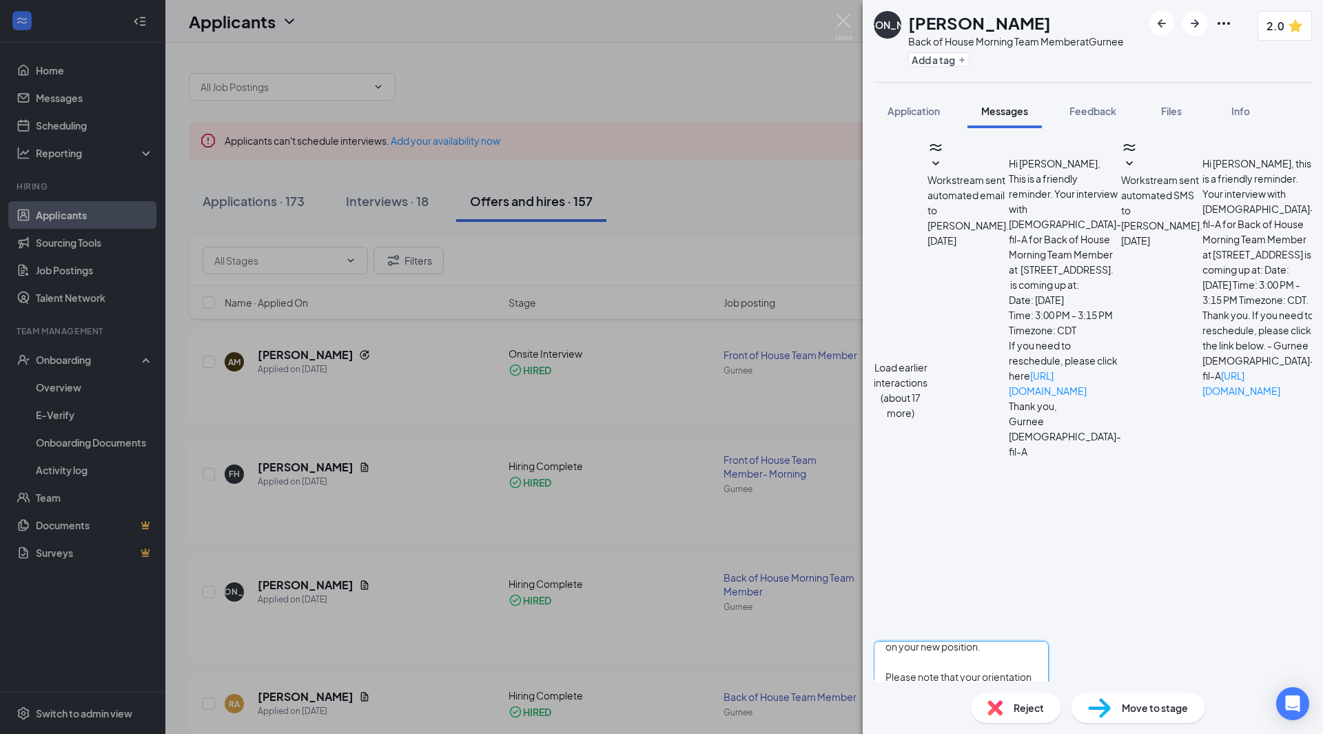
click at [982, 641] on textarea "Hi [PERSON_NAME], Great news! I am thrilled to inform you that you have been se…" at bounding box center [961, 682] width 175 height 83
drag, startPoint x: 993, startPoint y: 623, endPoint x: 921, endPoint y: 566, distance: 92.2
click at [911, 641] on div "Hi [PERSON_NAME], Great news! I am thrilled to inform you that you have been se…" at bounding box center [961, 706] width 175 height 130
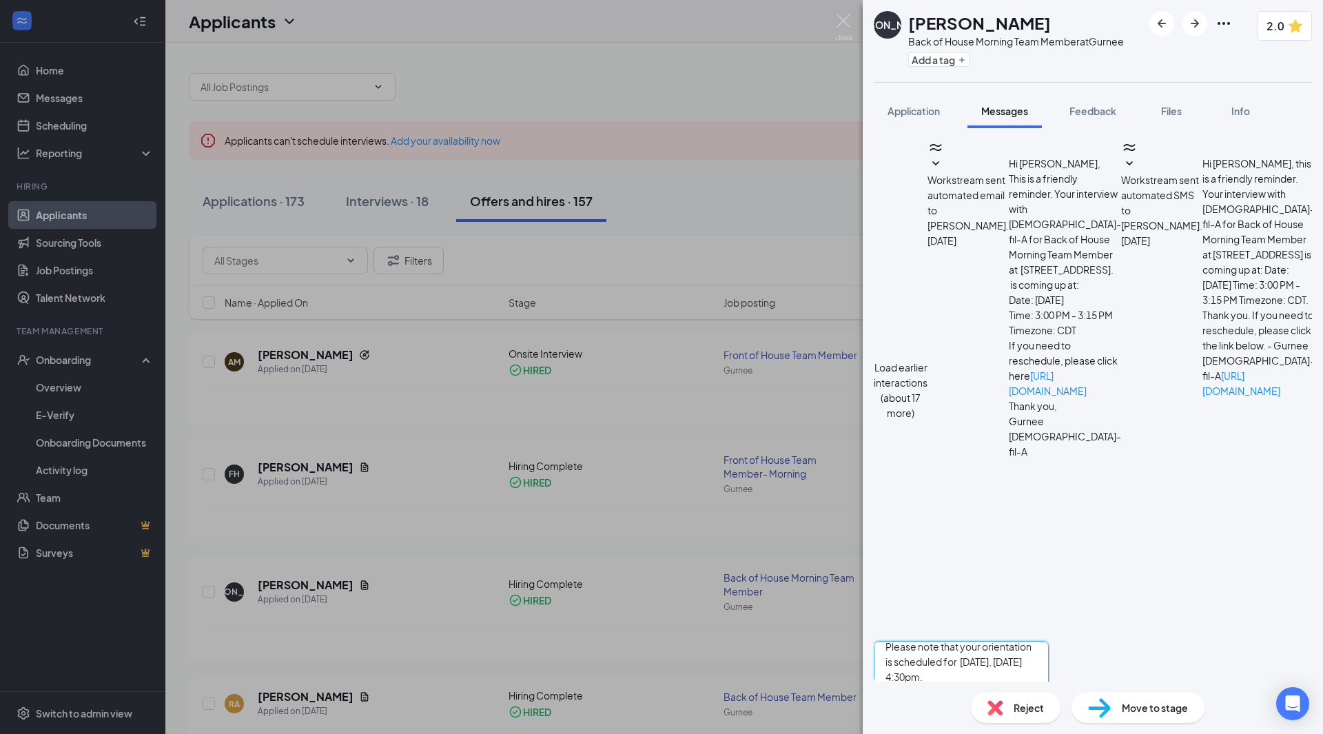
click at [1021, 641] on textarea "Hi [PERSON_NAME], Great news! I am thrilled to inform you that you have been se…" at bounding box center [961, 682] width 175 height 83
type textarea "Hi [PERSON_NAME], Great news! I am thrilled to inform you that you have been se…"
click at [1049, 723] on button "Send" at bounding box center [1036, 747] width 24 height 48
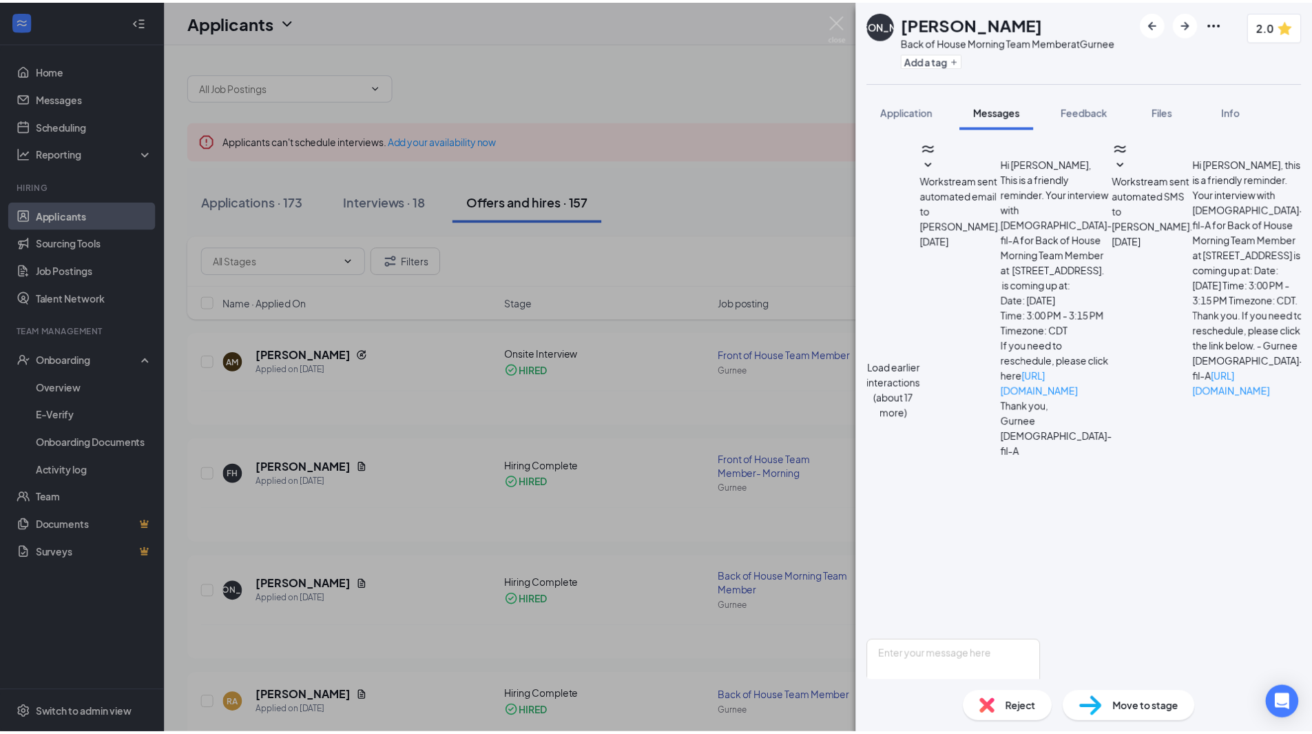
scroll to position [318, 0]
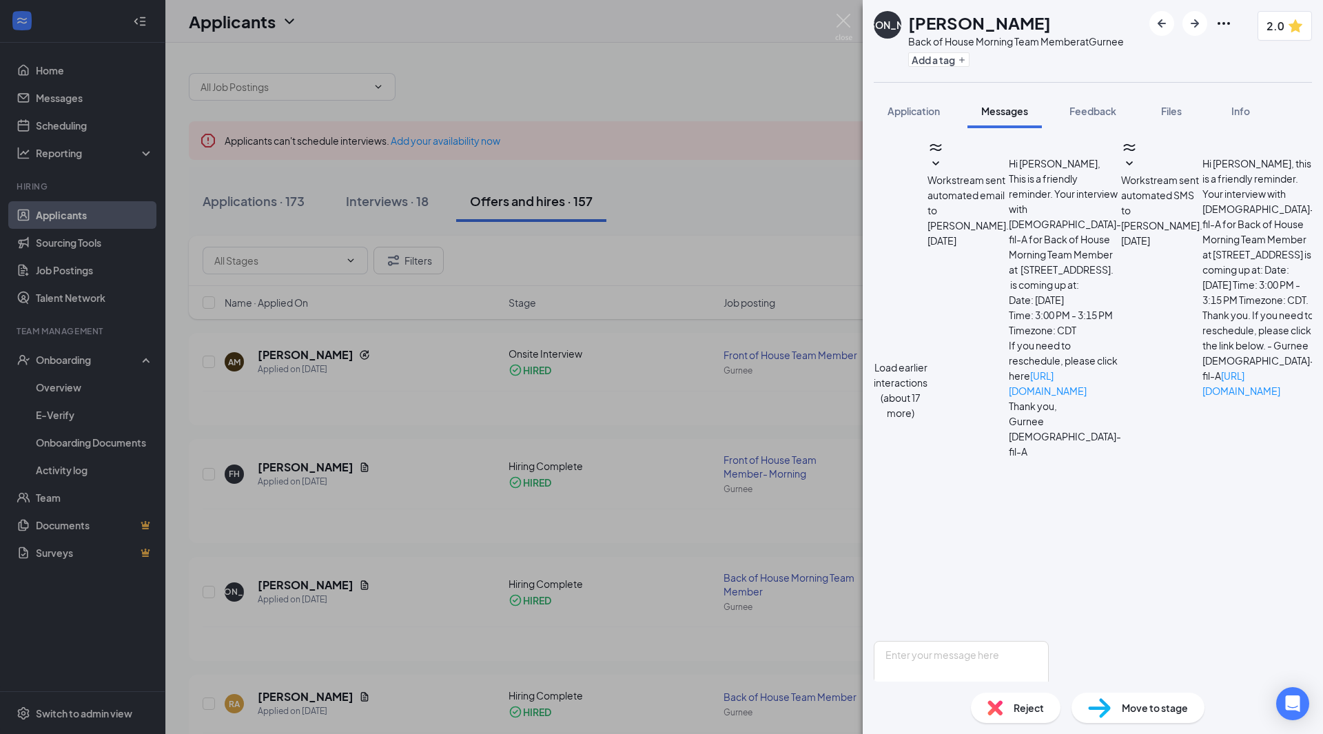
click at [724, 223] on div "[PERSON_NAME] [PERSON_NAME] Back of House Morning Team Member at Gurnee Add a t…" at bounding box center [661, 367] width 1323 height 734
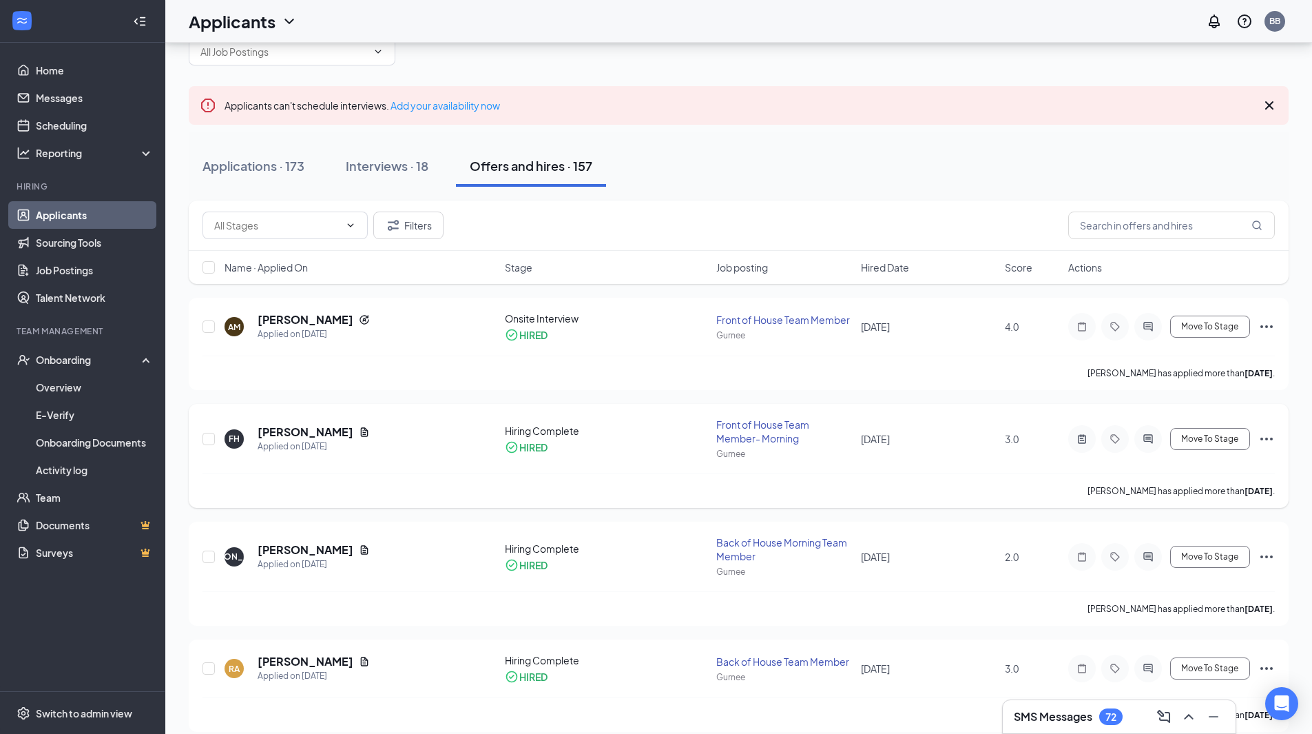
scroll to position [69, 0]
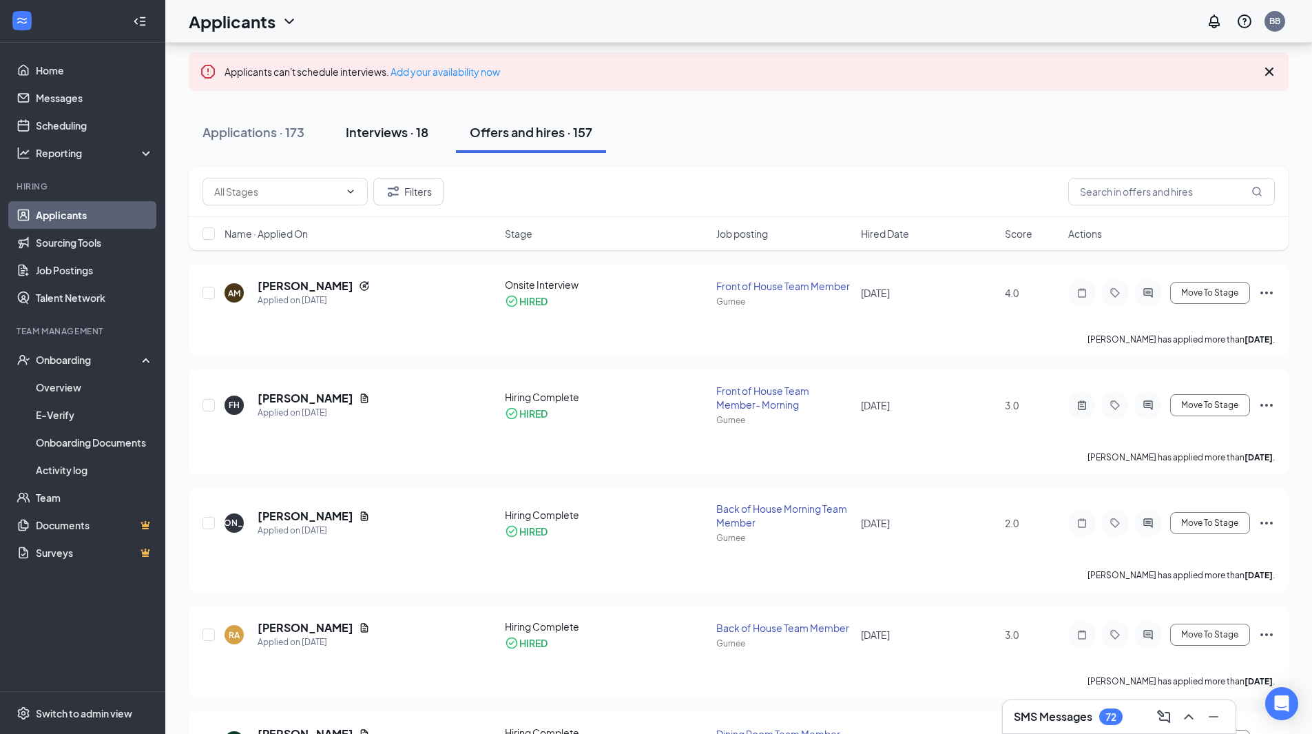
click at [392, 134] on div "Interviews · 18" at bounding box center [387, 131] width 83 height 17
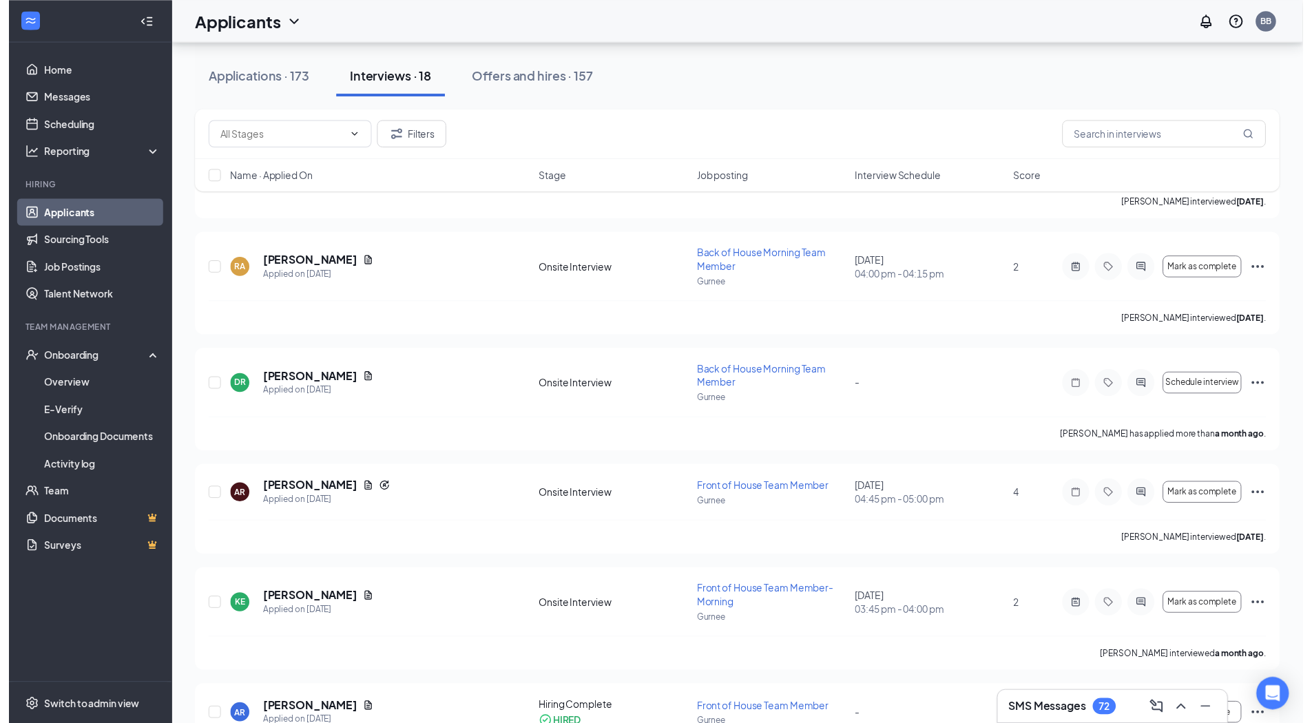
scroll to position [1447, 0]
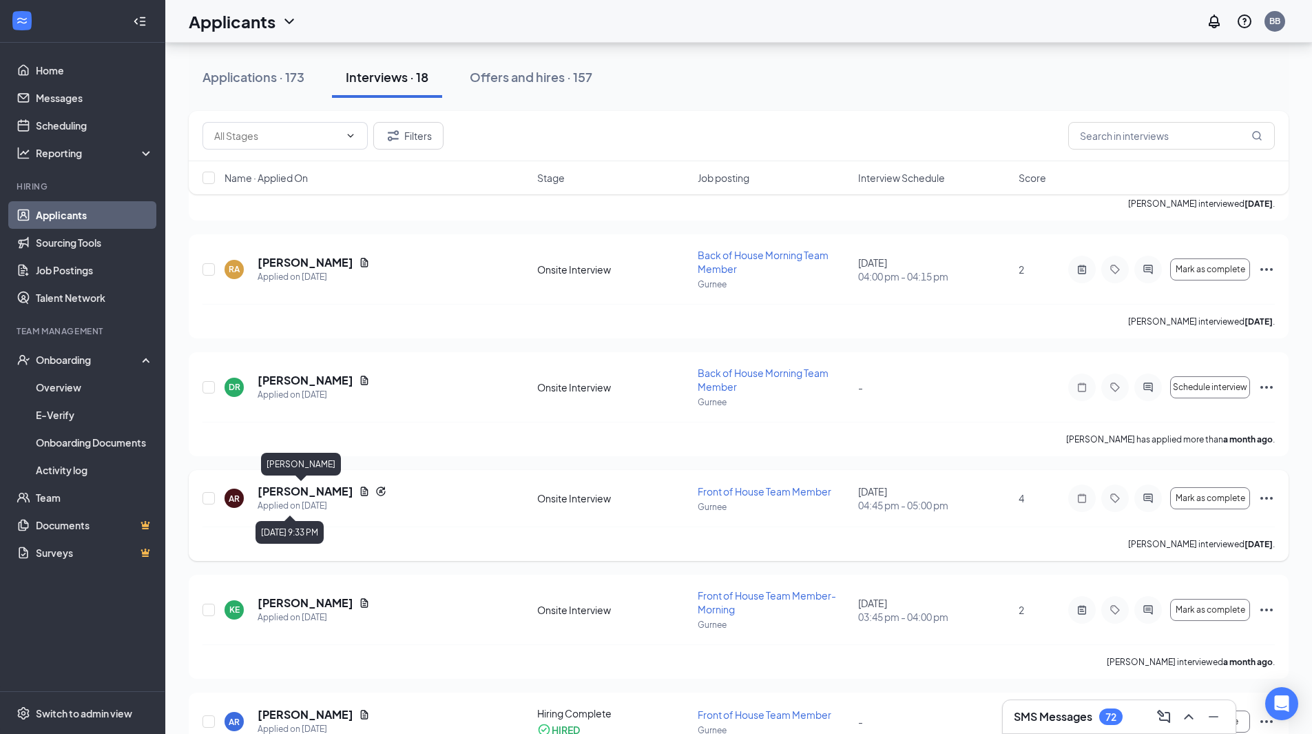
click at [300, 497] on h5 "[PERSON_NAME]" at bounding box center [306, 491] width 96 height 15
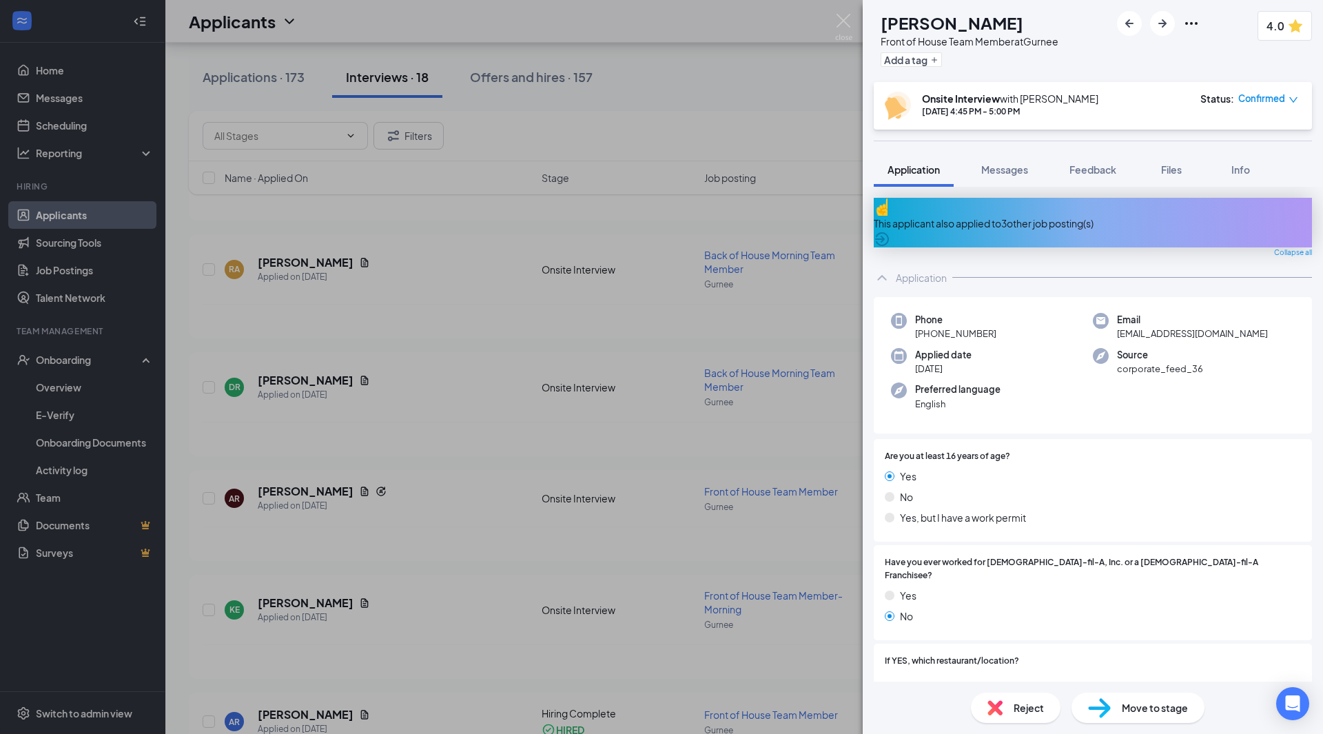
click at [1164, 708] on span "Move to stage" at bounding box center [1155, 707] width 66 height 15
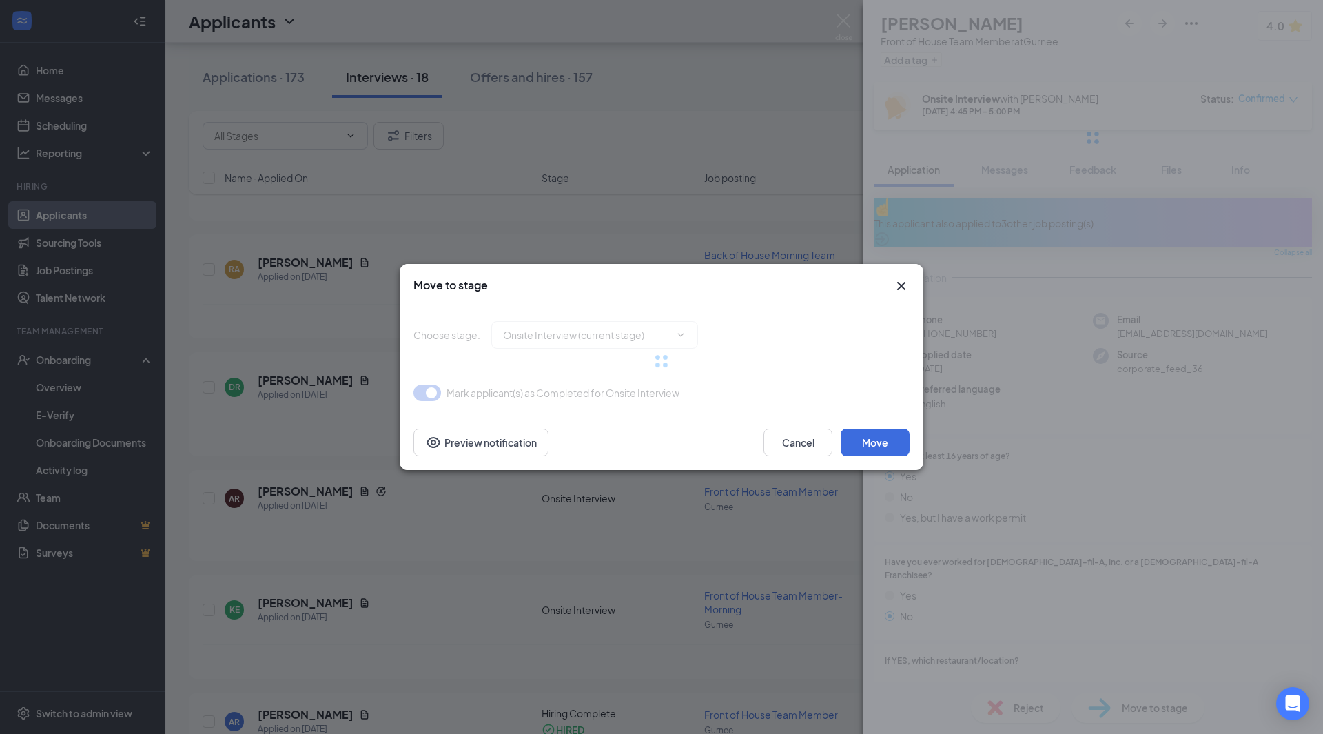
type input "Hiring Complete (next stage)"
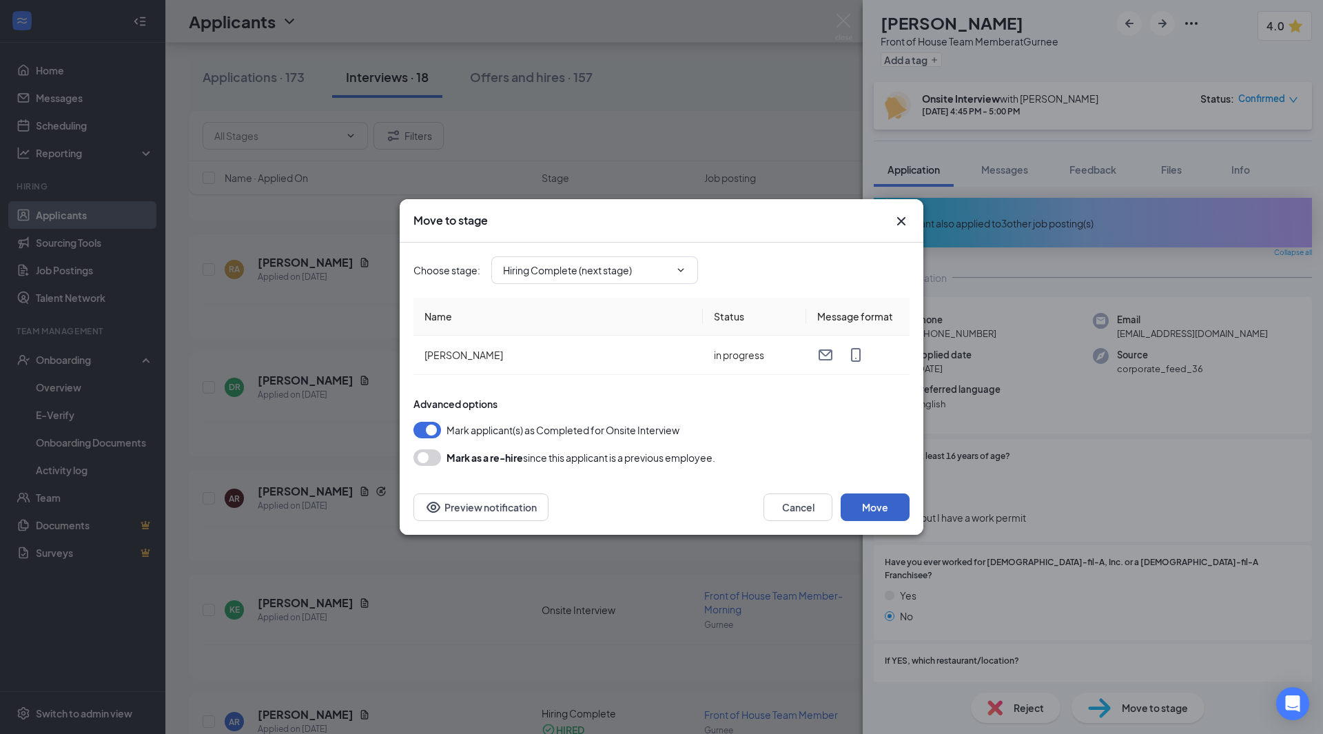
click at [902, 502] on button "Move" at bounding box center [875, 507] width 69 height 28
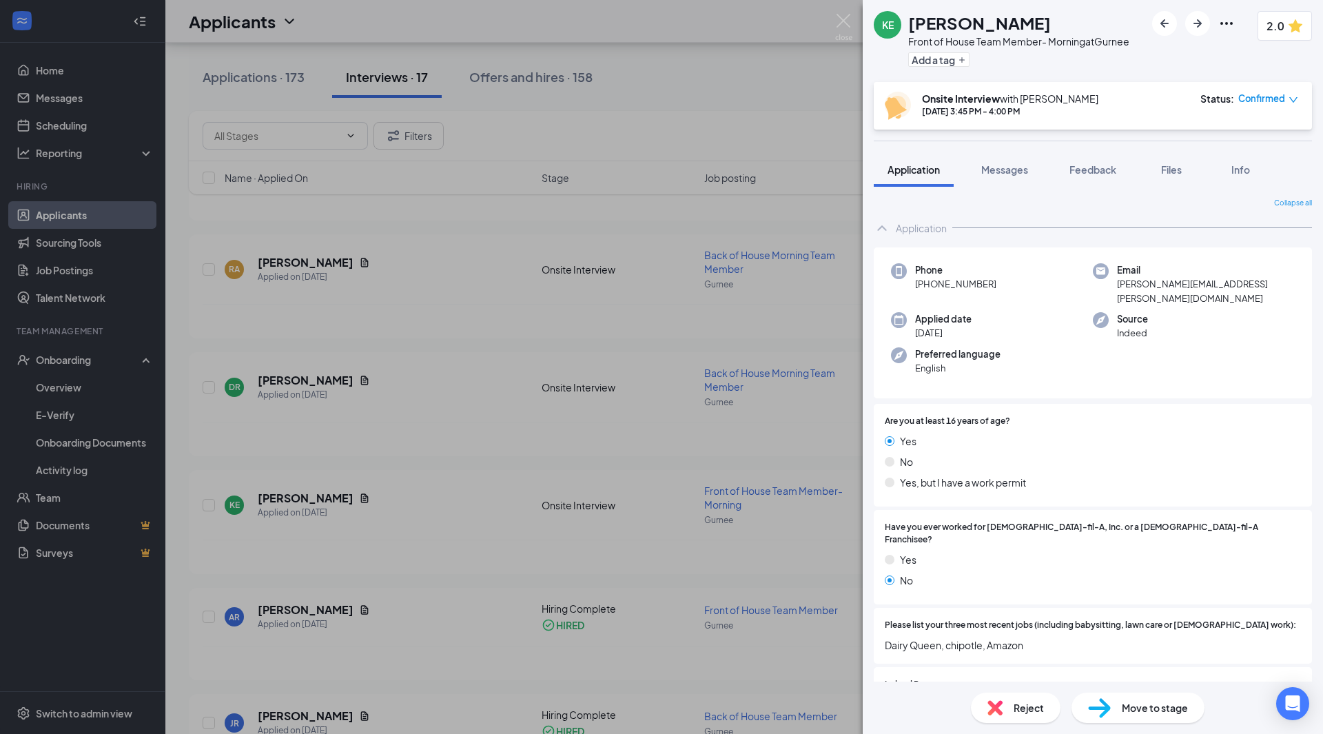
click at [666, 110] on div "KE [PERSON_NAME] Front of House Team Member- Morning at [GEOGRAPHIC_DATA] Add a…" at bounding box center [661, 367] width 1323 height 734
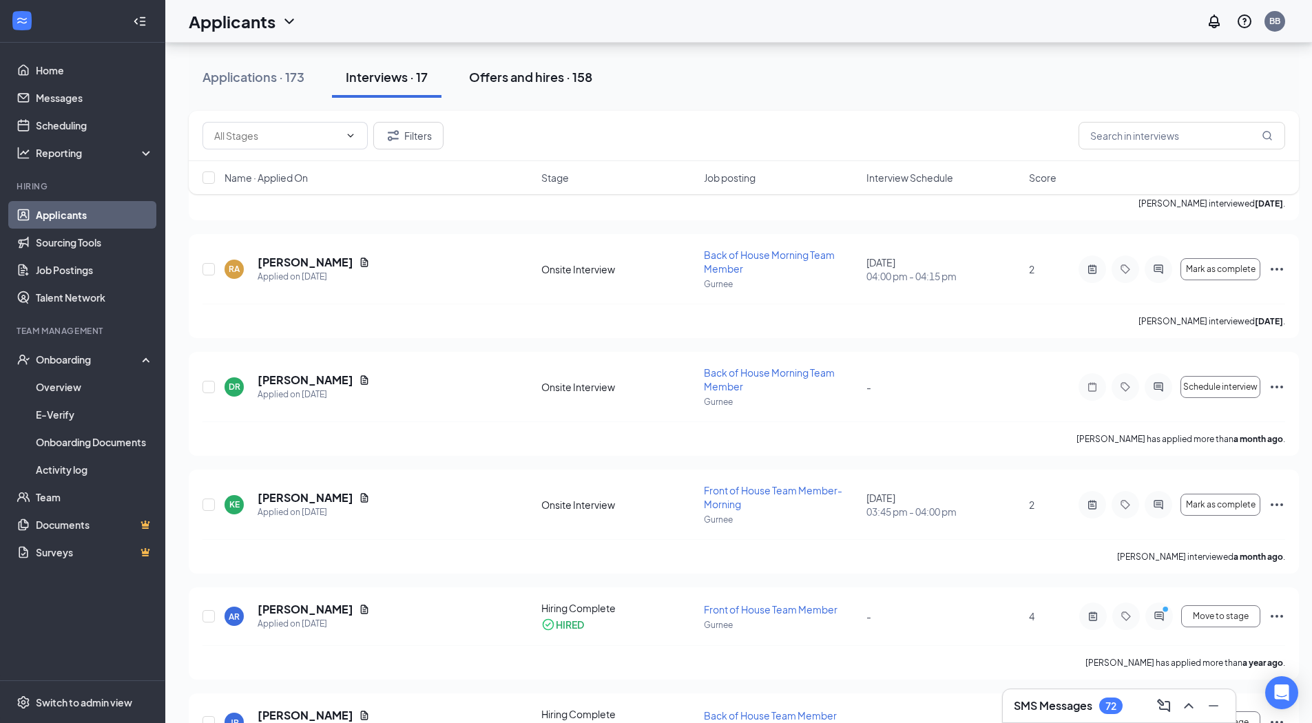
click at [522, 76] on div "Offers and hires · 158" at bounding box center [530, 76] width 123 height 17
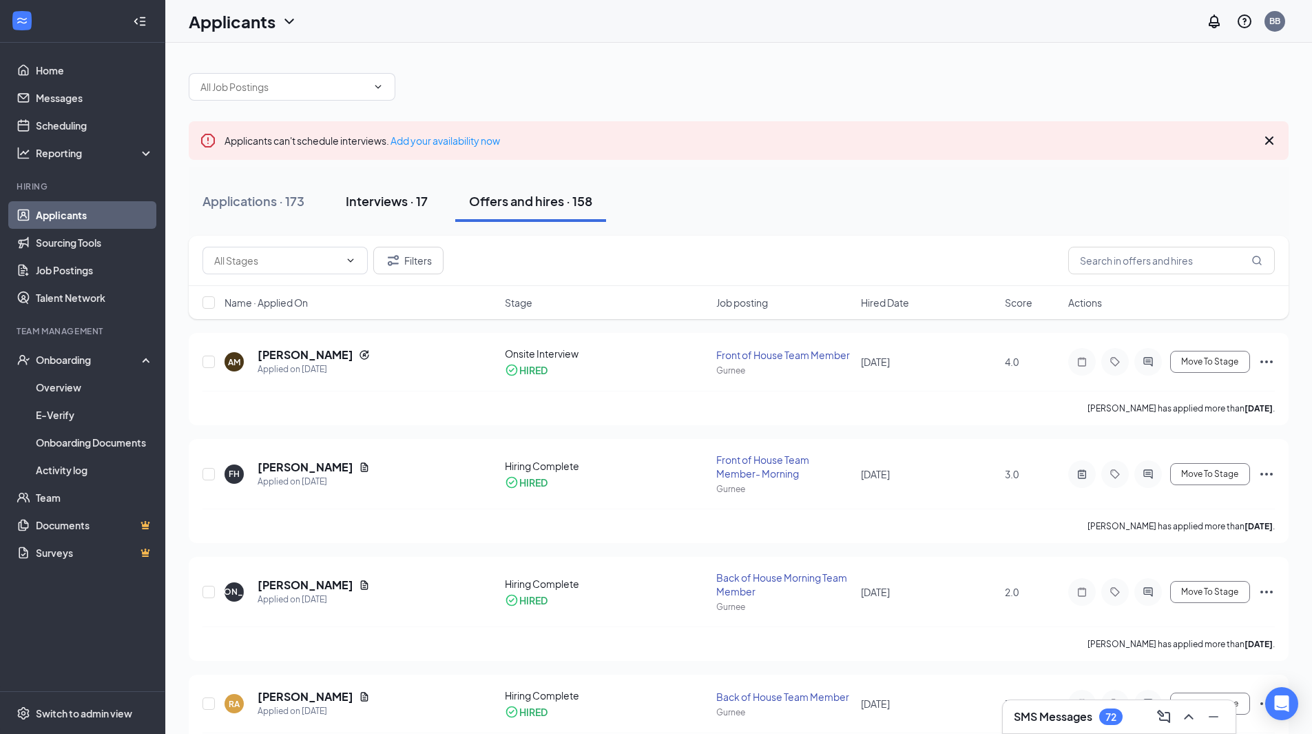
click at [405, 199] on div "Interviews · 17" at bounding box center [387, 200] width 82 height 17
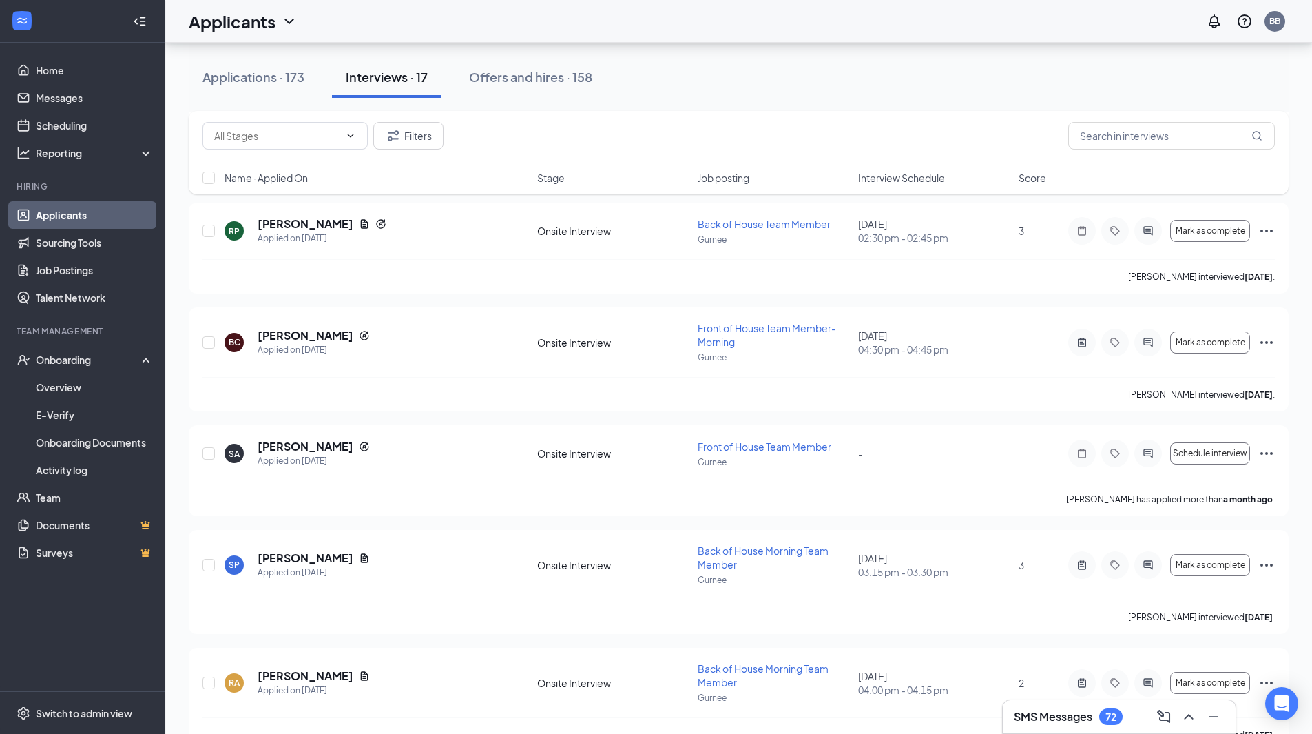
scroll to position [1309, 0]
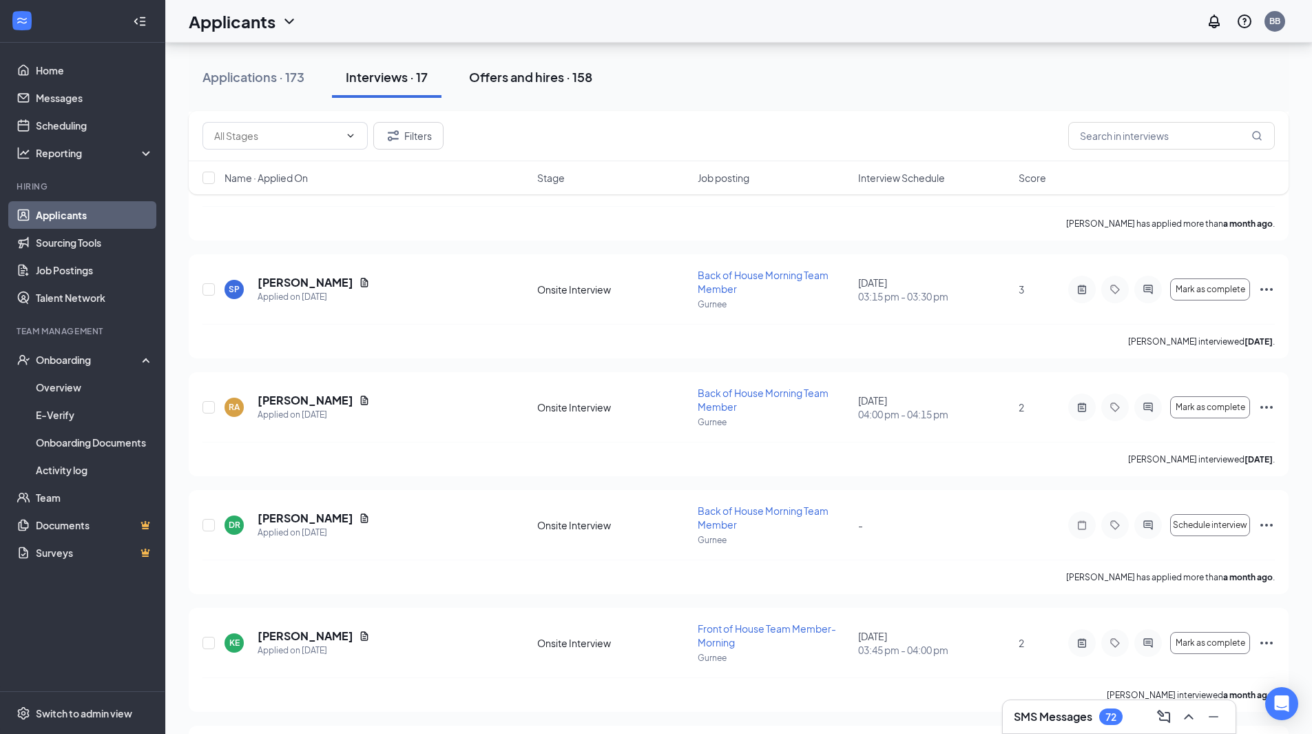
click at [522, 75] on div "Offers and hires · 158" at bounding box center [530, 76] width 123 height 17
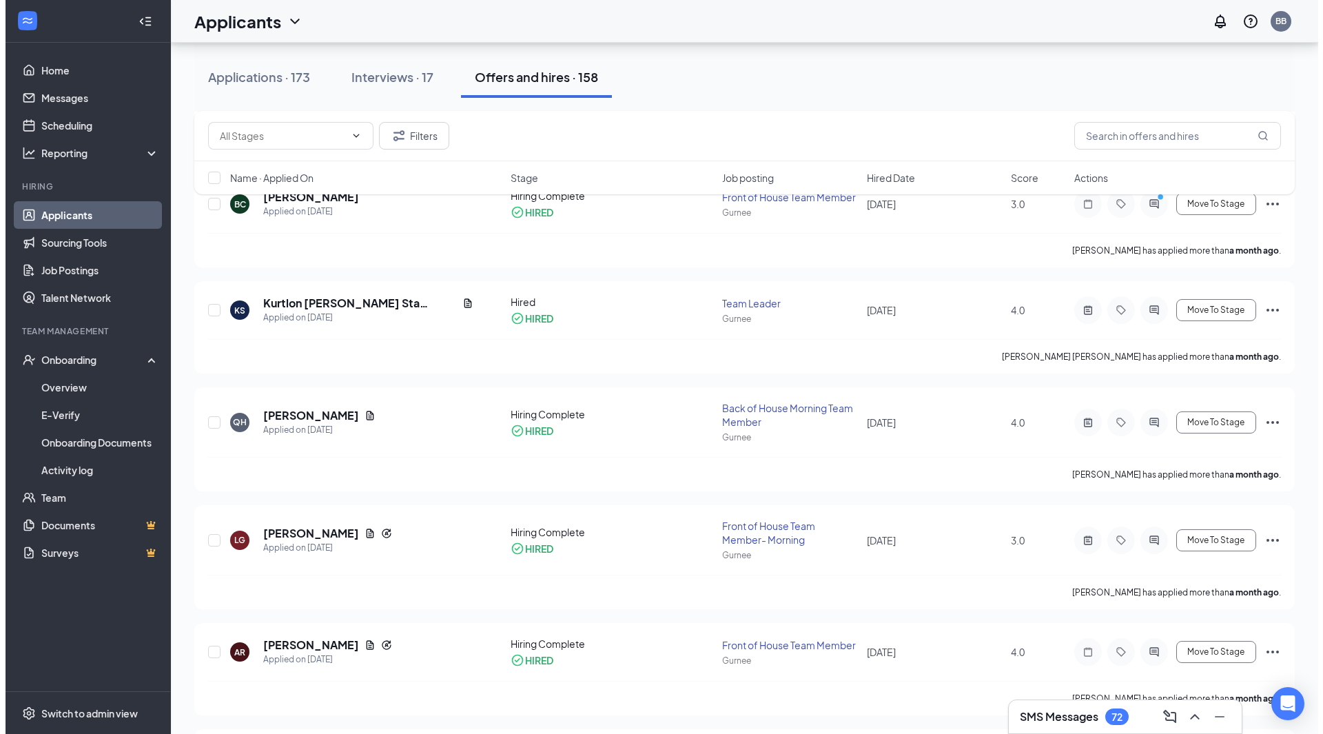
scroll to position [1171, 0]
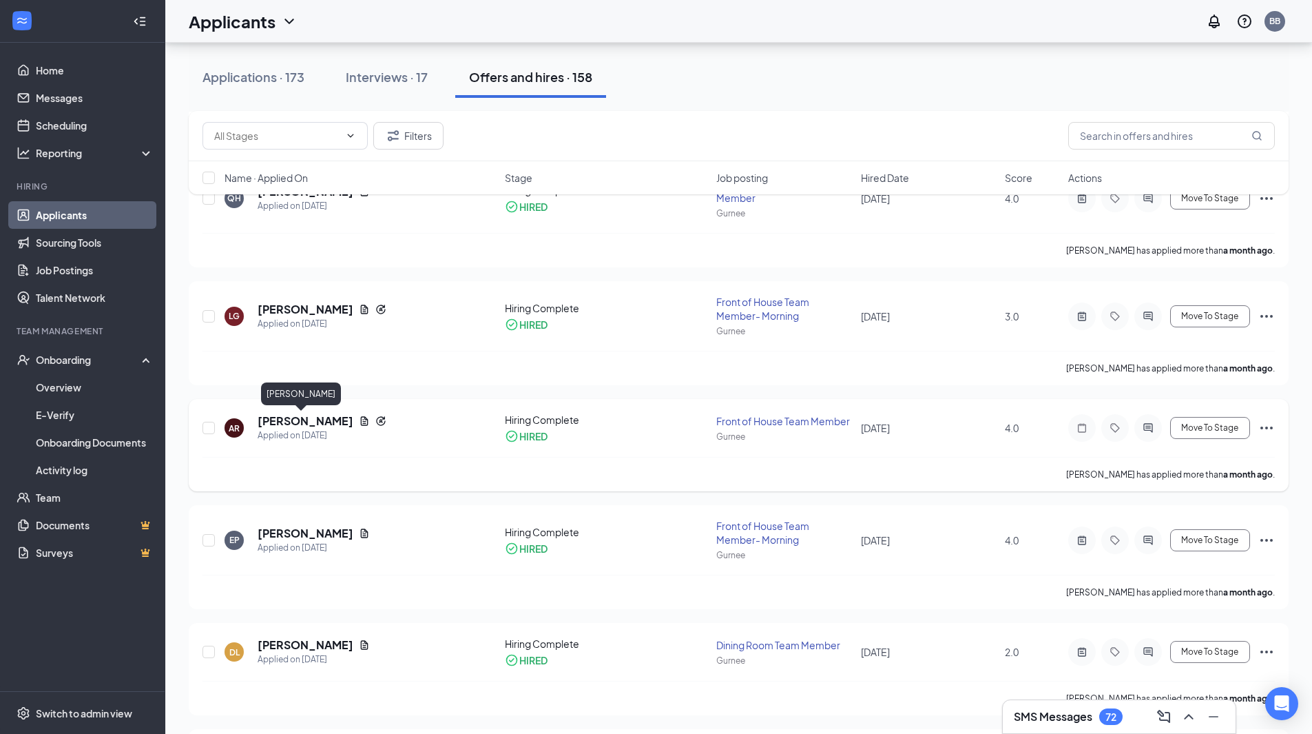
click at [298, 419] on h5 "[PERSON_NAME]" at bounding box center [306, 420] width 96 height 15
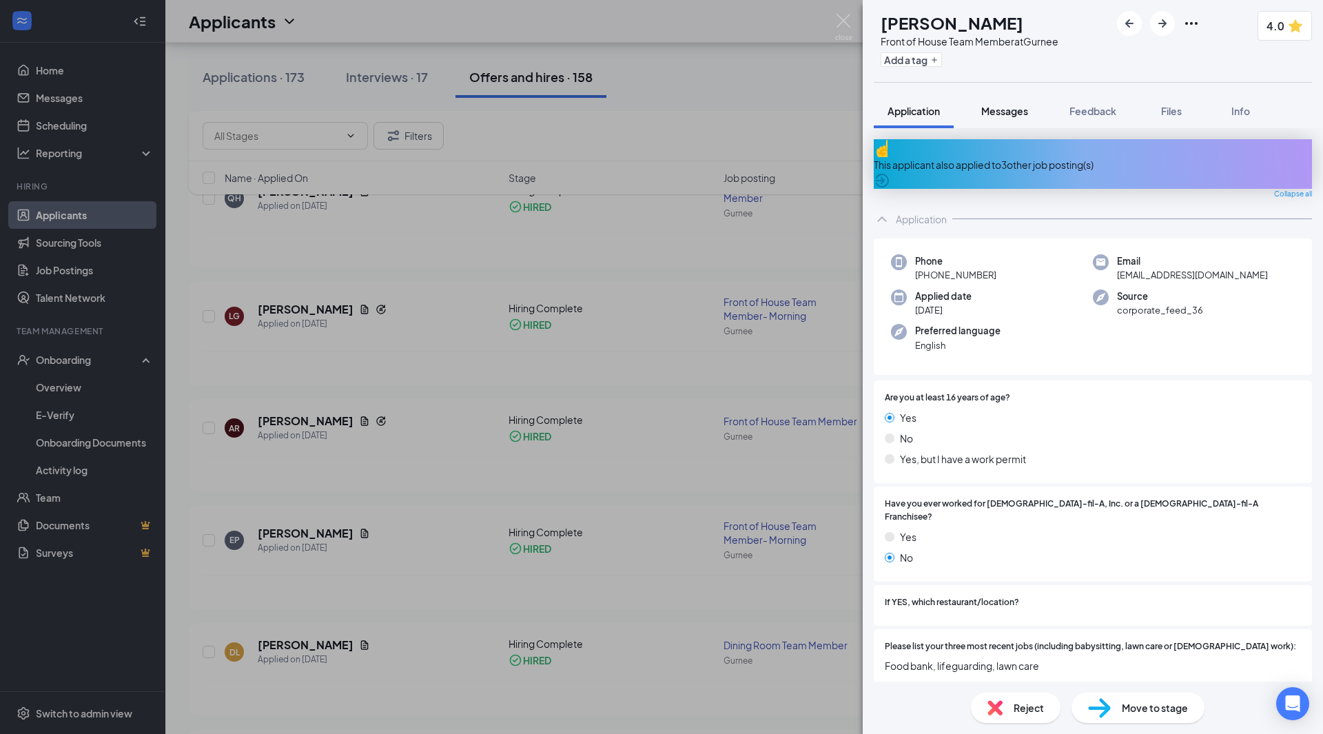
click at [1011, 104] on div "Messages" at bounding box center [1004, 111] width 47 height 14
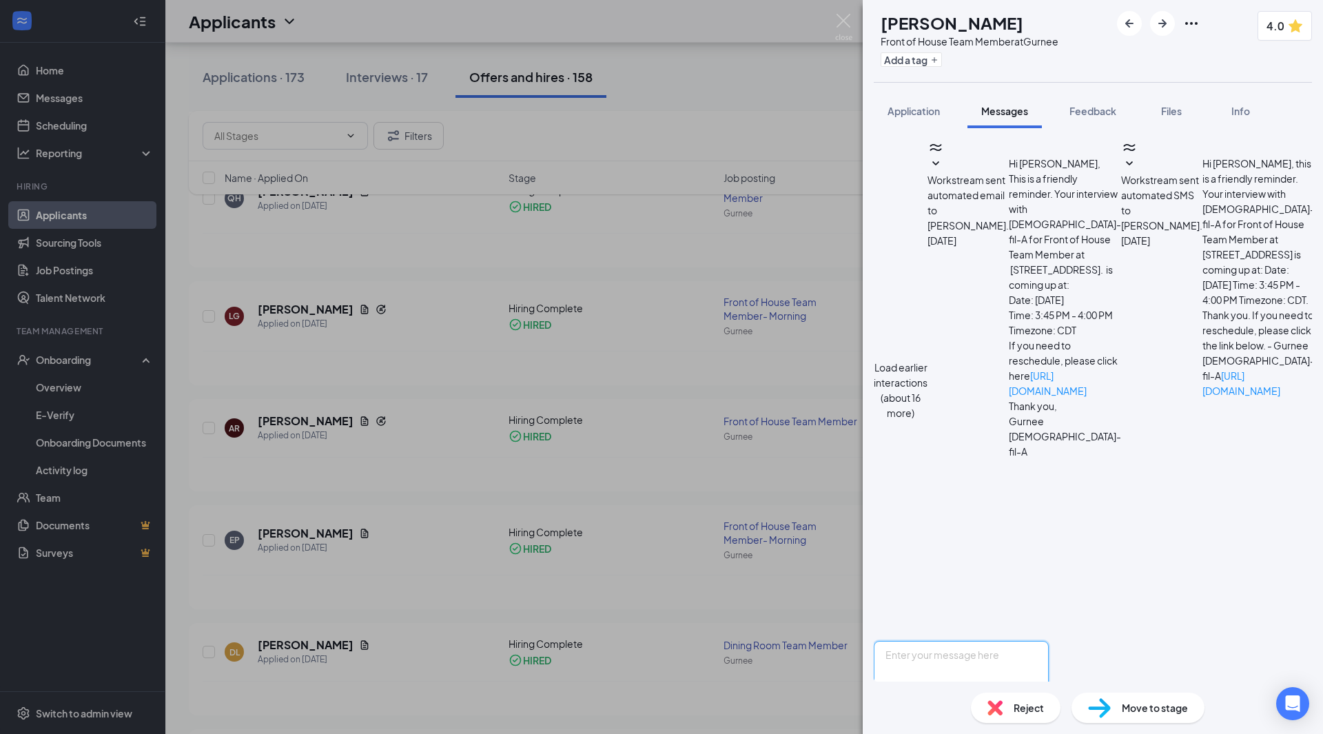
click at [1049, 641] on textarea at bounding box center [961, 682] width 175 height 83
paste textarea "Hi [PERSON_NAME], Great news! I am thrilled to inform you that you have been se…"
click at [1049, 641] on textarea "Hi [PERSON_NAME], Great news! I am thrilled to inform you that you have been se…" at bounding box center [961, 682] width 175 height 83
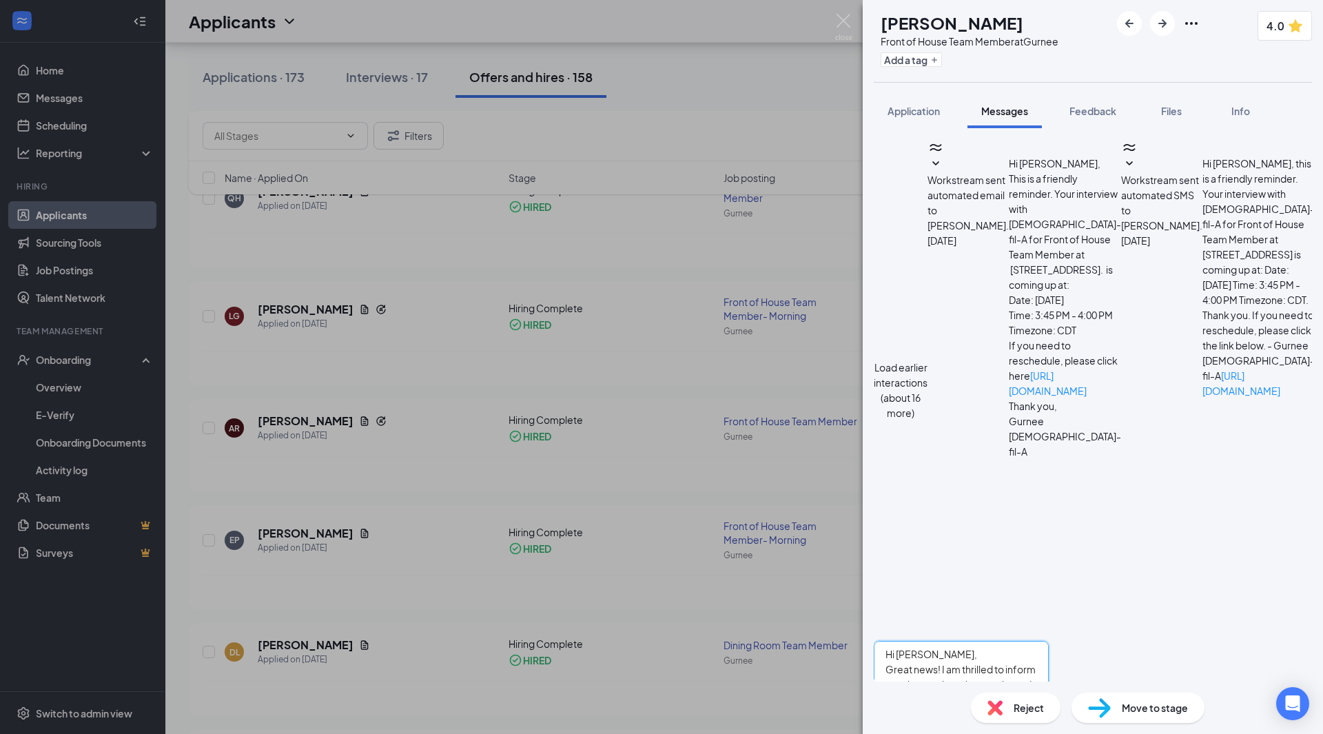
scroll to position [0, 0]
drag, startPoint x: 978, startPoint y: 568, endPoint x: 922, endPoint y: 569, distance: 55.8
click at [922, 641] on textarea "Hi [PERSON_NAME], Great news! I am thrilled to inform you that you have been se…" at bounding box center [961, 682] width 175 height 83
click at [920, 641] on textarea "Hi [PERSON_NAME], Great news! I am thrilled to inform you that you have been se…" at bounding box center [961, 682] width 175 height 83
type textarea "Hi [PERSON_NAME], Great news! I am thrilled to inform you that you have been se…"
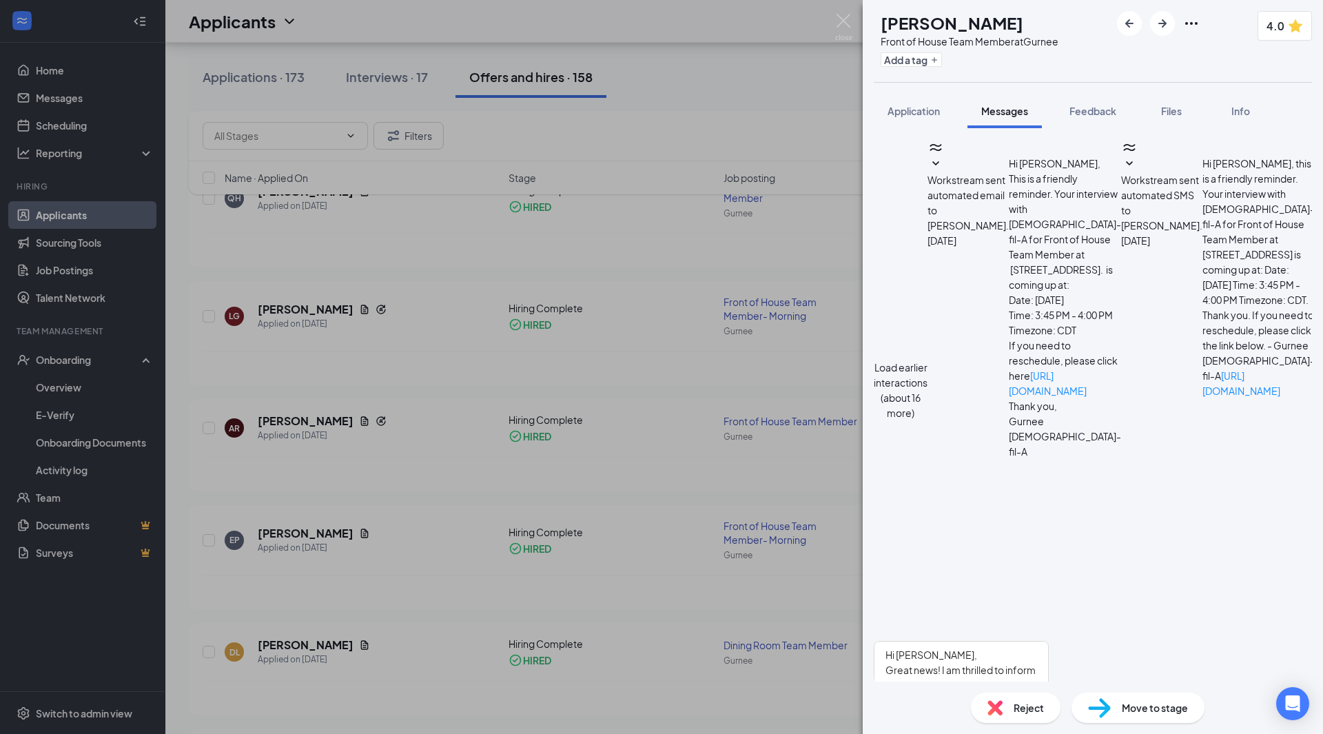
click at [1049, 723] on button "Send" at bounding box center [1036, 747] width 24 height 48
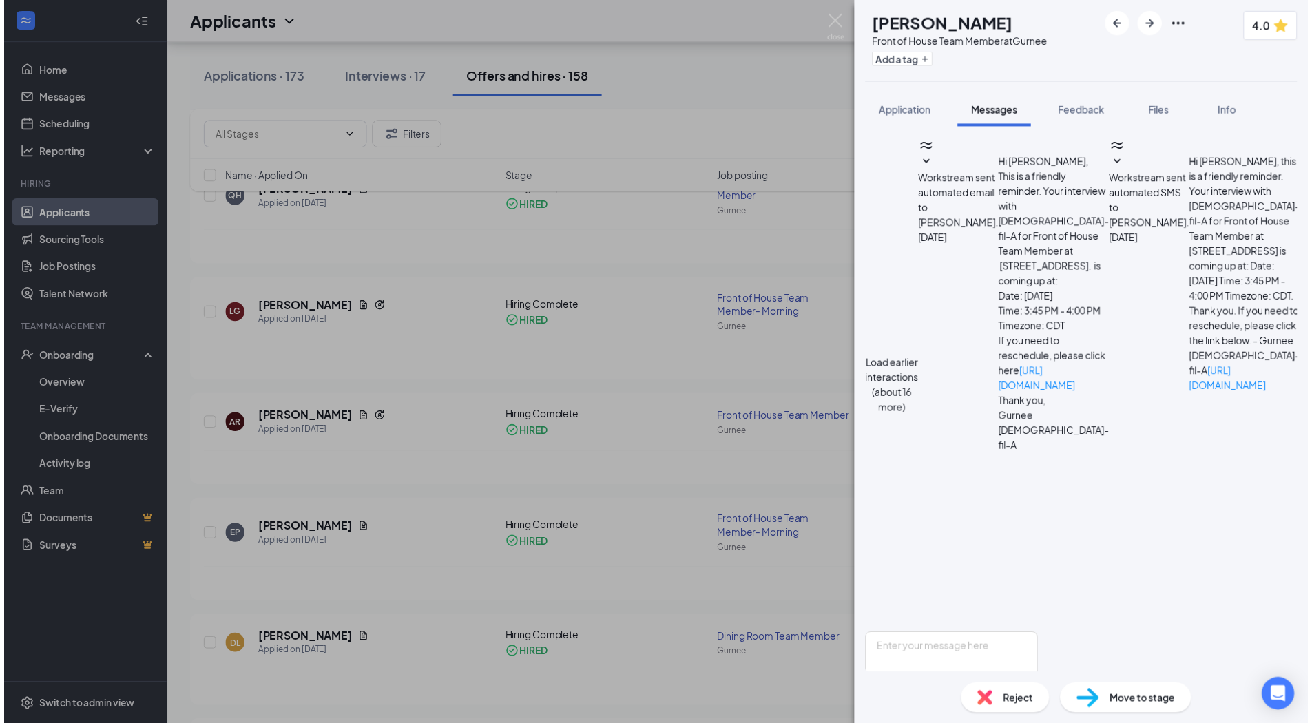
scroll to position [408, 0]
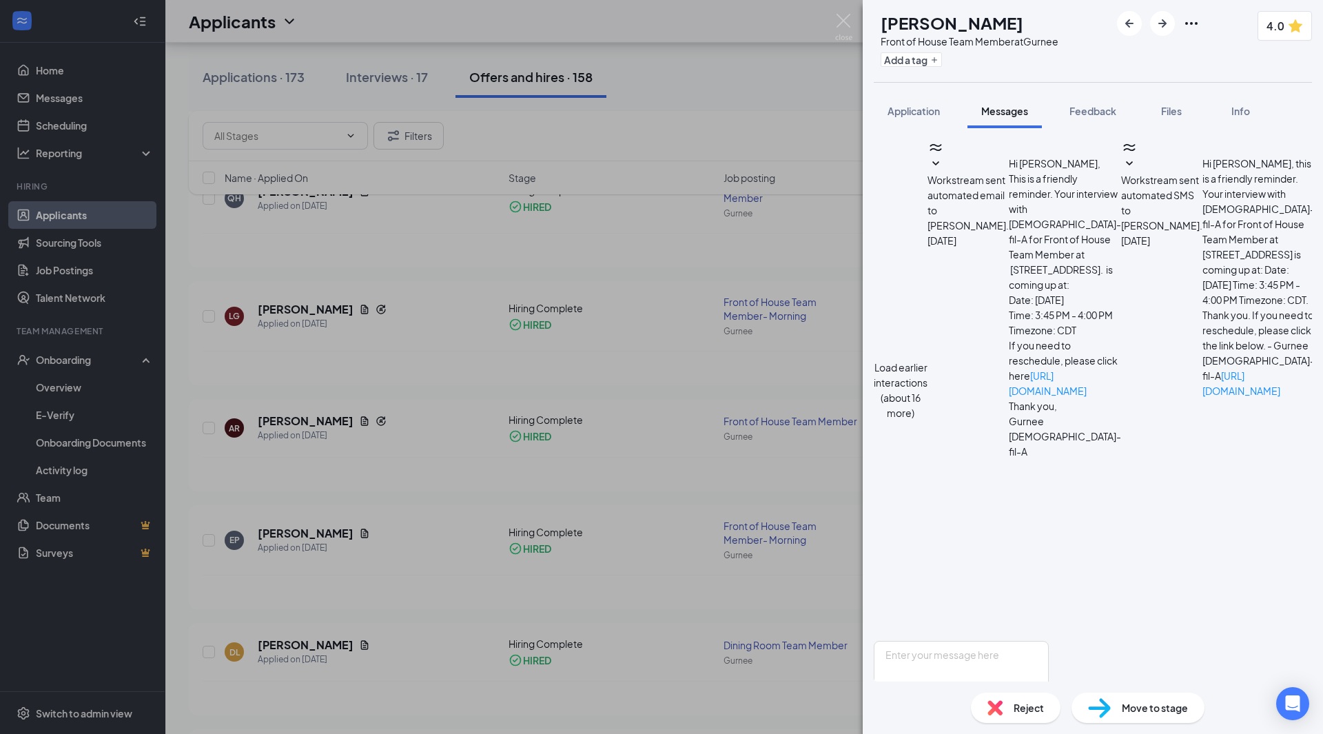
click at [674, 132] on div "AR [PERSON_NAME] Front of House Team Member at Gurnee Add a tag 4.0 Application…" at bounding box center [661, 367] width 1323 height 734
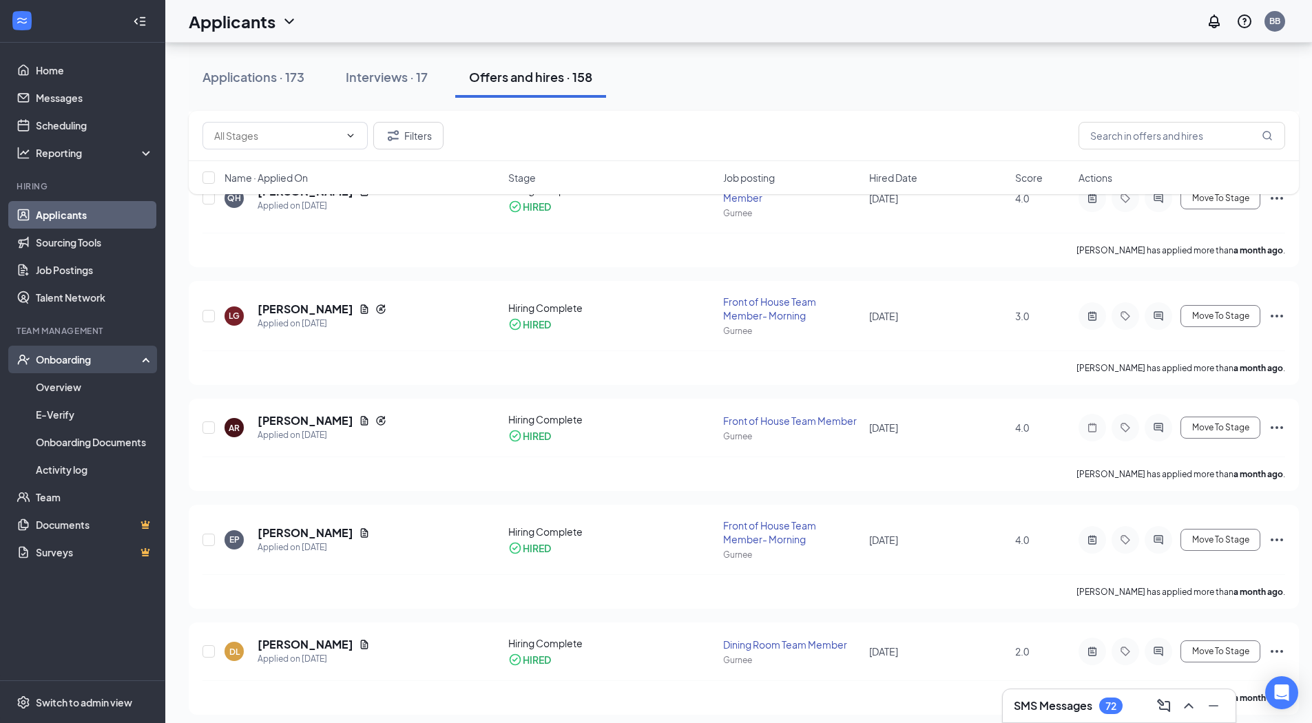
click at [85, 360] on div "Onboarding" at bounding box center [89, 360] width 106 height 14
click at [69, 387] on link "Overview" at bounding box center [95, 387] width 118 height 28
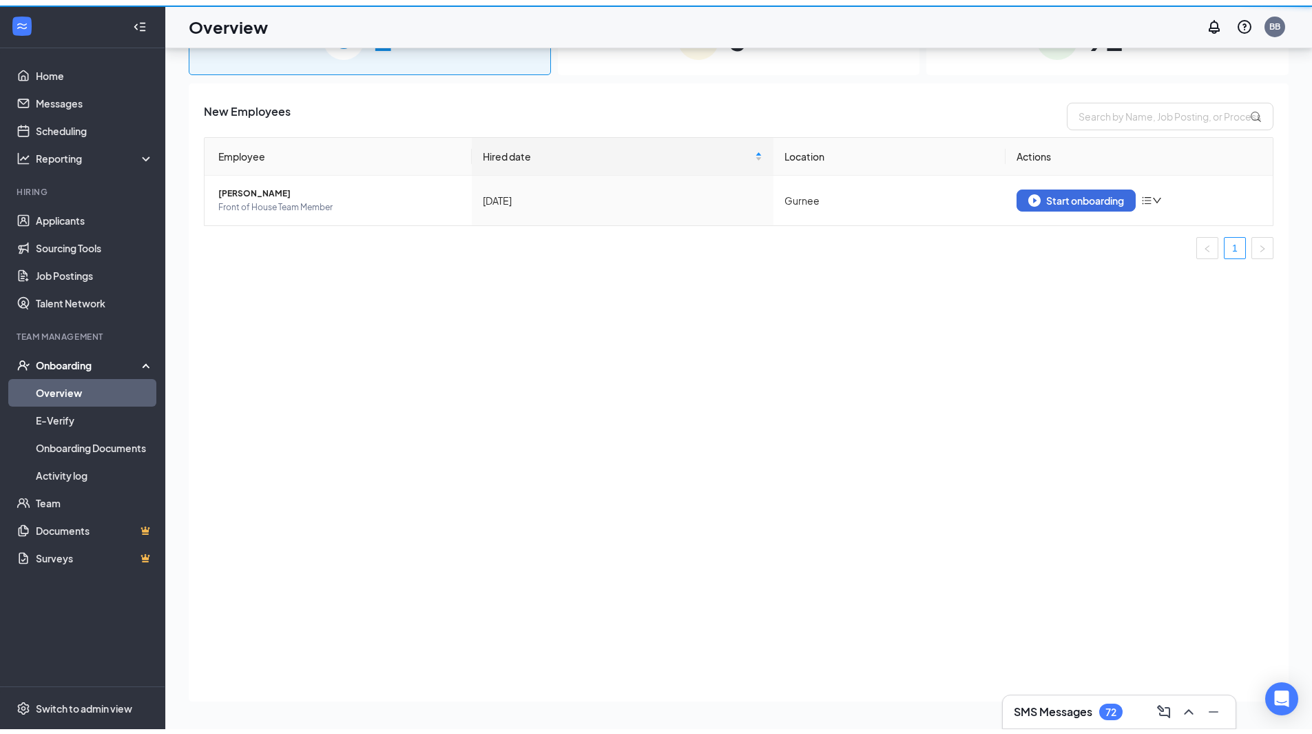
scroll to position [62, 0]
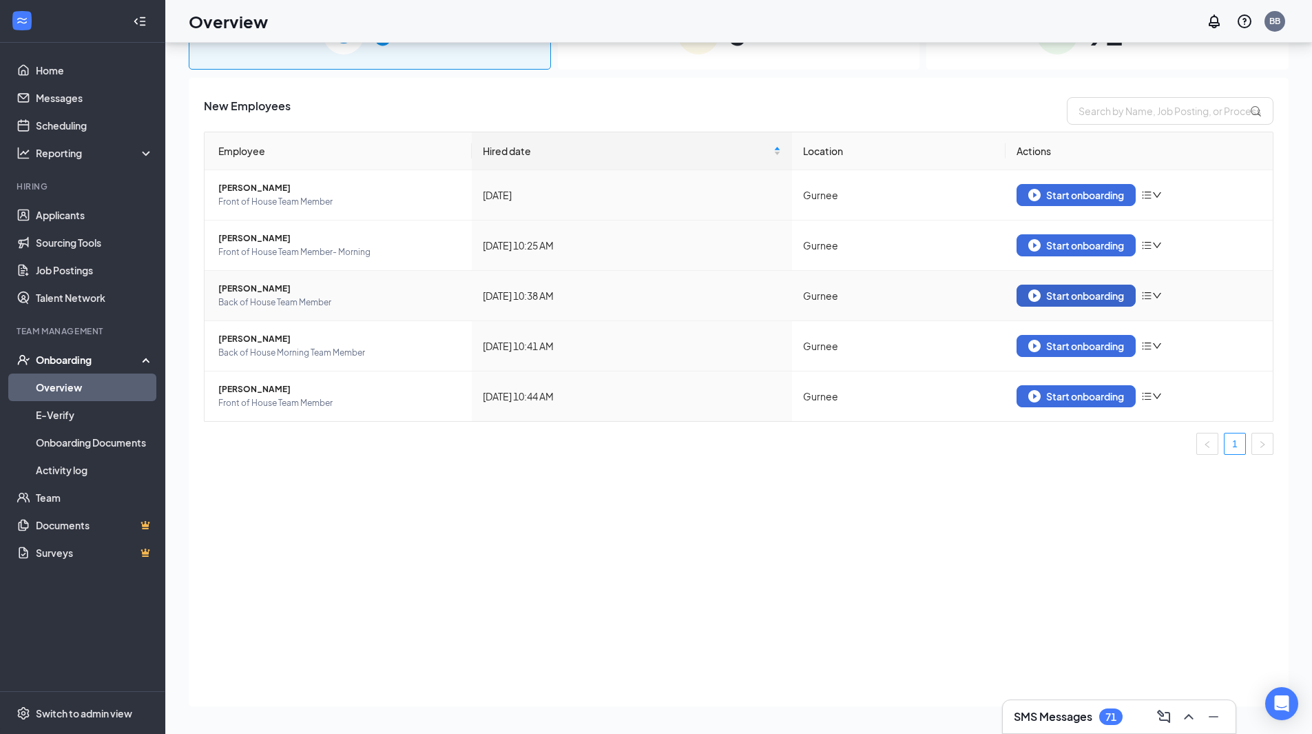
click at [1096, 296] on div "Start onboarding" at bounding box center [1077, 295] width 96 height 12
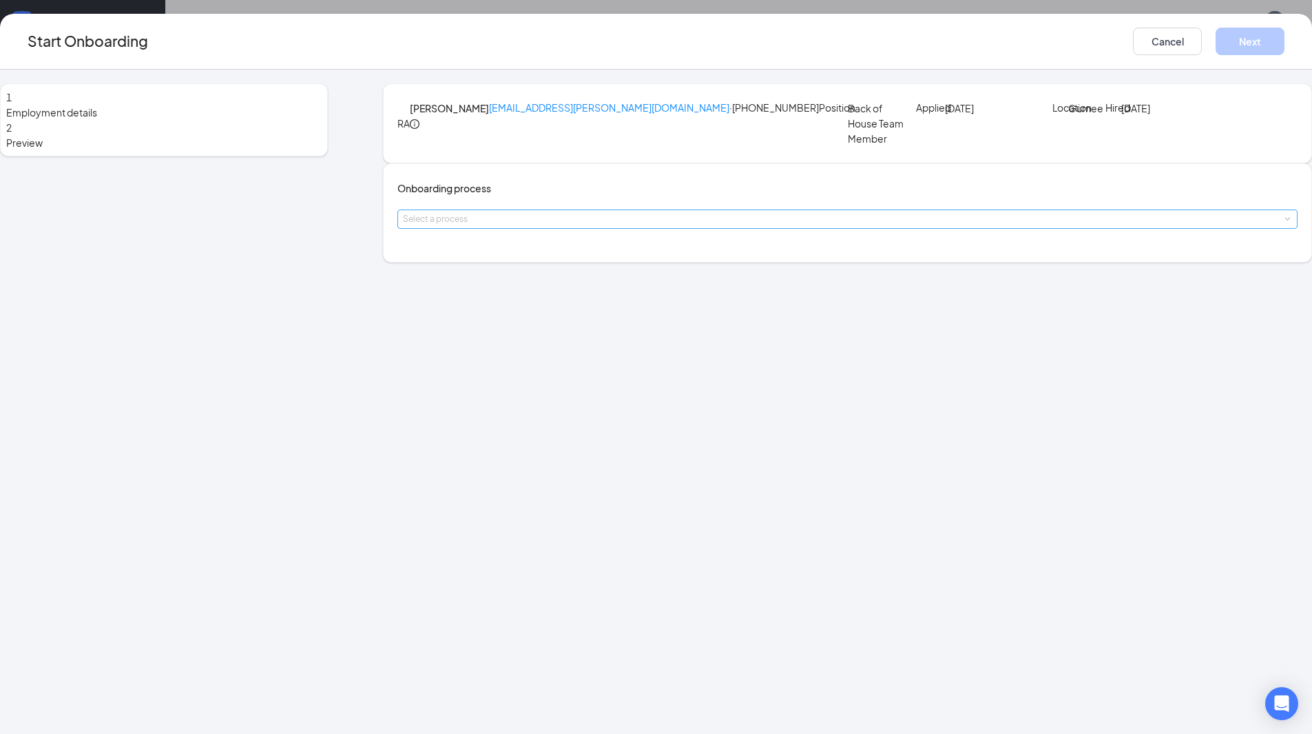
click at [632, 226] on div "Select a process" at bounding box center [844, 219] width 883 height 14
click at [617, 311] on span "Gurnee Team Member Onboarding" at bounding box center [546, 308] width 158 height 12
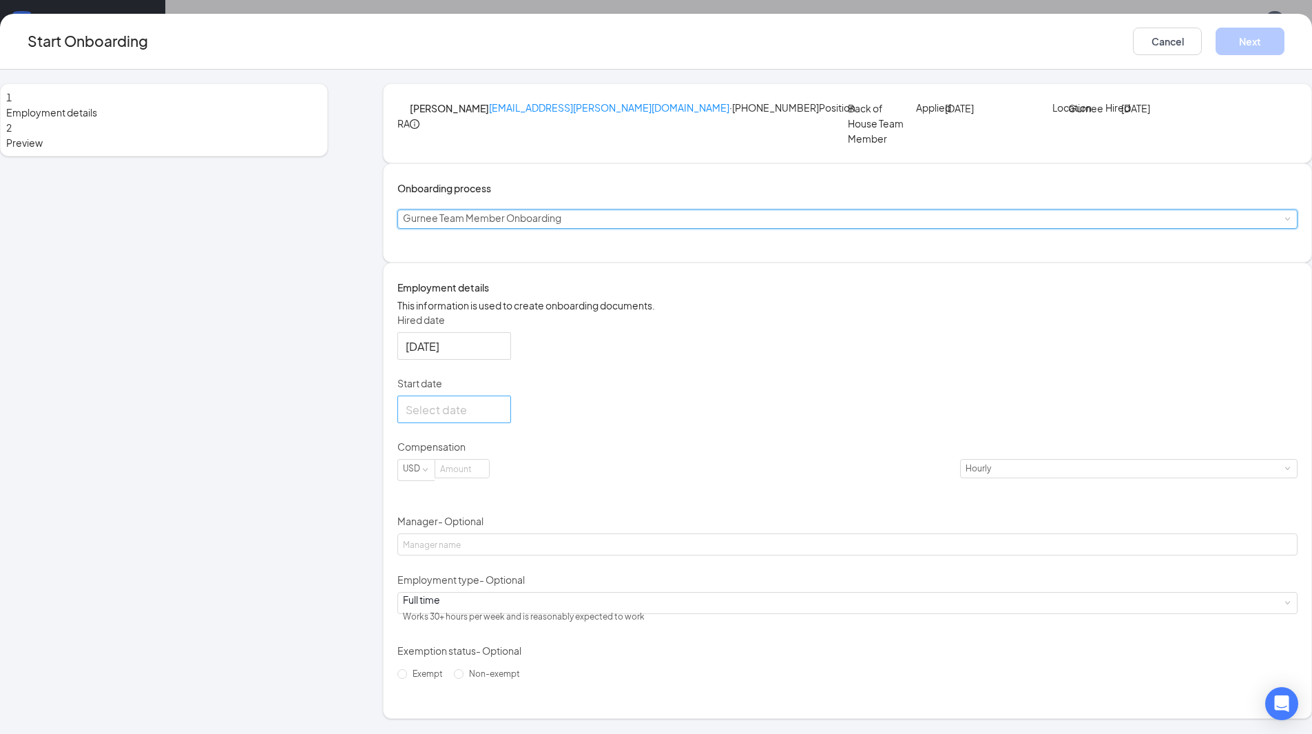
click at [503, 418] on div at bounding box center [454, 409] width 97 height 17
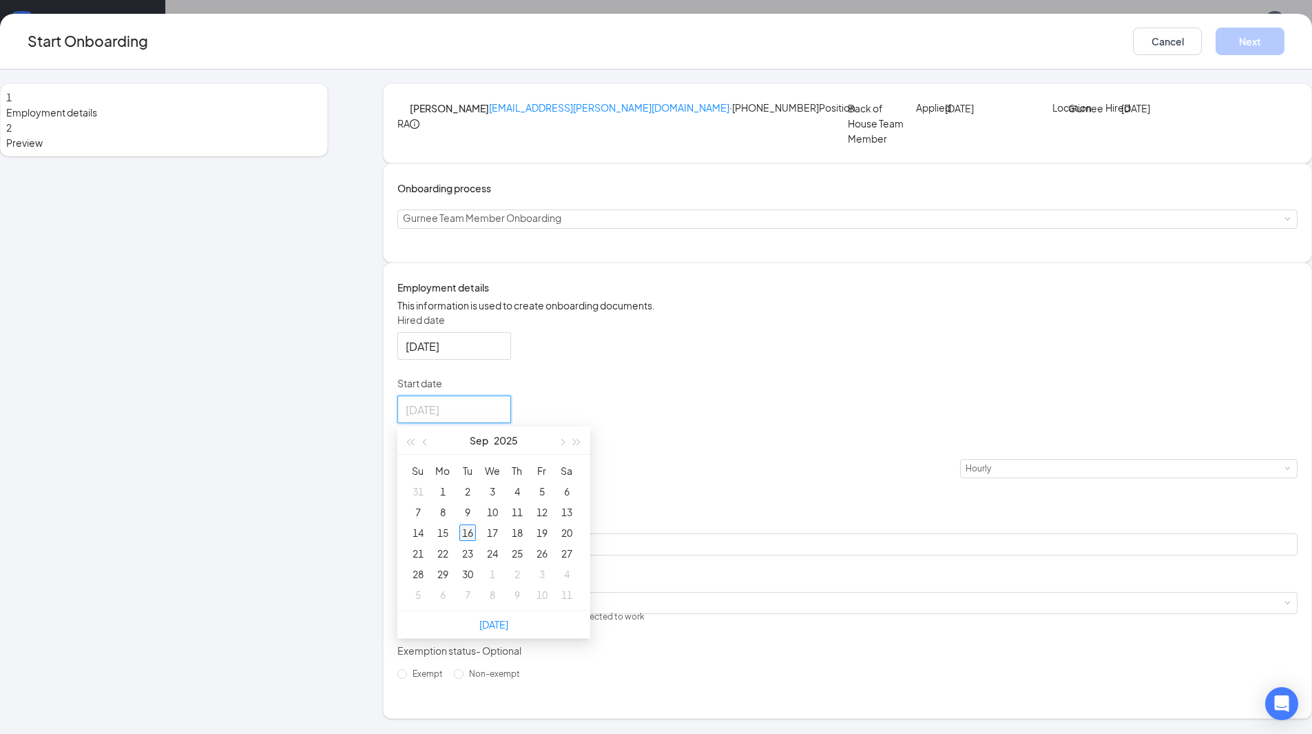
type input "[DATE]"
click at [476, 541] on div "16" at bounding box center [468, 532] width 17 height 17
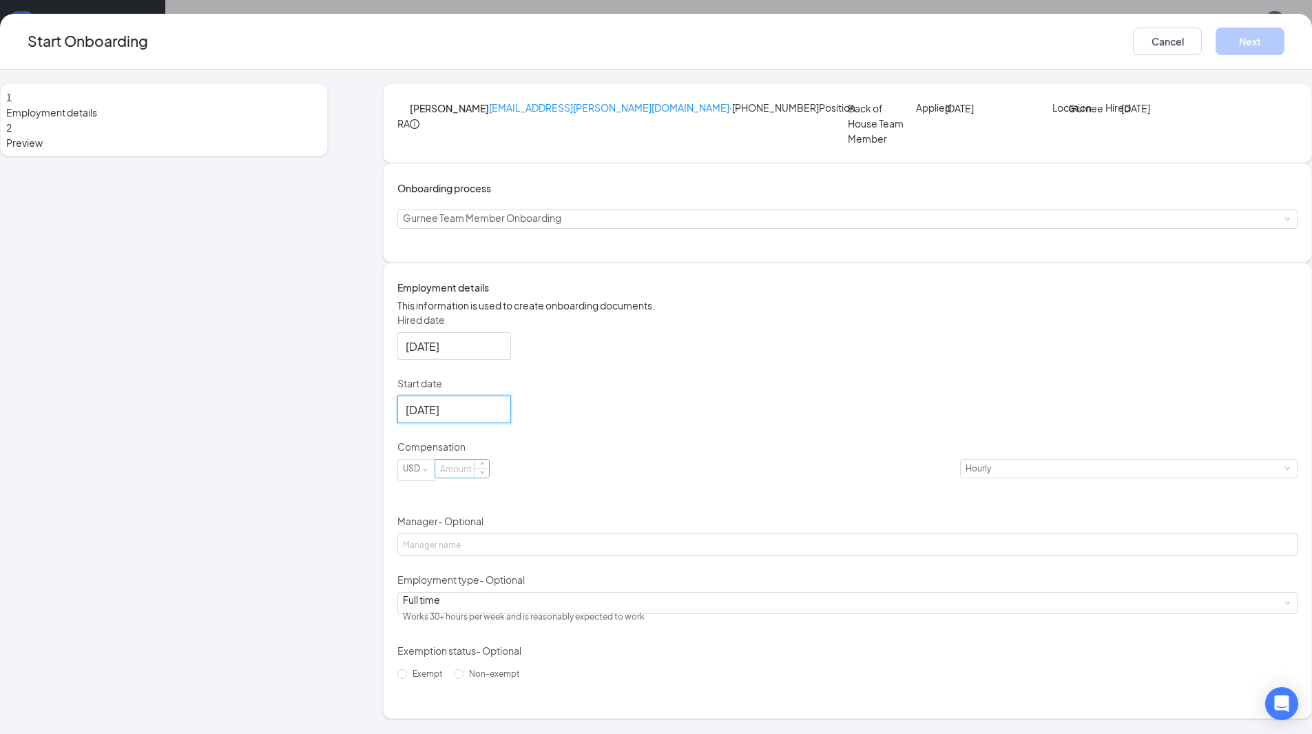
click at [489, 477] on input at bounding box center [462, 469] width 54 height 18
type input "15.5"
click at [831, 440] on div "Hired date [DATE] Start date [DATE] [DATE] Su Mo Tu We Th Fr Sa 31 1 2 3 4 5 6 …" at bounding box center [848, 499] width 900 height 372
click at [1115, 55] on div "Start Onboarding Cancel Next" at bounding box center [656, 42] width 1312 height 56
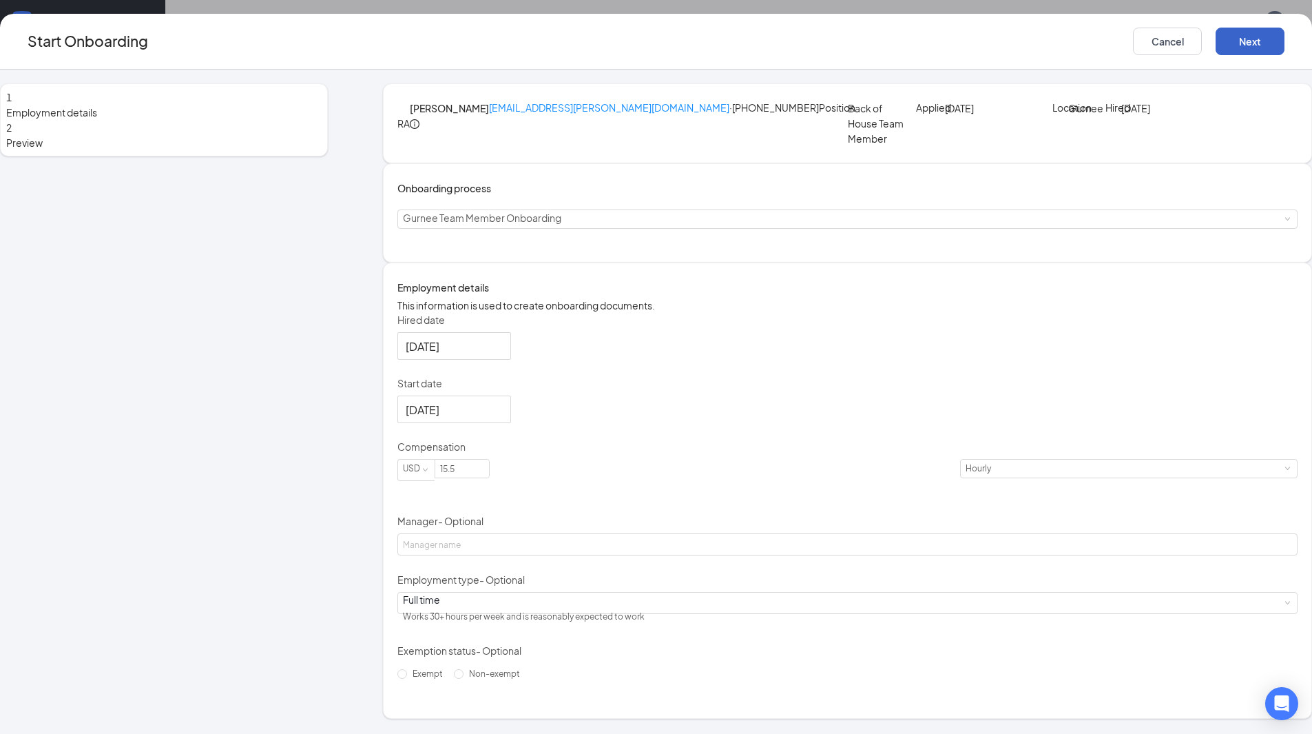
click at [1216, 46] on button "Next" at bounding box center [1250, 42] width 69 height 28
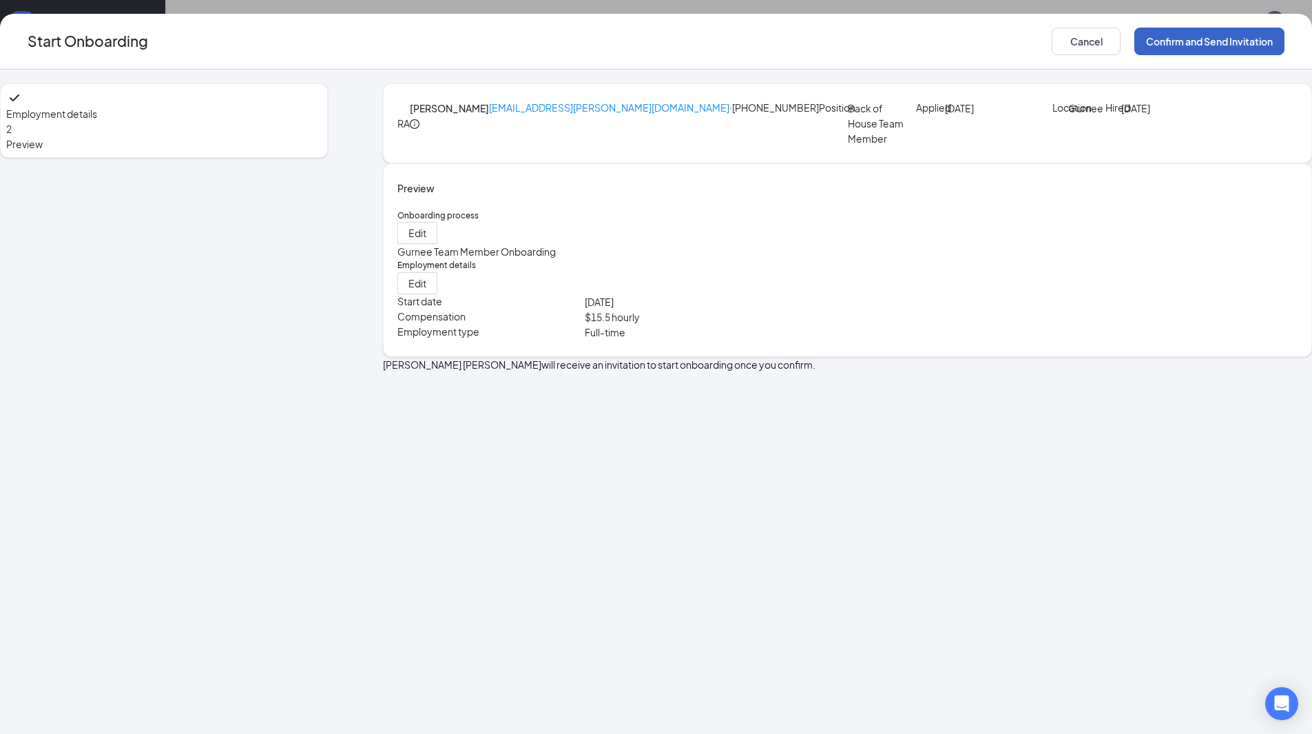
click at [1135, 34] on button "Confirm and Send Invitation" at bounding box center [1210, 42] width 150 height 28
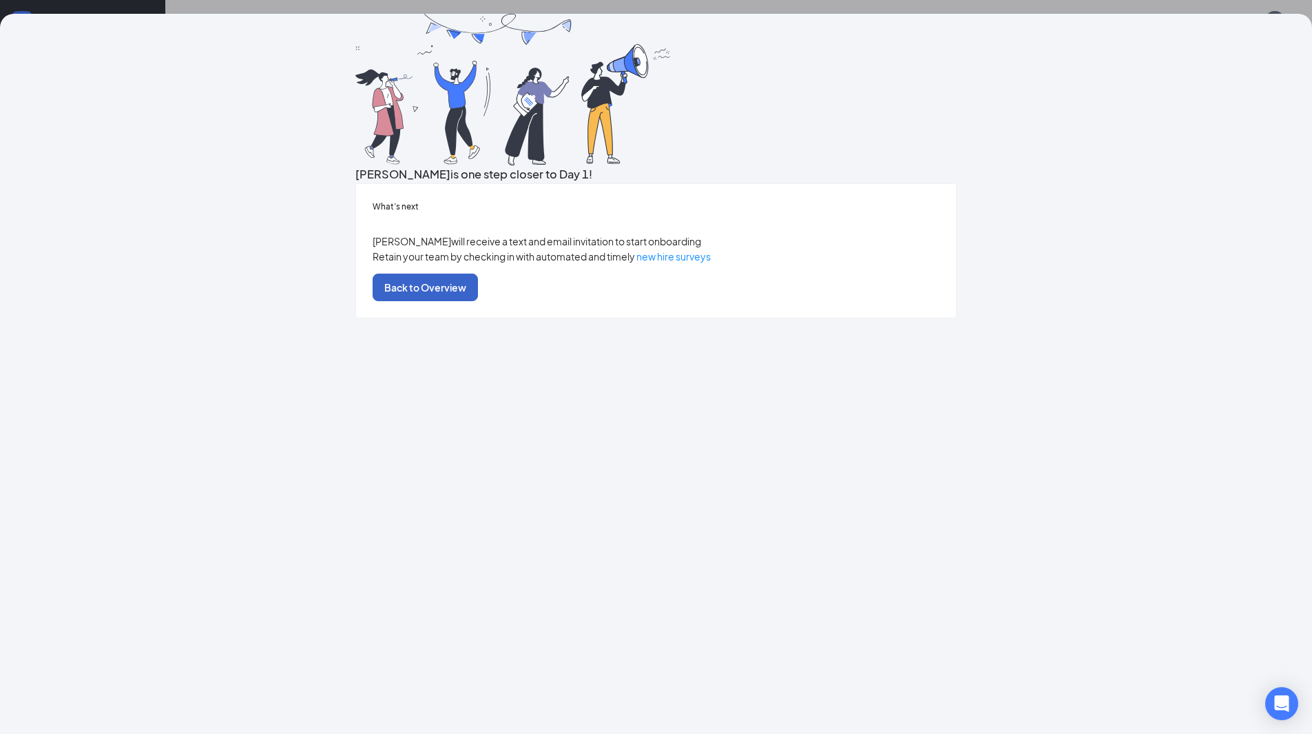
click at [478, 301] on button "Back to Overview" at bounding box center [425, 288] width 105 height 28
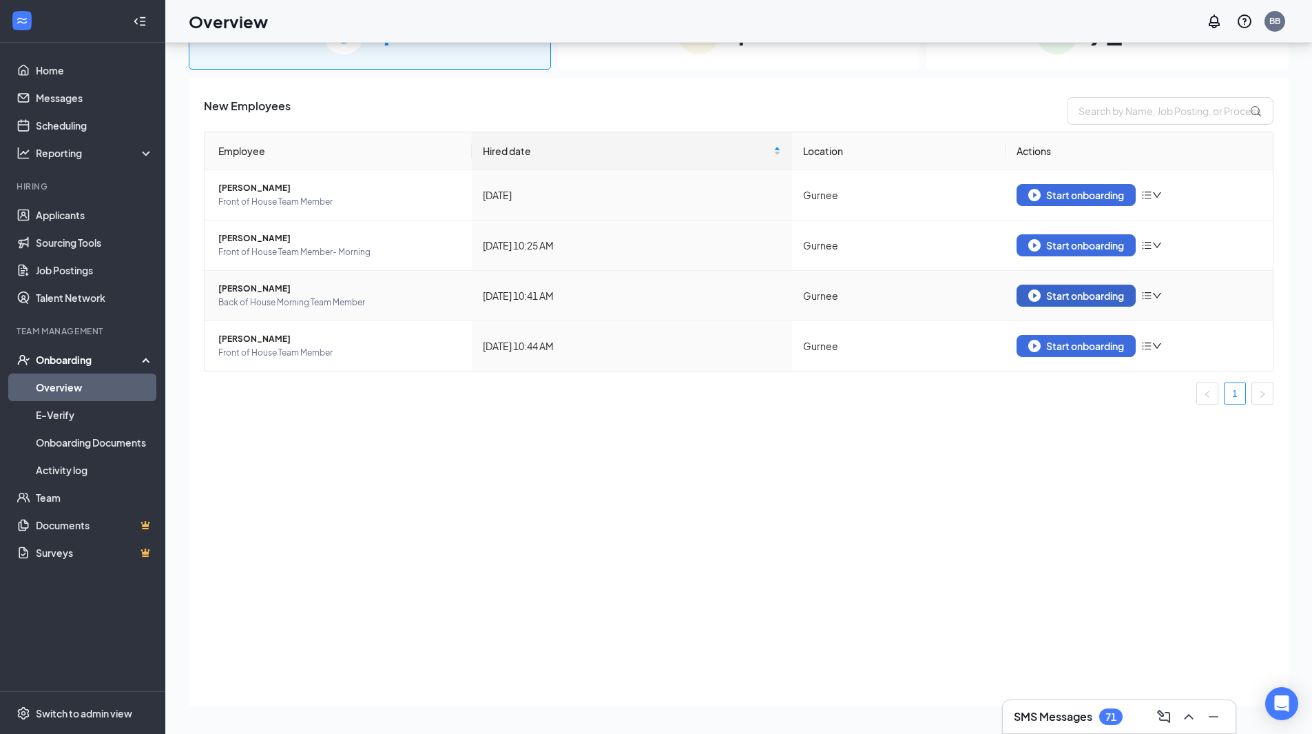
click at [1066, 300] on div "Start onboarding" at bounding box center [1077, 295] width 96 height 12
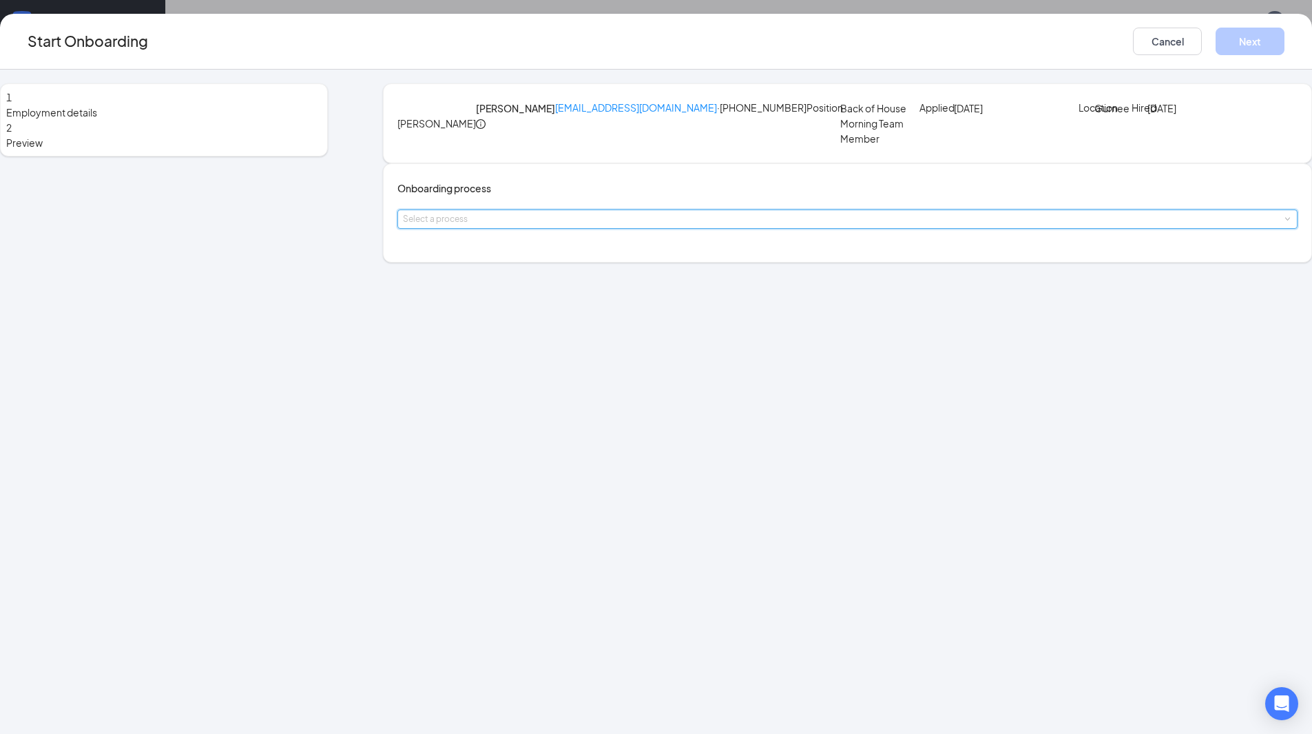
click at [613, 228] on div "Select a process" at bounding box center [847, 219] width 889 height 18
click at [604, 325] on span "Gurnee Team Member Onboarding" at bounding box center [546, 322] width 158 height 12
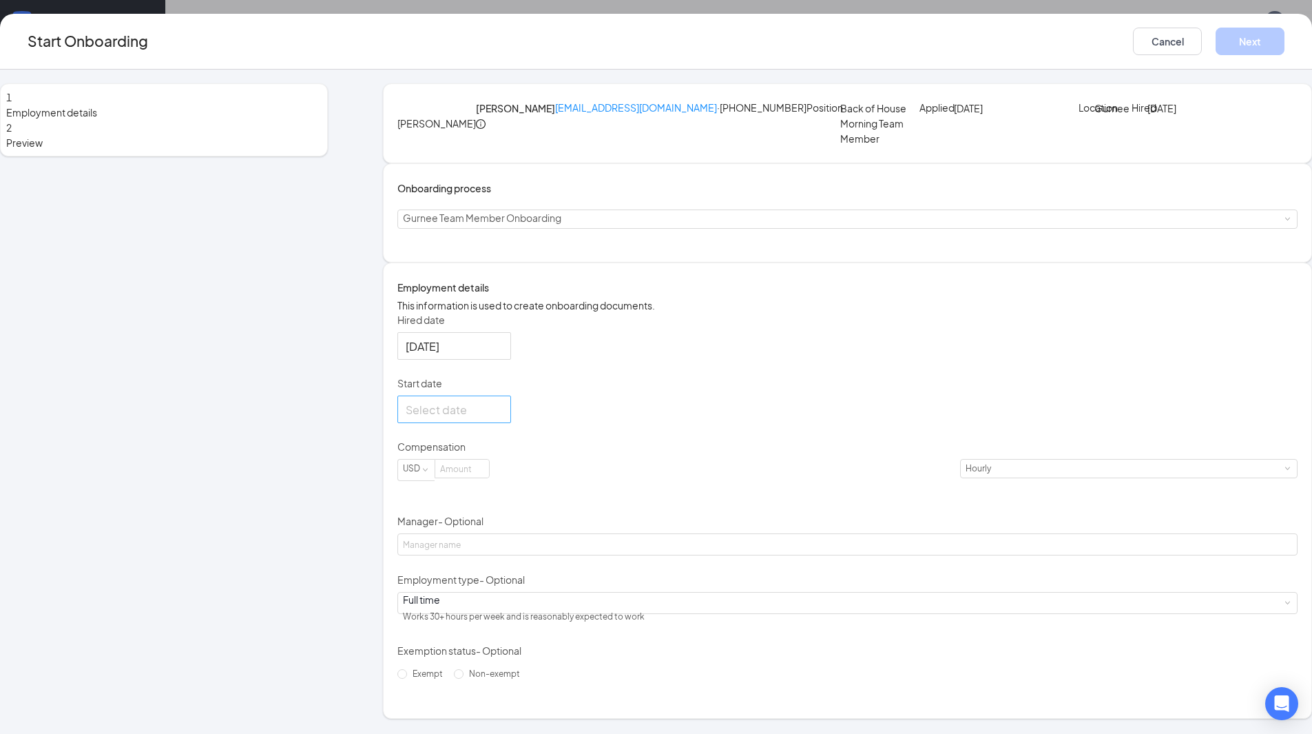
click at [503, 418] on div at bounding box center [454, 409] width 97 height 17
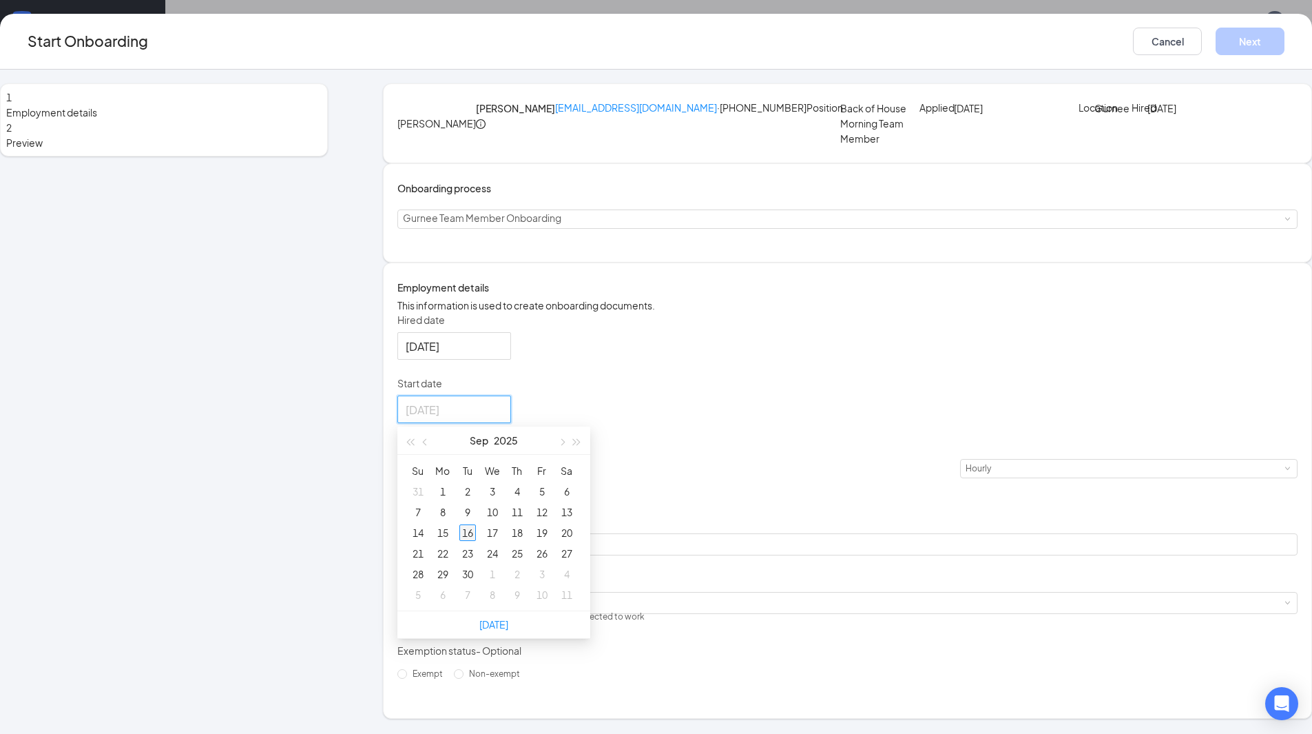
type input "[DATE]"
click at [476, 541] on div "16" at bounding box center [468, 532] width 17 height 17
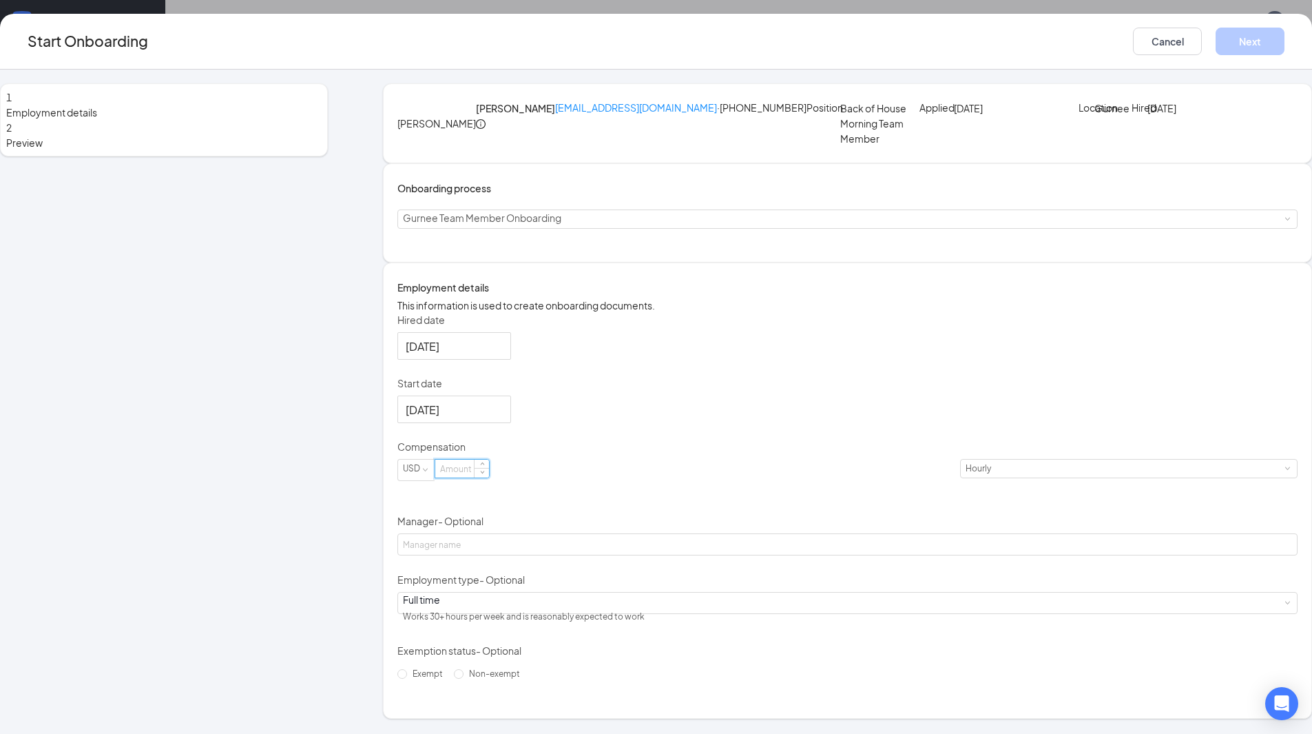
click at [489, 477] on input at bounding box center [462, 469] width 54 height 18
type input "15.5"
click at [776, 506] on div "Hired date [DATE] Start date [DATE] [DATE] Su Mo Tu We Th Fr Sa 31 1 2 3 4 5 6 …" at bounding box center [848, 499] width 900 height 372
click at [1216, 40] on button "Next" at bounding box center [1250, 42] width 69 height 28
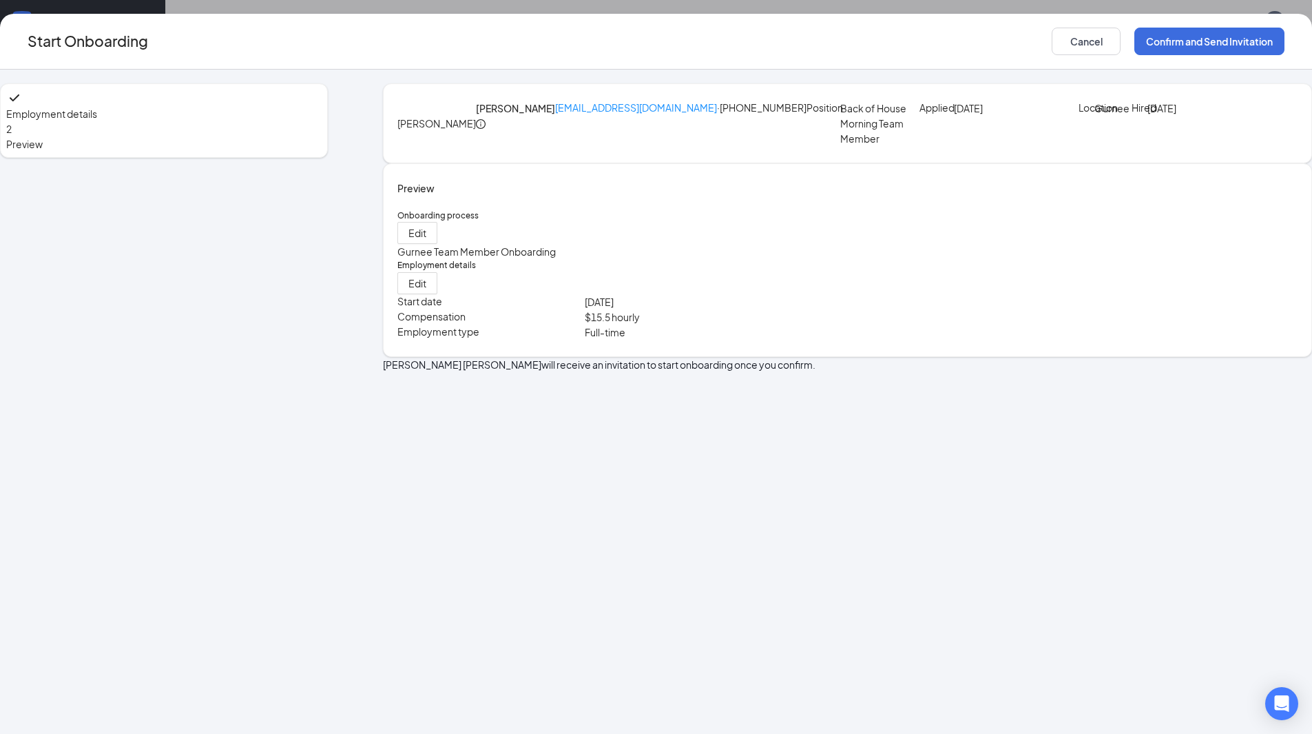
scroll to position [0, 0]
click at [1135, 45] on button "Confirm and Send Invitation" at bounding box center [1210, 42] width 150 height 28
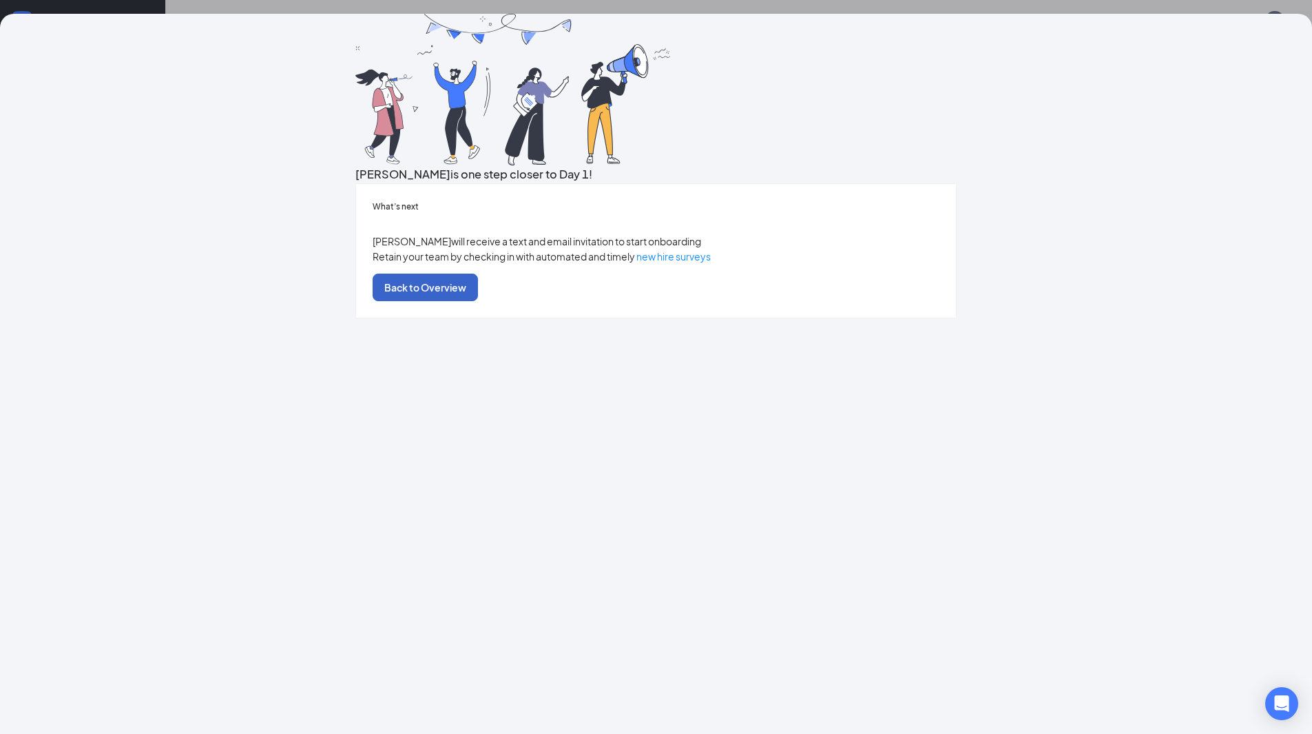
drag, startPoint x: 673, startPoint y: 523, endPoint x: 798, endPoint y: 522, distance: 124.7
click at [478, 301] on button "Back to Overview" at bounding box center [425, 288] width 105 height 28
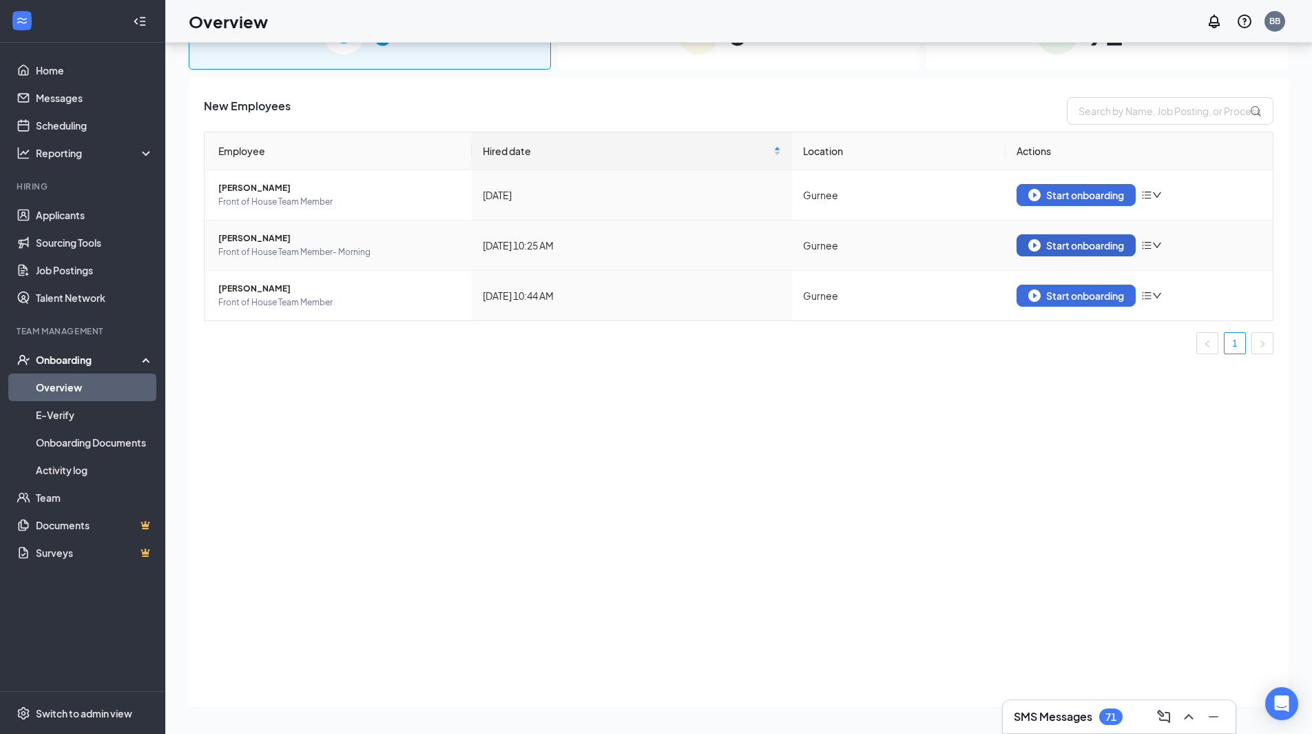
click at [1071, 243] on div "Start onboarding" at bounding box center [1077, 245] width 96 height 12
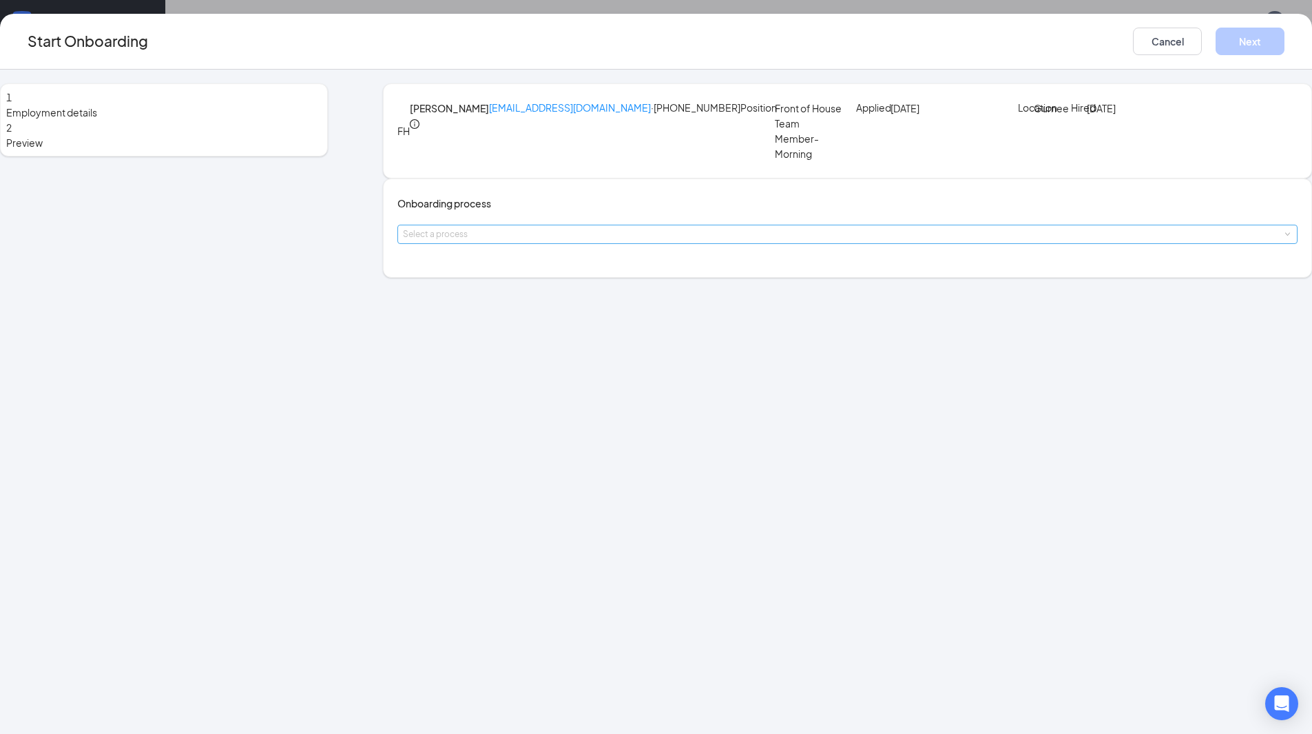
click at [641, 241] on div "Select a process" at bounding box center [844, 234] width 883 height 14
click at [628, 331] on li "Gurnee Team Member Onboarding" at bounding box center [575, 322] width 226 height 25
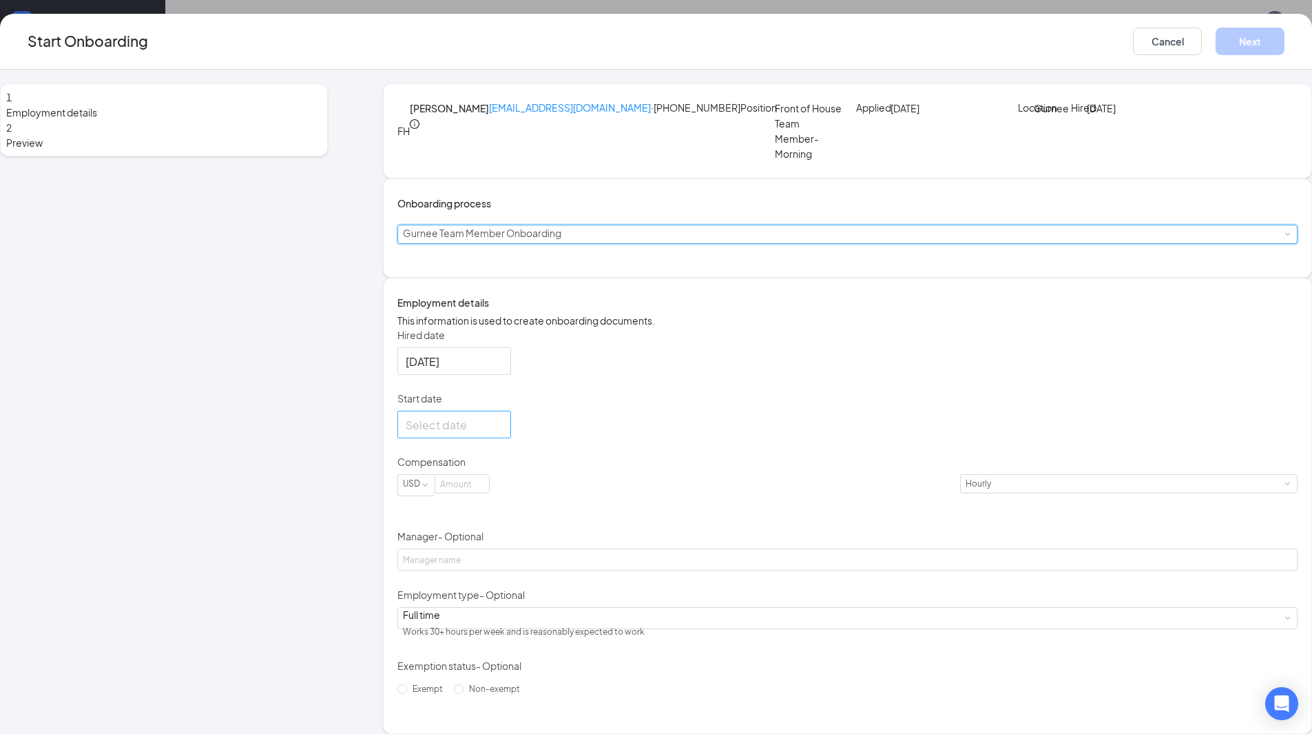
click at [503, 433] on div at bounding box center [454, 424] width 97 height 17
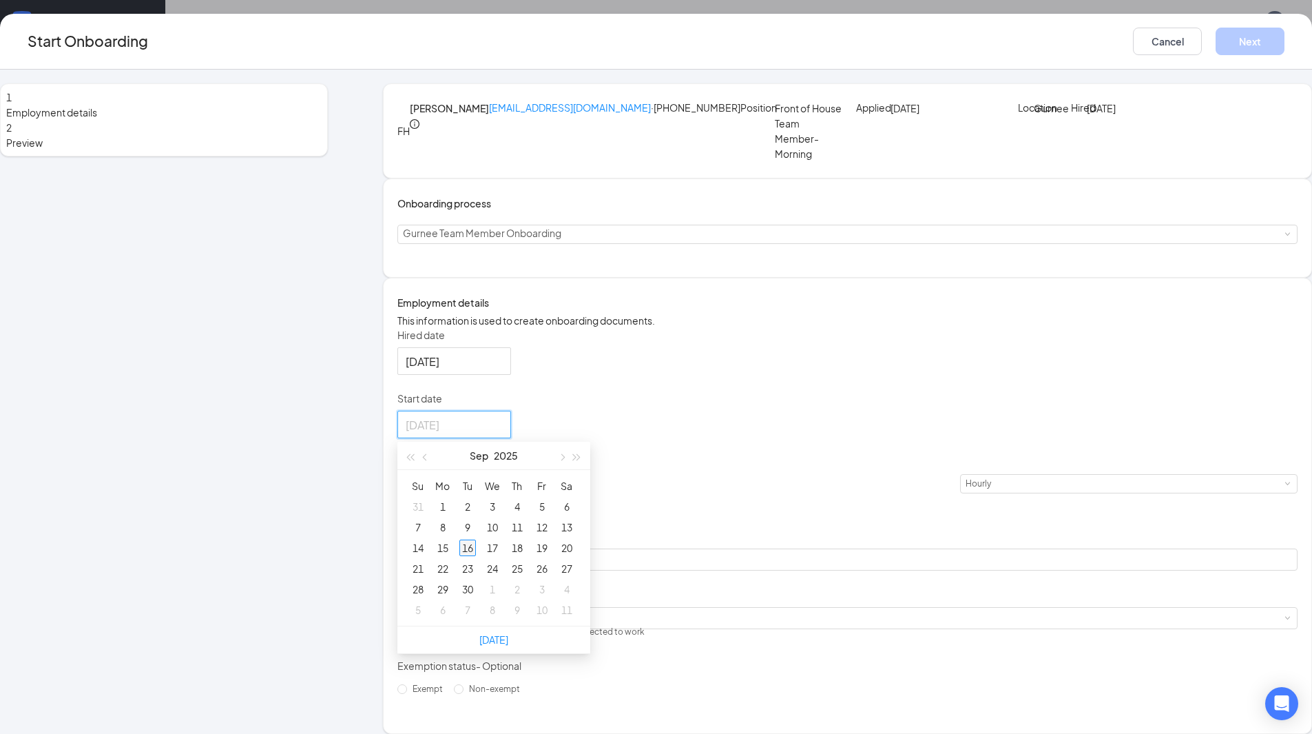
type input "[DATE]"
click at [476, 556] on div "16" at bounding box center [468, 547] width 17 height 17
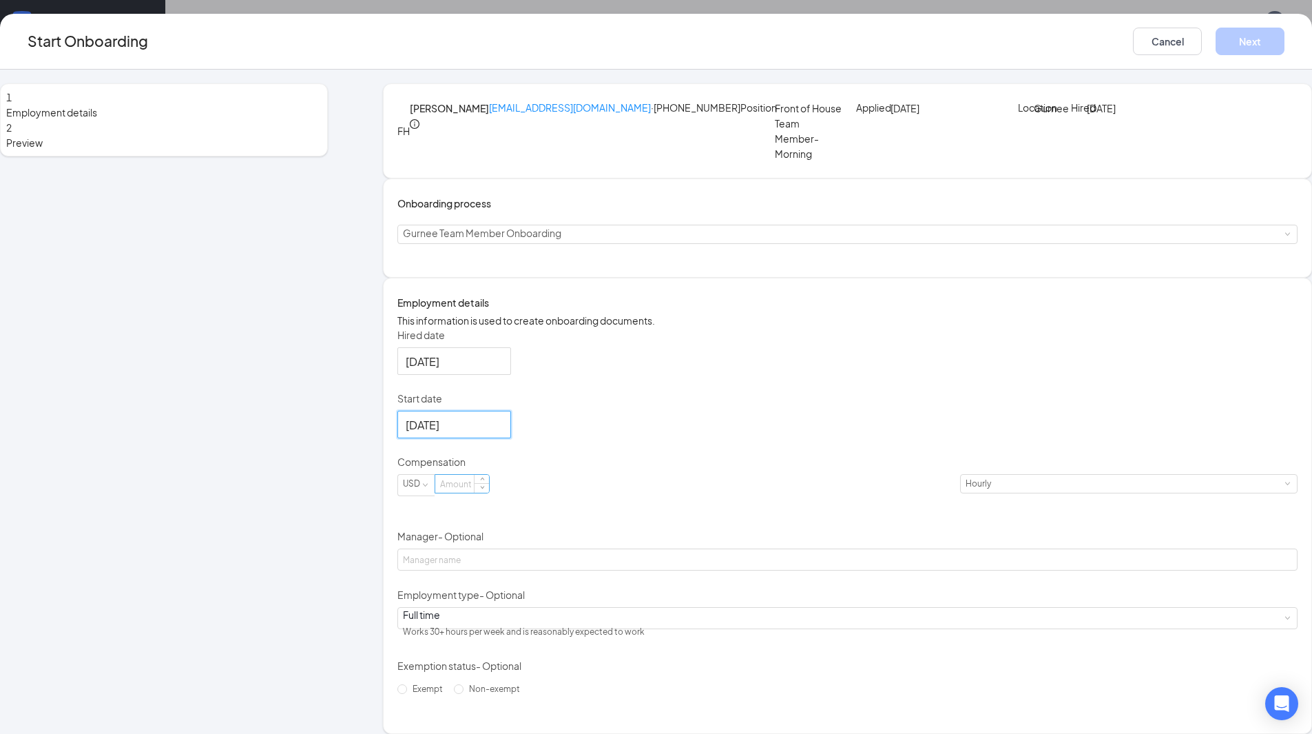
click at [489, 493] on input at bounding box center [462, 484] width 54 height 18
type input "15.5"
click at [810, 522] on div "Hired date [DATE] Start date [DATE] [DATE] Su Mo Tu We Th Fr Sa 31 1 2 3 4 5 6 …" at bounding box center [848, 514] width 900 height 372
click at [1216, 53] on button "Next" at bounding box center [1250, 42] width 69 height 28
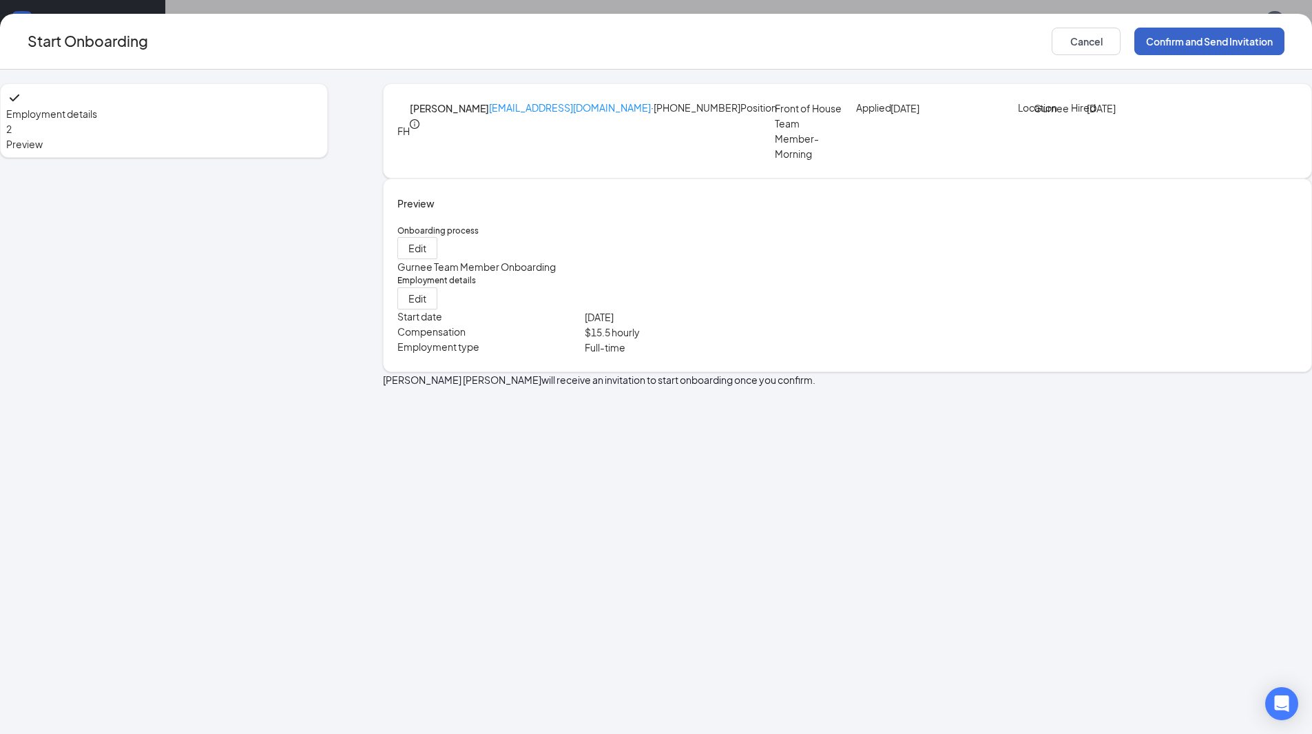
click at [1135, 39] on button "Confirm and Send Invitation" at bounding box center [1210, 42] width 150 height 28
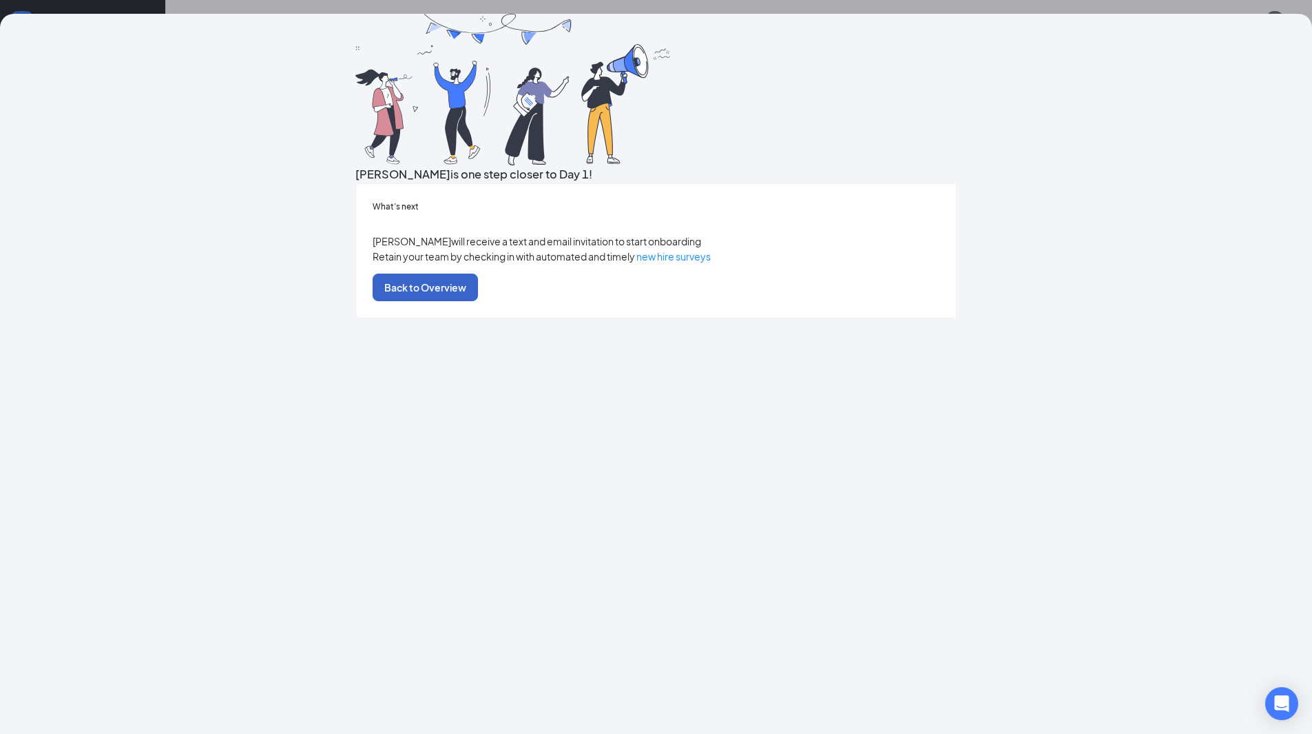
drag, startPoint x: 663, startPoint y: 517, endPoint x: 986, endPoint y: 495, distance: 323.1
click at [478, 301] on button "Back to Overview" at bounding box center [425, 288] width 105 height 28
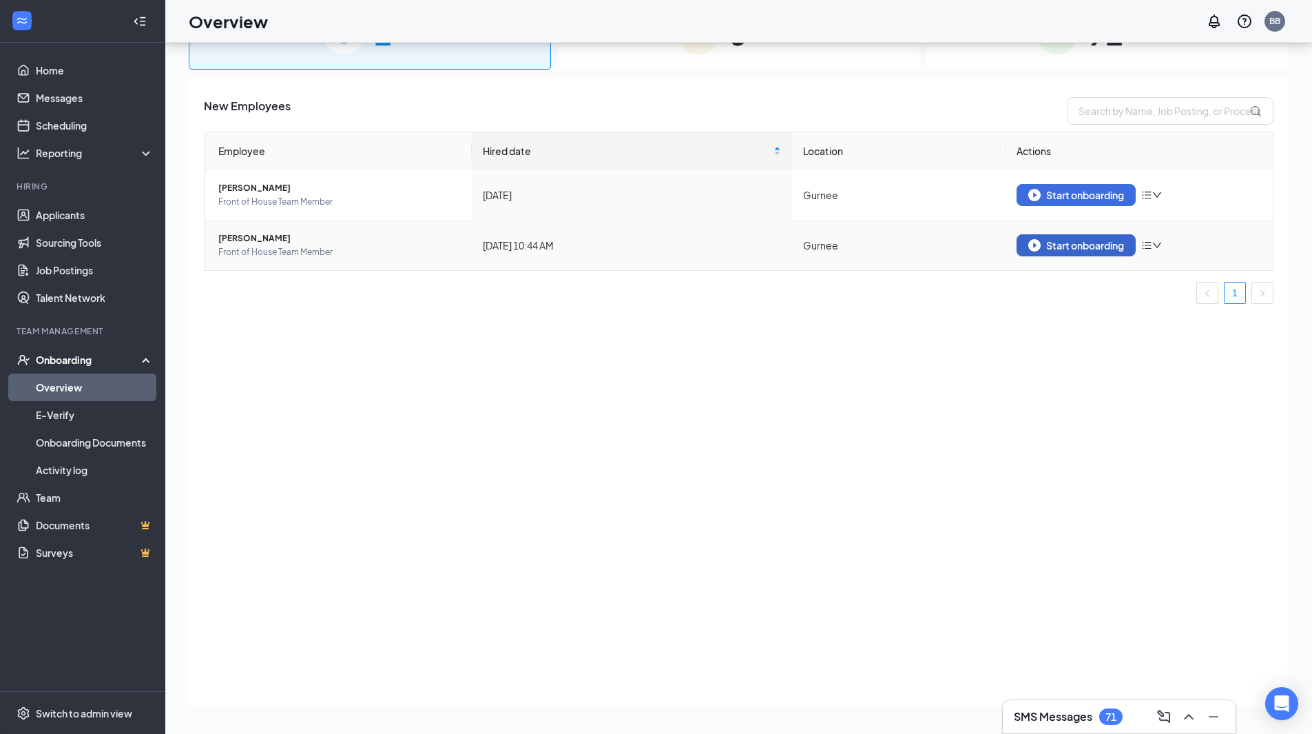
click at [1074, 238] on button "Start onboarding" at bounding box center [1076, 245] width 119 height 22
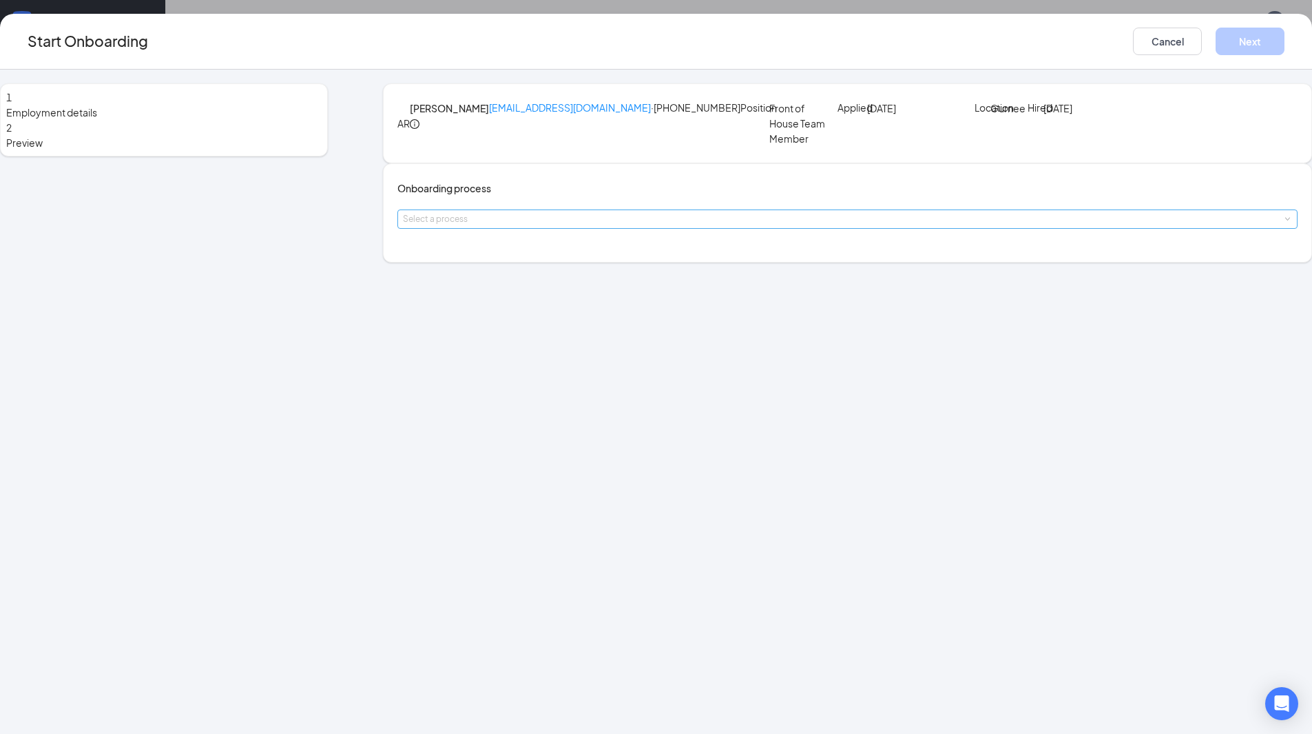
click at [557, 226] on div "Select a process" at bounding box center [844, 219] width 883 height 14
click at [561, 313] on span "Gurnee Team Member Onboarding" at bounding box center [546, 308] width 158 height 12
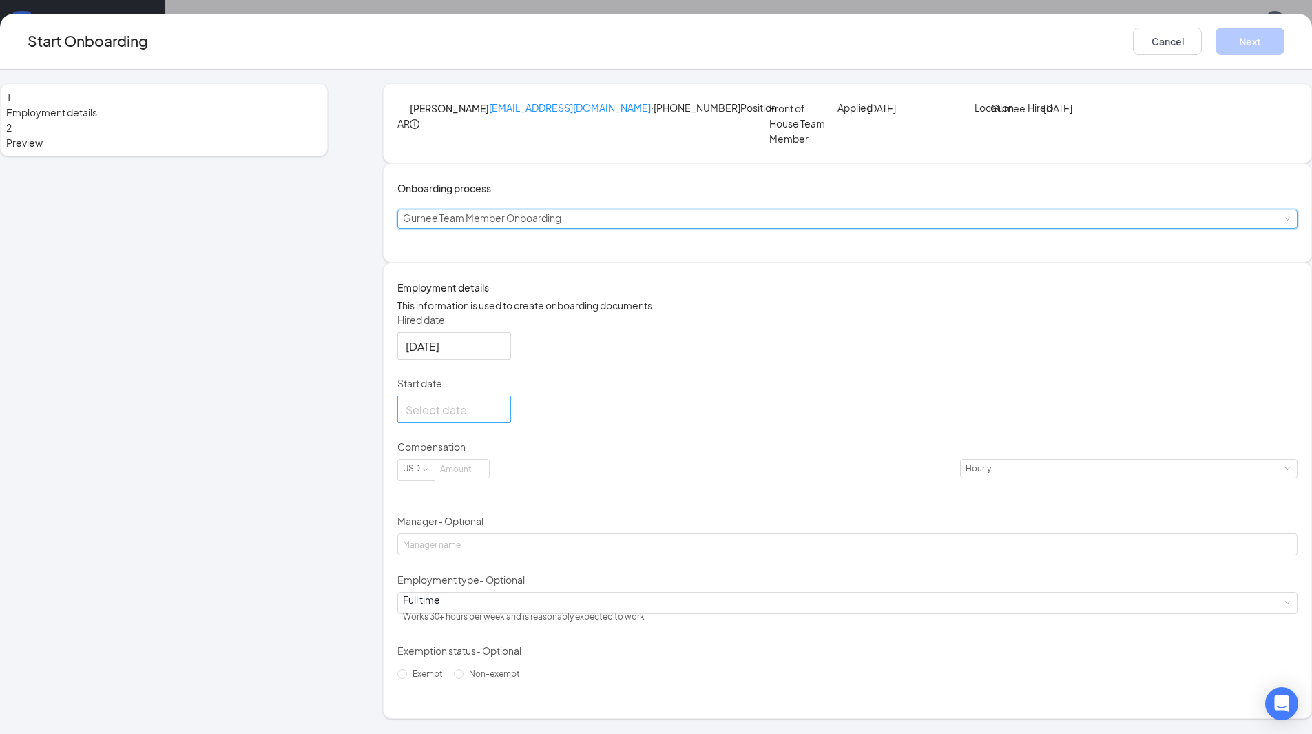
click at [503, 418] on div at bounding box center [454, 409] width 97 height 17
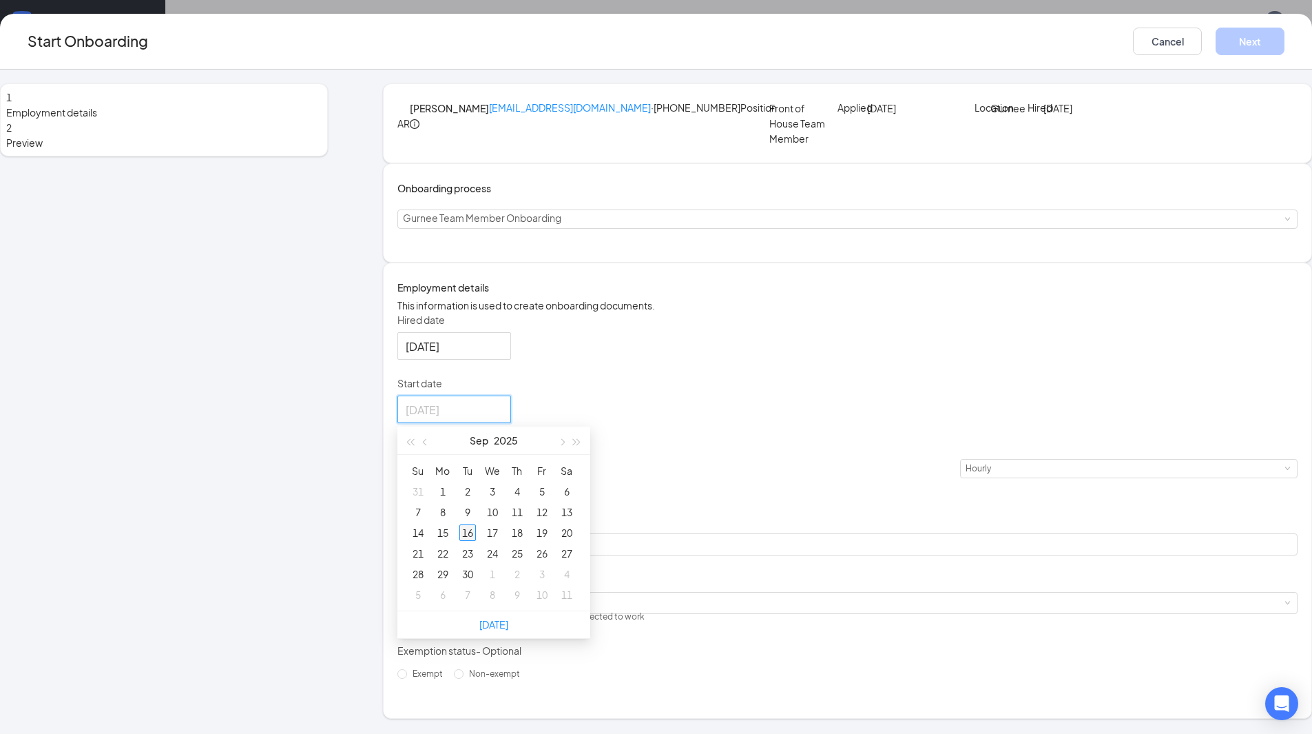
type input "[DATE]"
click at [476, 541] on div "16" at bounding box center [468, 532] width 17 height 17
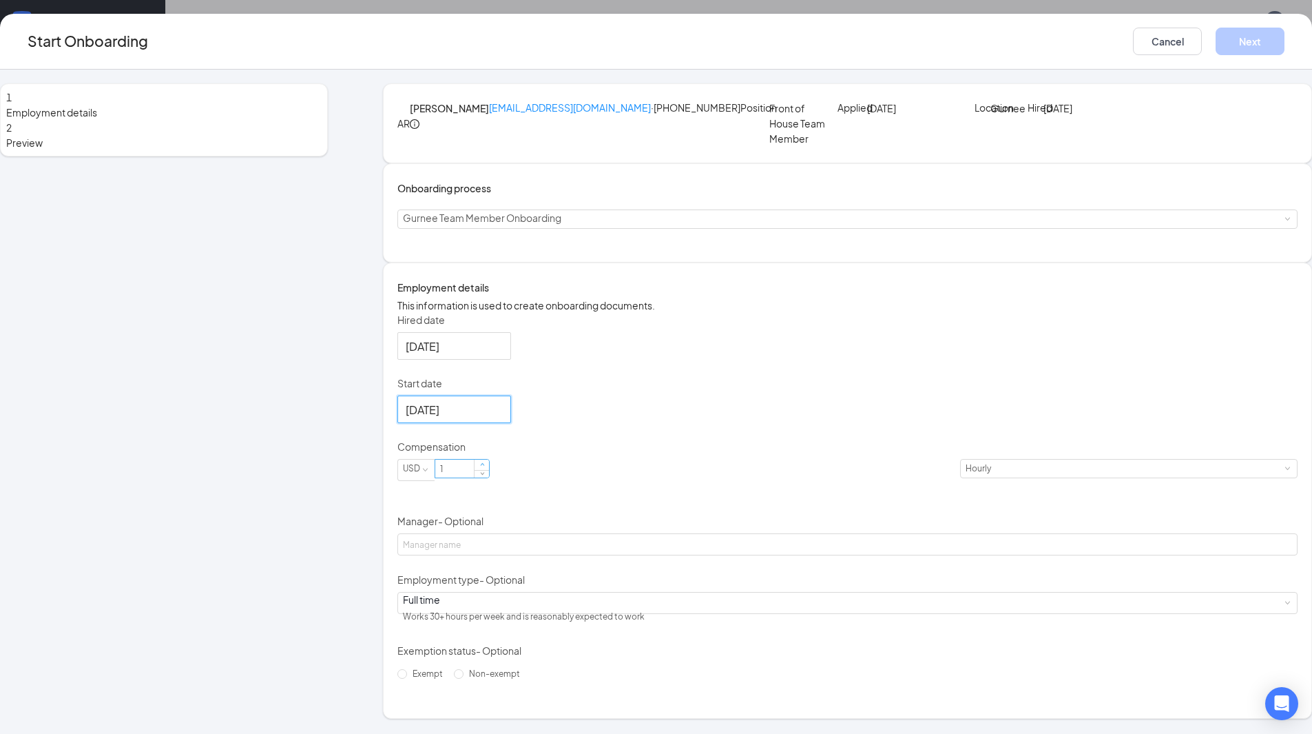
click at [489, 471] on span "Increase Value" at bounding box center [482, 465] width 14 height 11
click at [841, 466] on div "Hired date [DATE] Start date [DATE] [DATE] Su Mo Tu We Th Fr Sa 31 1 2 3 4 5 6 …" at bounding box center [848, 499] width 900 height 372
click at [489, 477] on input "115" at bounding box center [462, 469] width 54 height 18
type input "15"
click at [849, 473] on div "Hired date [DATE] Start date [DATE] [DATE] Su Mo Tu We Th Fr Sa 31 1 2 3 4 5 6 …" at bounding box center [848, 499] width 900 height 372
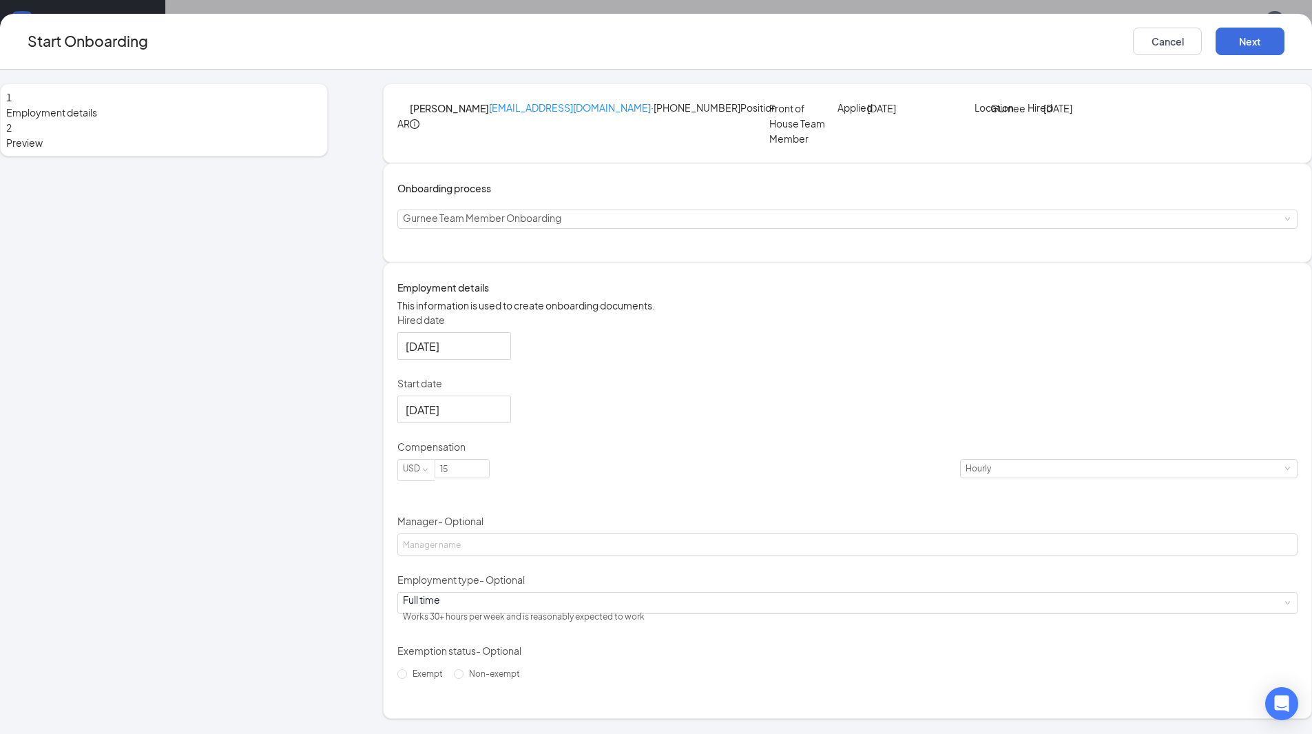
scroll to position [74, 0]
click at [1216, 45] on button "Next" at bounding box center [1250, 42] width 69 height 28
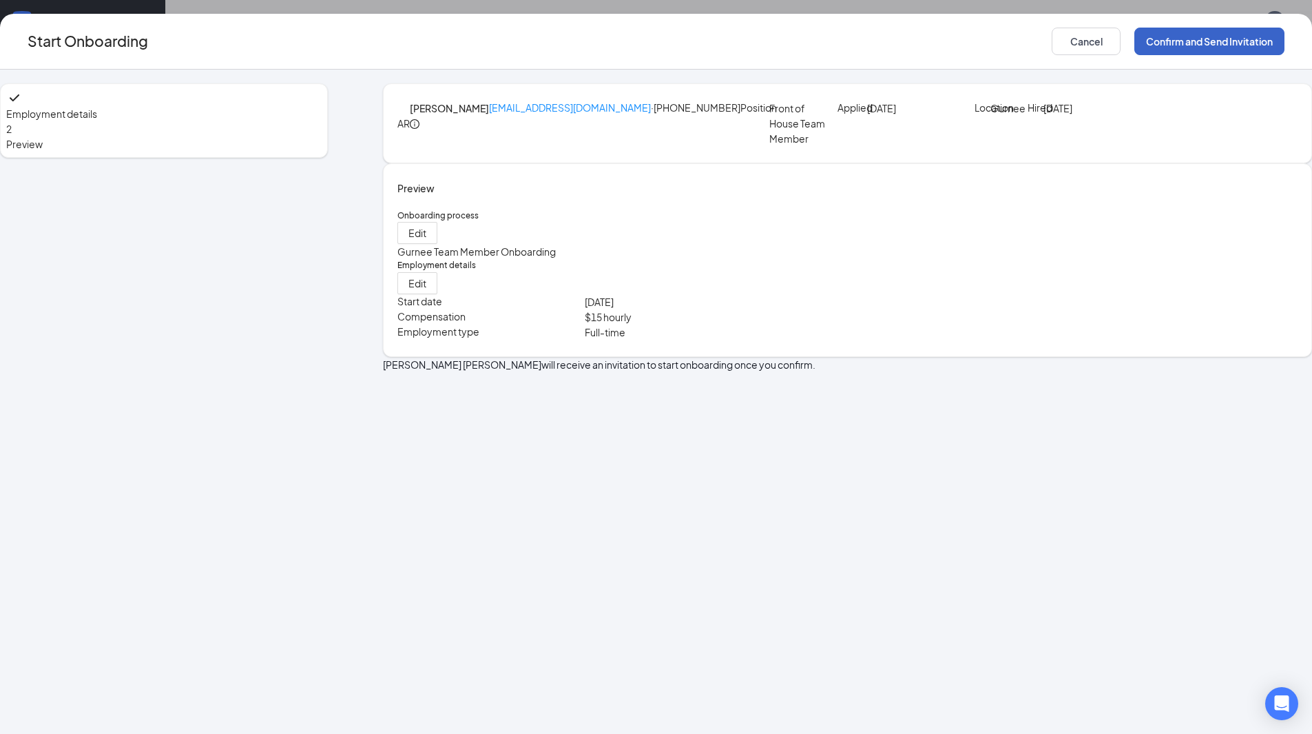
click at [1135, 47] on button "Confirm and Send Invitation" at bounding box center [1210, 42] width 150 height 28
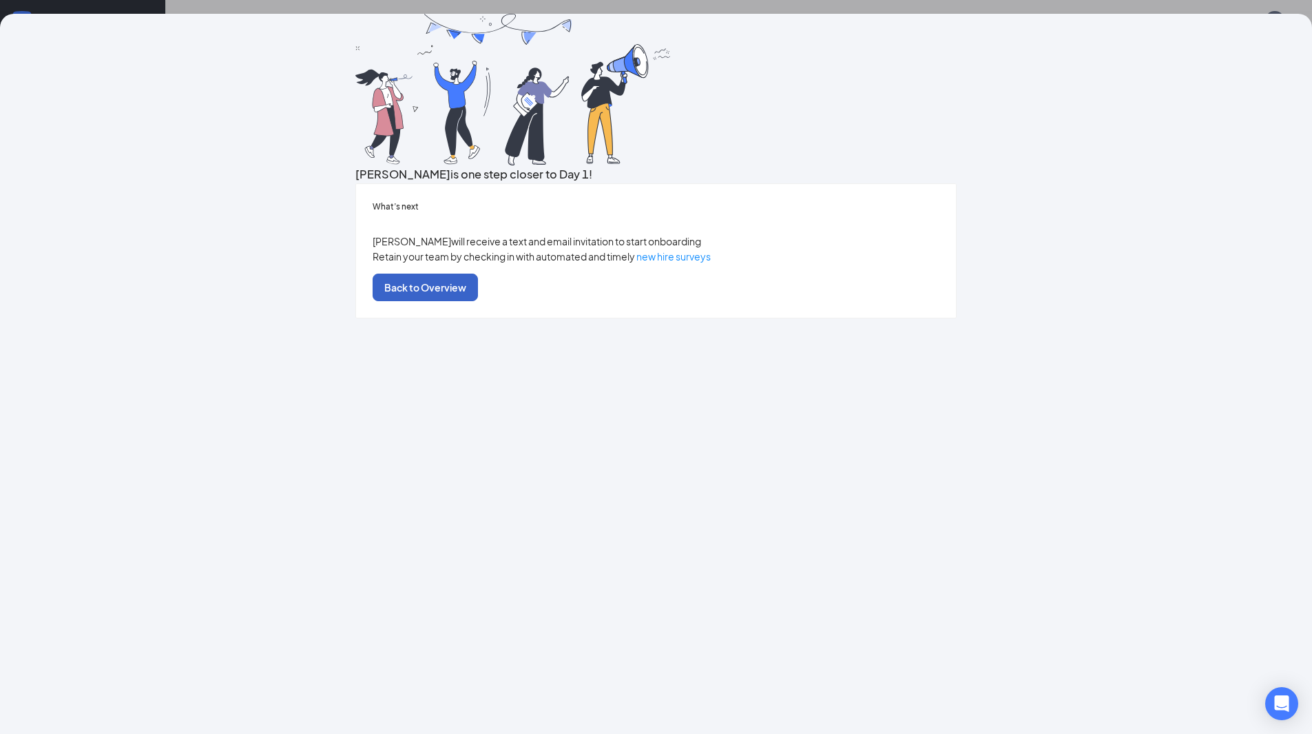
click at [478, 301] on button "Back to Overview" at bounding box center [425, 288] width 105 height 28
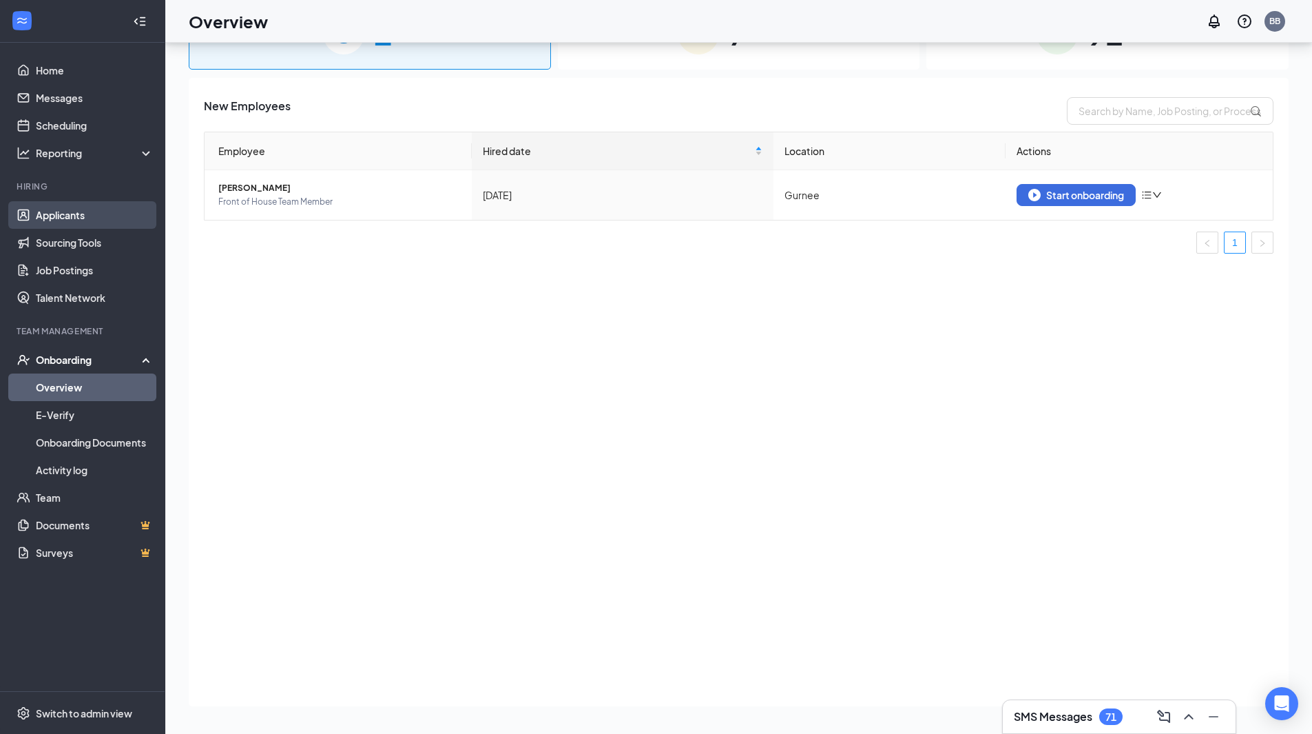
click at [69, 214] on link "Applicants" at bounding box center [95, 215] width 118 height 28
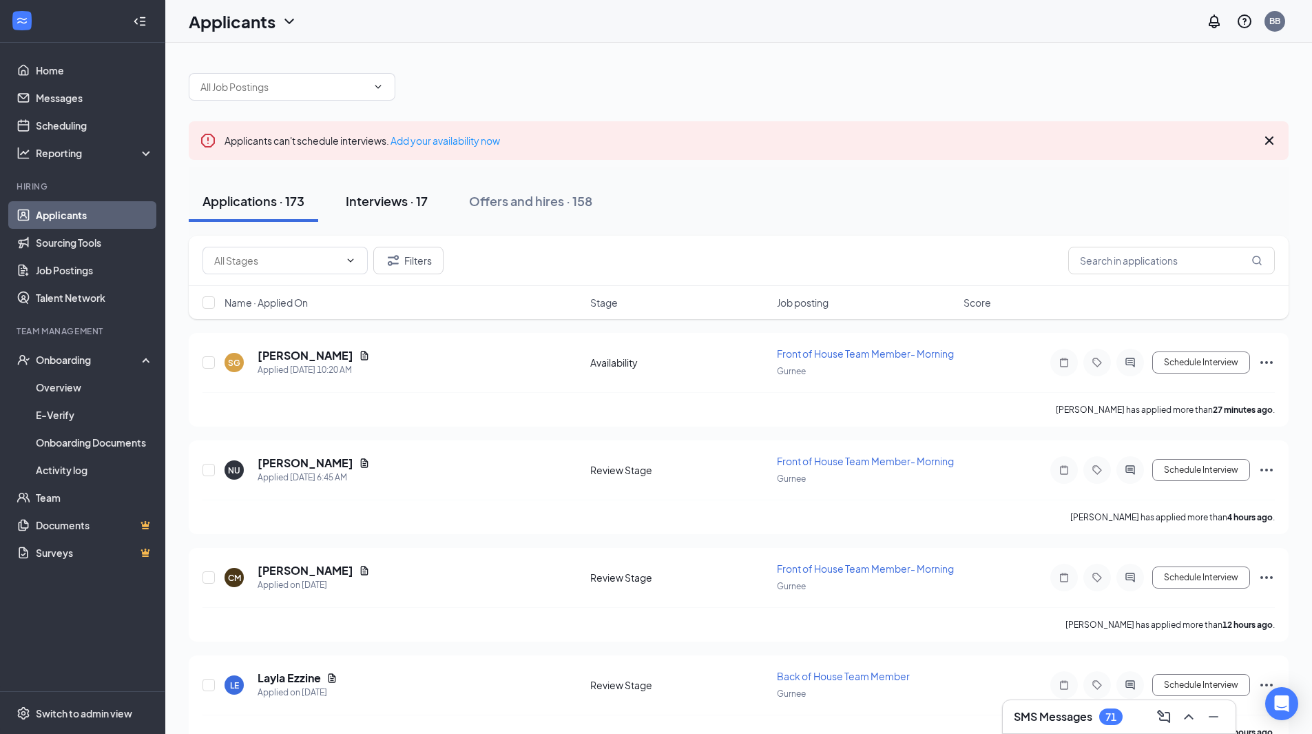
click at [401, 203] on div "Interviews · 17" at bounding box center [387, 200] width 82 height 17
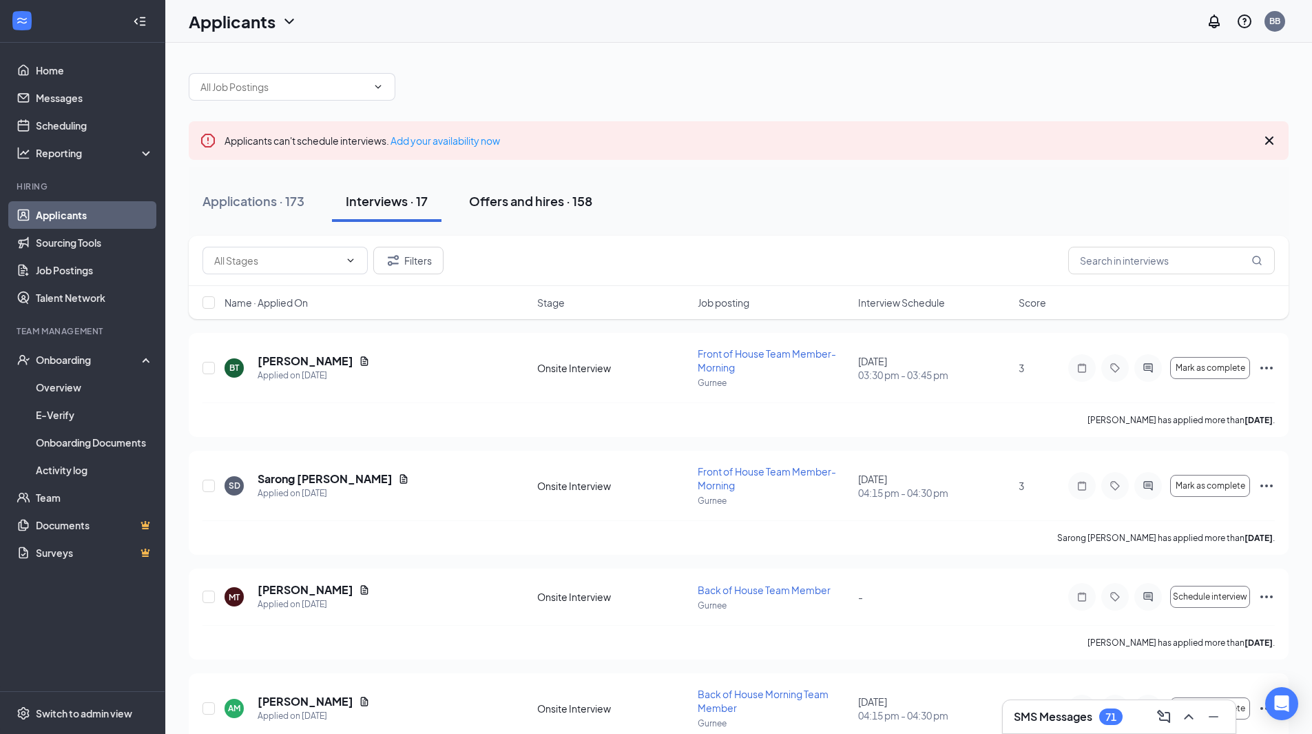
click at [564, 198] on div "Offers and hires · 158" at bounding box center [530, 200] width 123 height 17
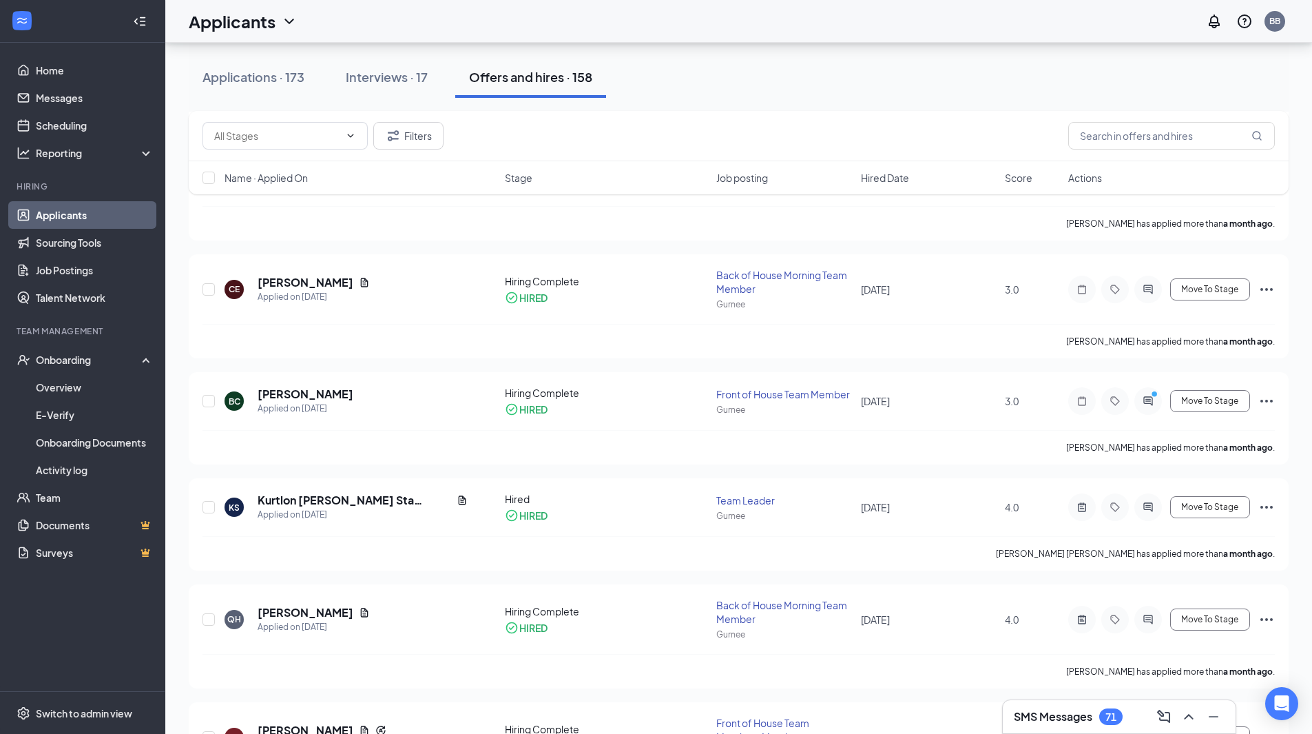
scroll to position [758, 0]
